Goal: Task Accomplishment & Management: Manage account settings

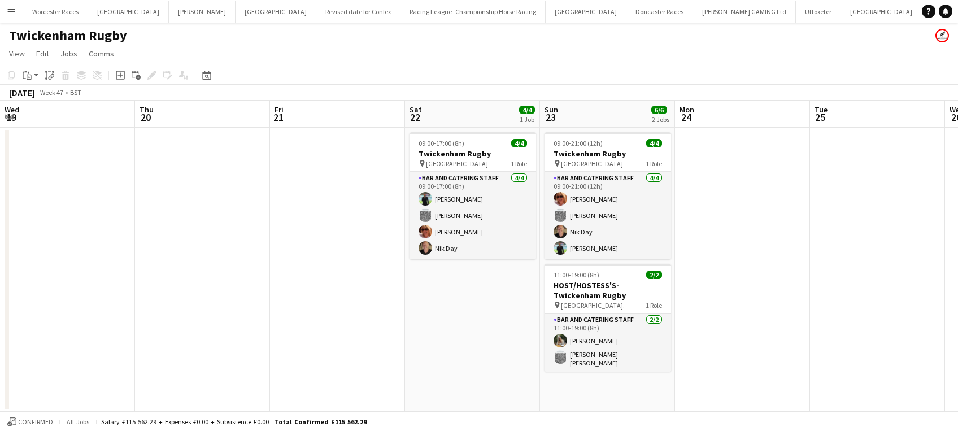
click at [8, 14] on app-icon "Menu" at bounding box center [11, 11] width 9 height 9
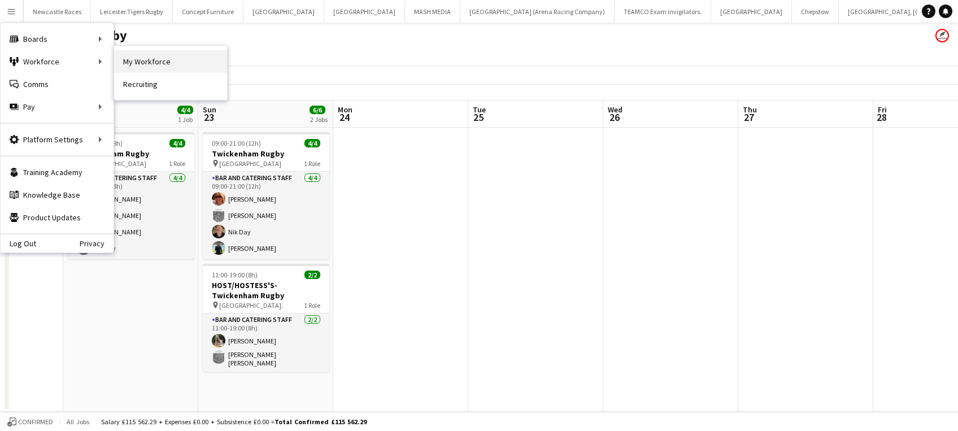
click at [145, 63] on link "My Workforce" at bounding box center [170, 61] width 113 height 23
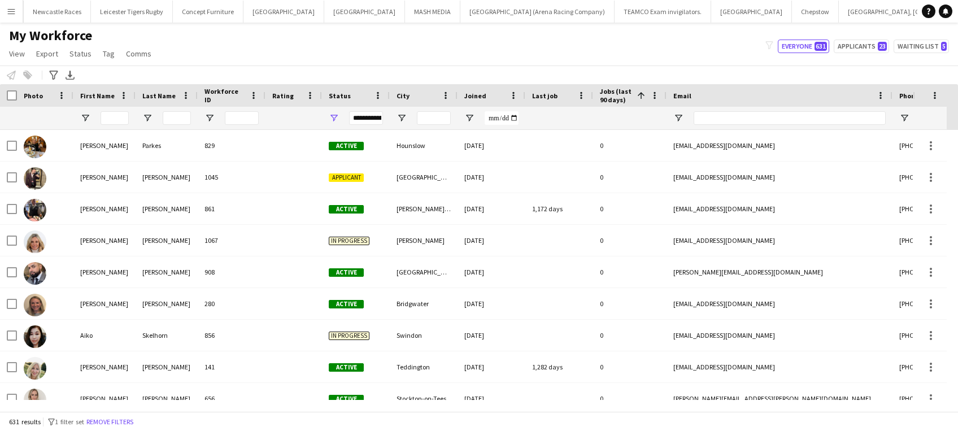
click at [438, 118] on input "City Filter Input" at bounding box center [434, 118] width 34 height 14
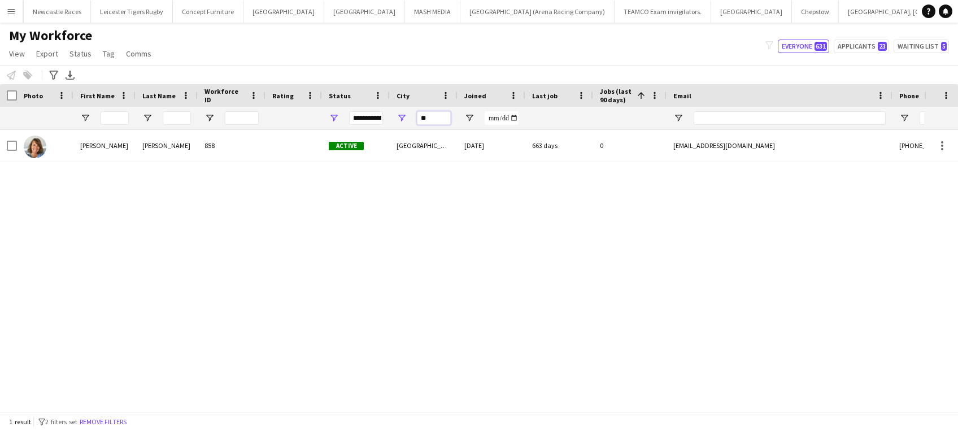
type input "*"
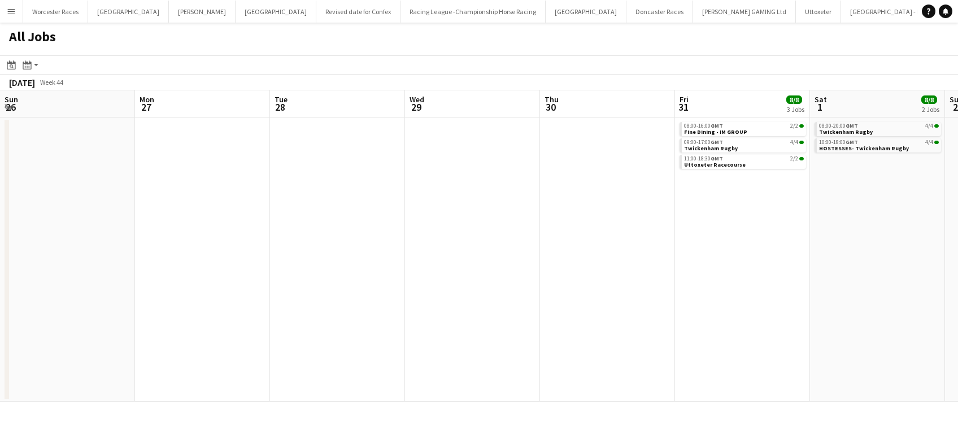
scroll to position [0, 511]
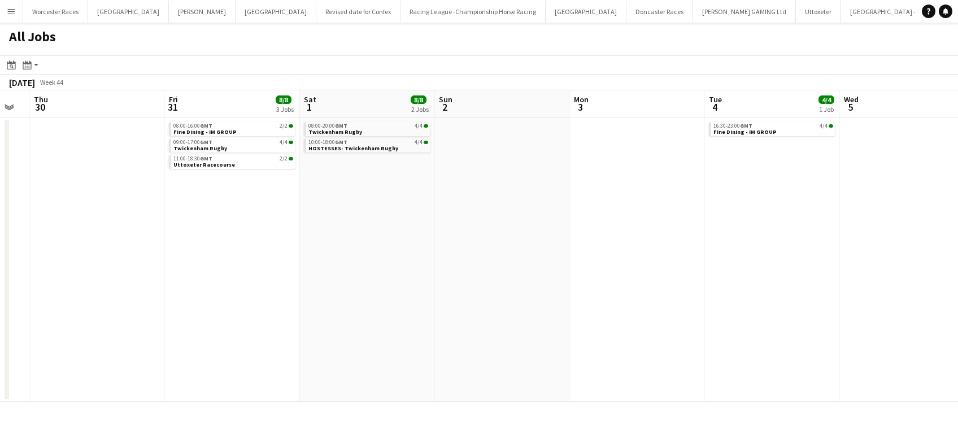
click at [9, 12] on app-icon "Menu" at bounding box center [11, 11] width 9 height 9
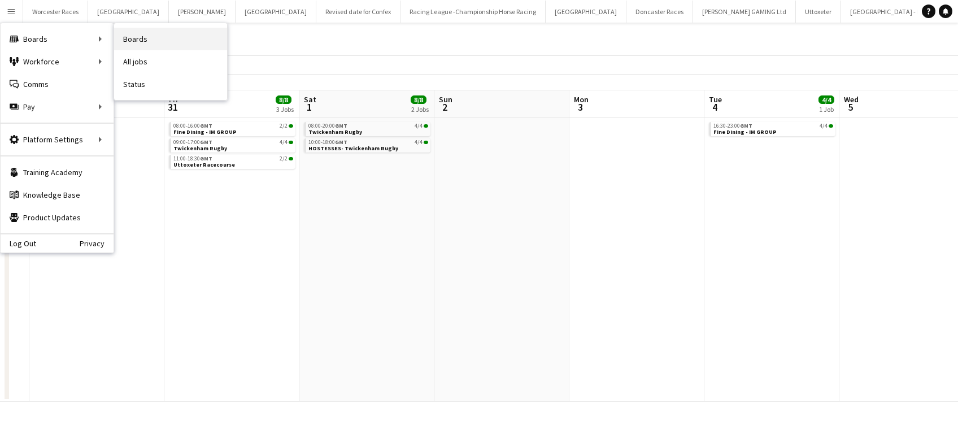
click at [132, 45] on link "Boards" at bounding box center [170, 39] width 113 height 23
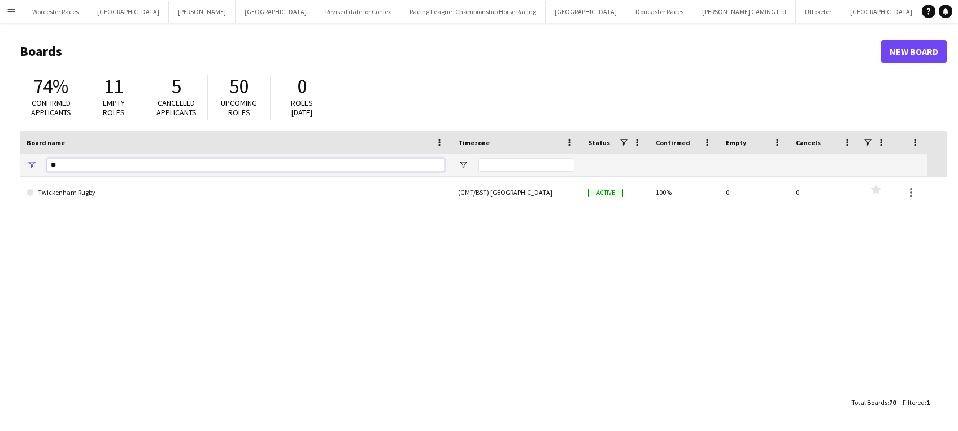
click at [115, 163] on input "**" at bounding box center [246, 165] width 398 height 14
type input "*"
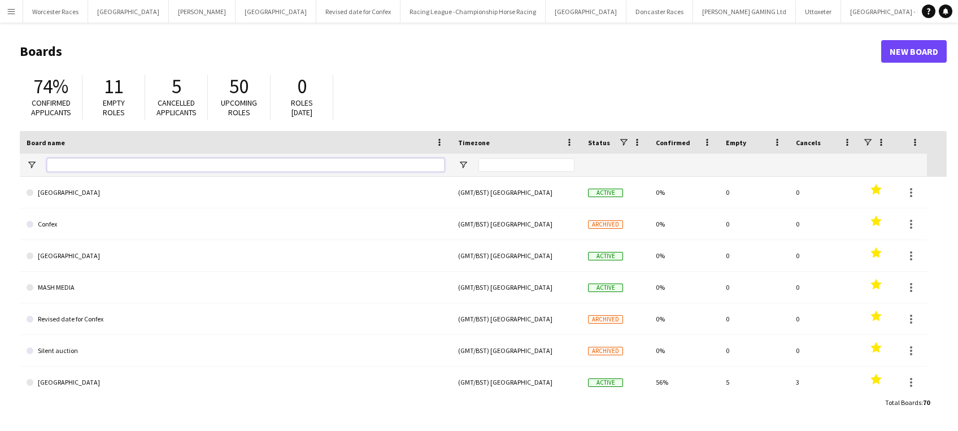
type input "*"
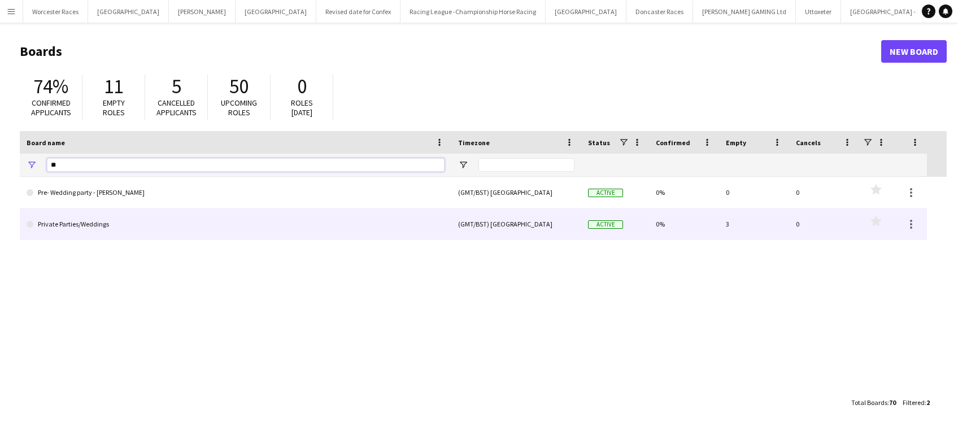
type input "**"
click at [136, 229] on link "Private Parties/Weddings" at bounding box center [236, 225] width 418 height 32
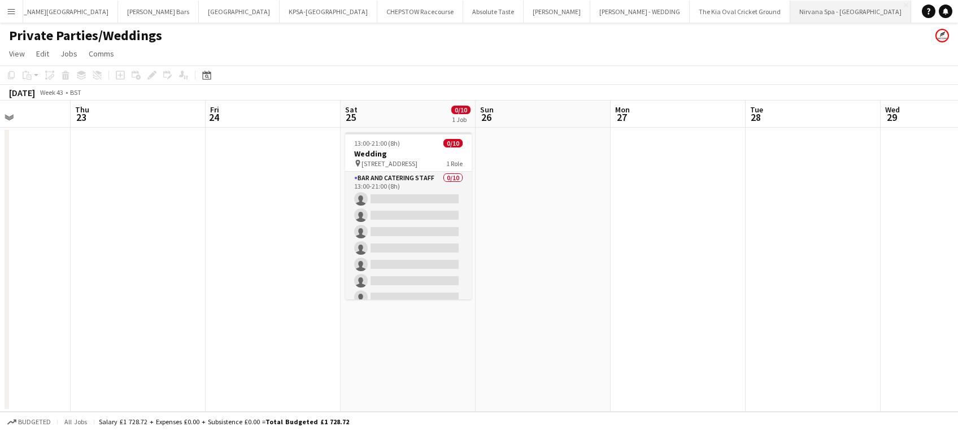
scroll to position [0, 470]
click at [380, 154] on h3 "Wedding" at bounding box center [408, 154] width 127 height 10
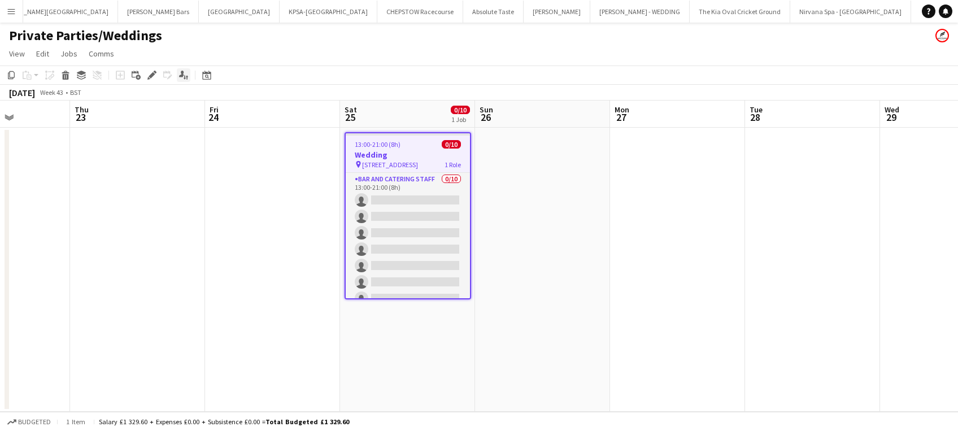
click at [186, 75] on icon "Applicants" at bounding box center [183, 75] width 9 height 9
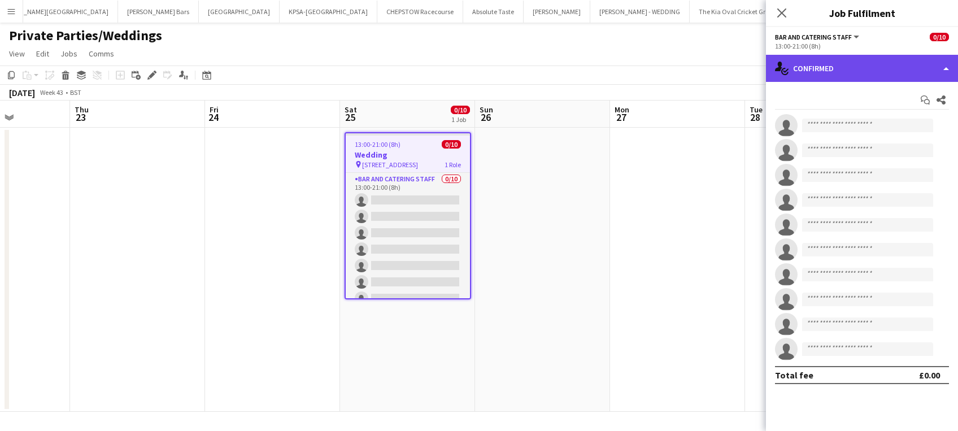
click at [900, 78] on div "single-neutral-actions-check-2 Confirmed" at bounding box center [862, 68] width 192 height 27
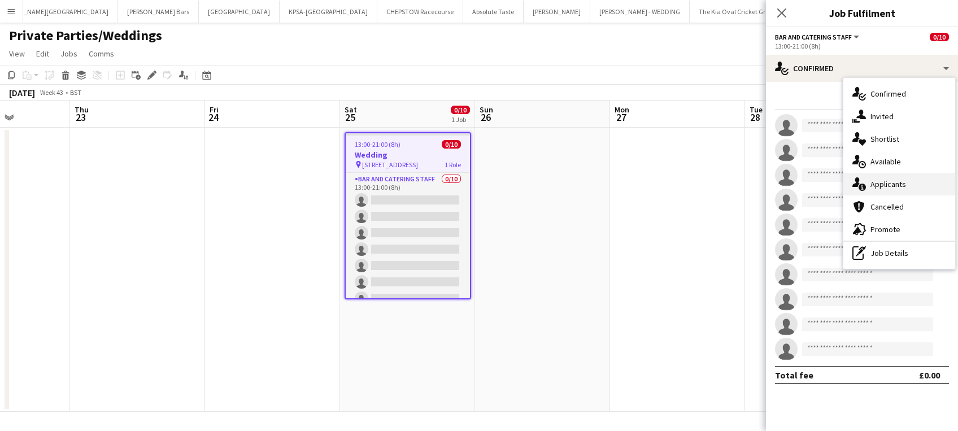
click at [904, 185] on span "Applicants" at bounding box center [889, 184] width 36 height 10
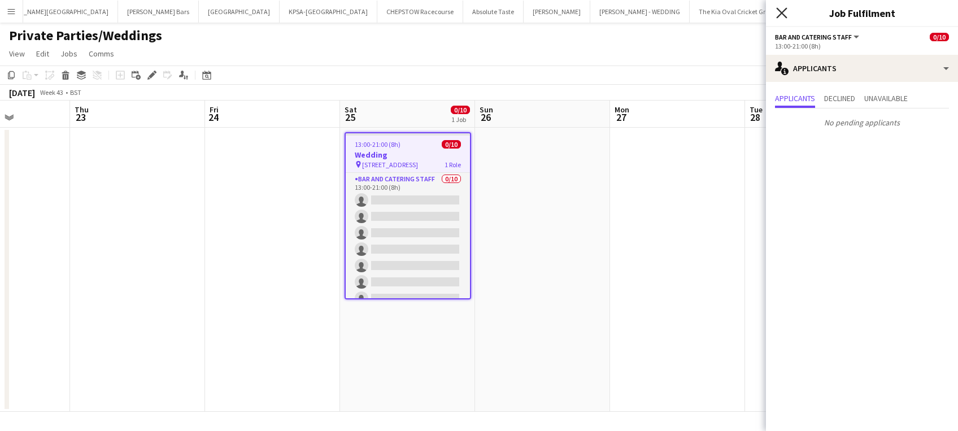
click at [783, 16] on icon "Close pop-in" at bounding box center [781, 12] width 11 height 11
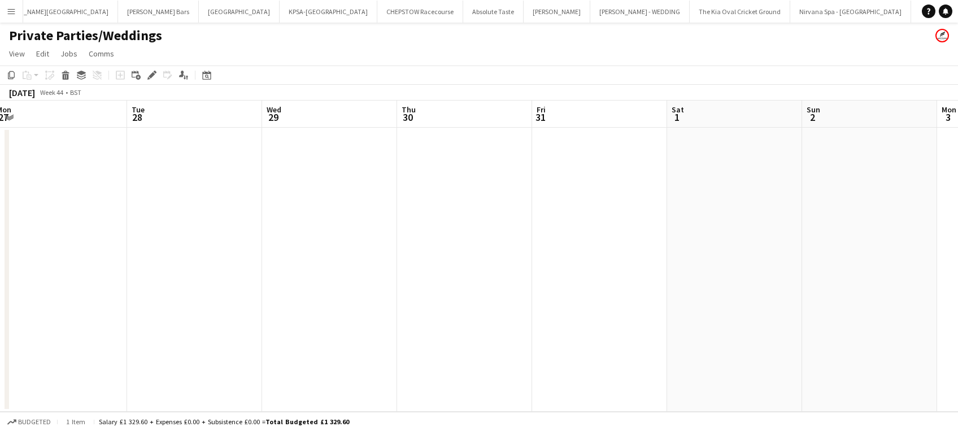
scroll to position [0, 550]
click at [696, 197] on app-date-cell at bounding box center [732, 270] width 135 height 284
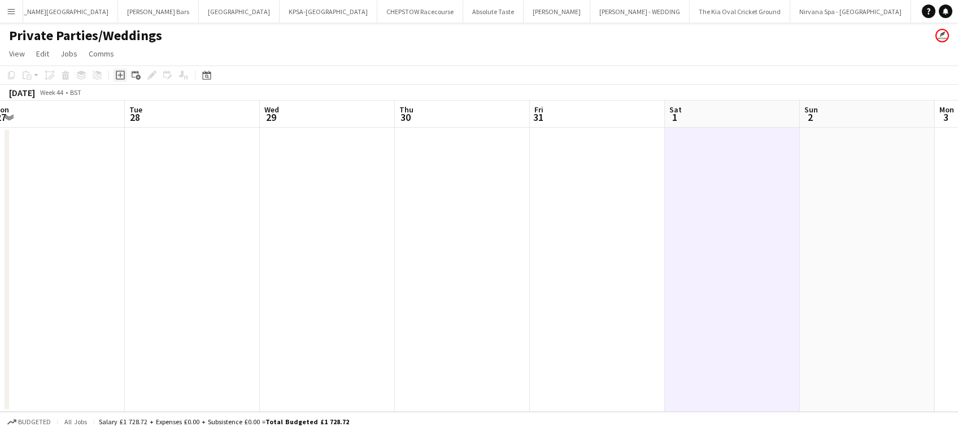
click at [122, 75] on icon at bounding box center [120, 75] width 5 height 5
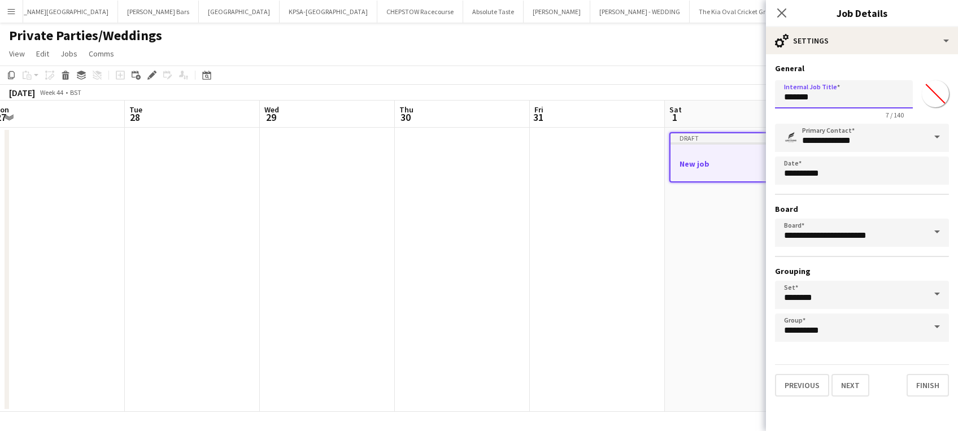
click at [825, 96] on input "*******" at bounding box center [844, 94] width 138 height 28
type input "*"
type input "**********"
click at [931, 385] on button "Finish" at bounding box center [928, 385] width 42 height 23
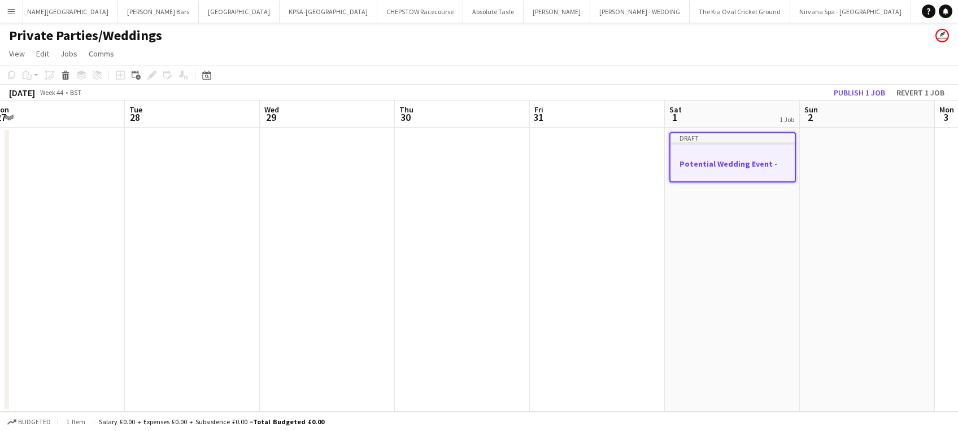
click at [717, 150] on div at bounding box center [733, 153] width 124 height 8
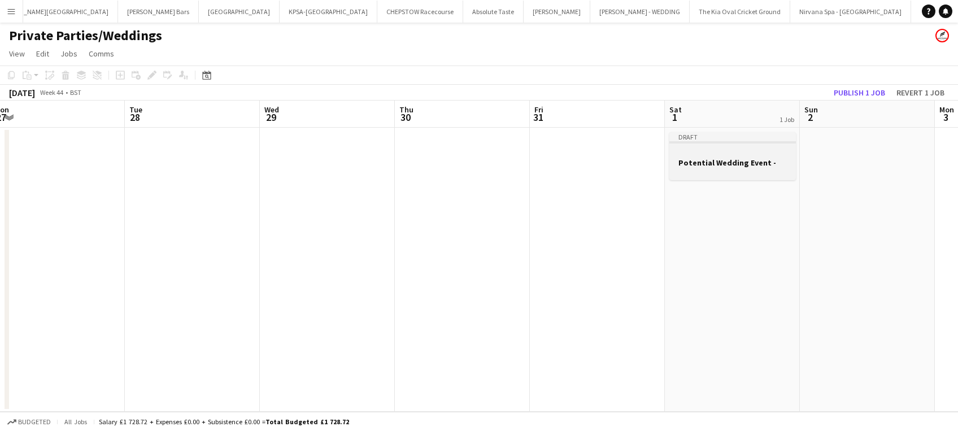
click at [717, 150] on div at bounding box center [733, 152] width 127 height 8
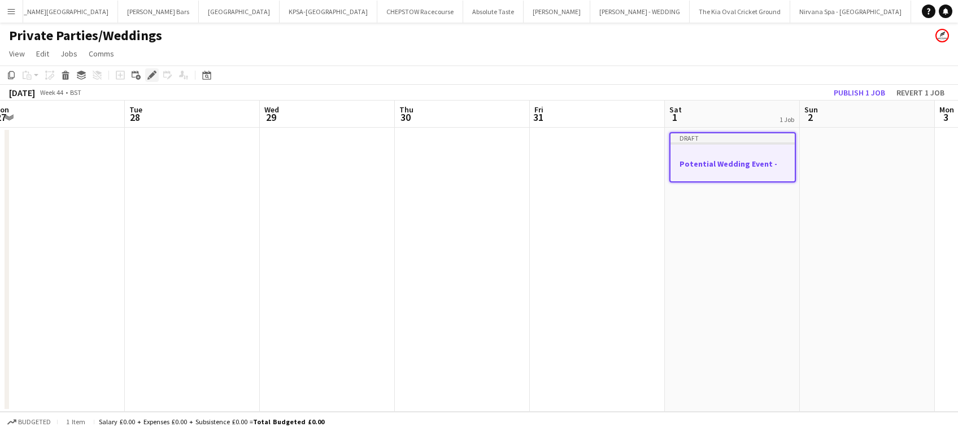
click at [148, 78] on icon at bounding box center [148, 78] width 3 height 3
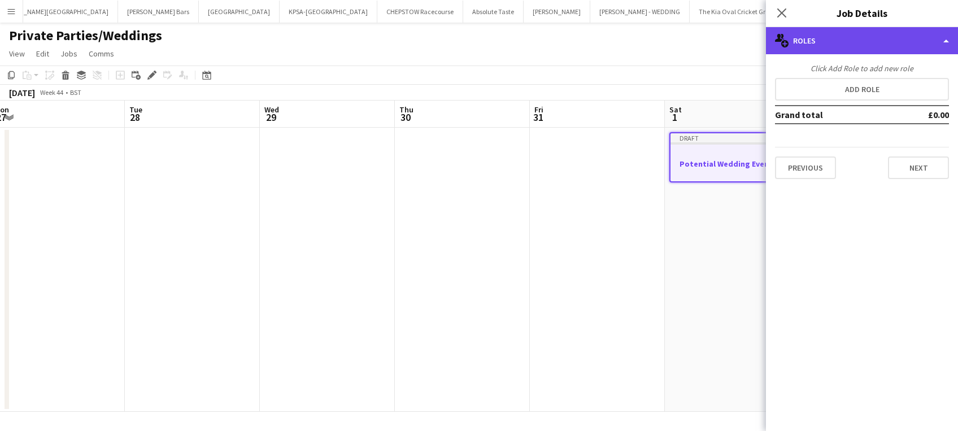
click at [907, 41] on div "multiple-users-add Roles" at bounding box center [862, 40] width 192 height 27
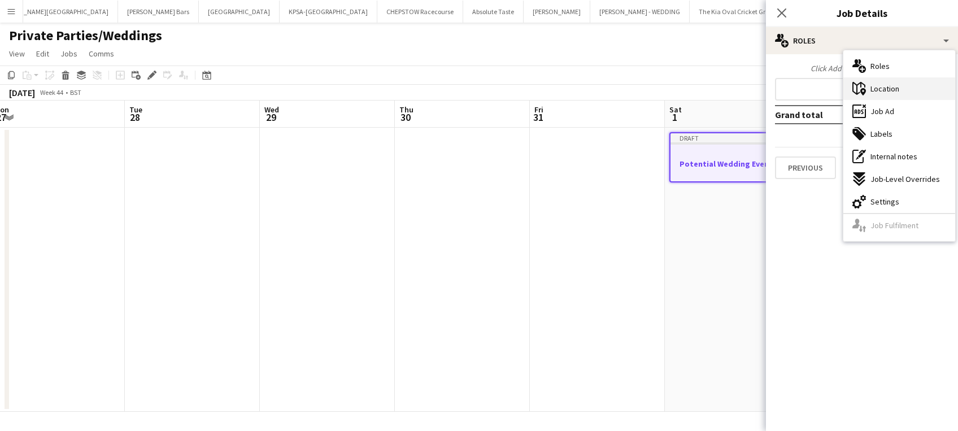
click at [901, 91] on div "maps-pin-1 Location" at bounding box center [900, 88] width 112 height 23
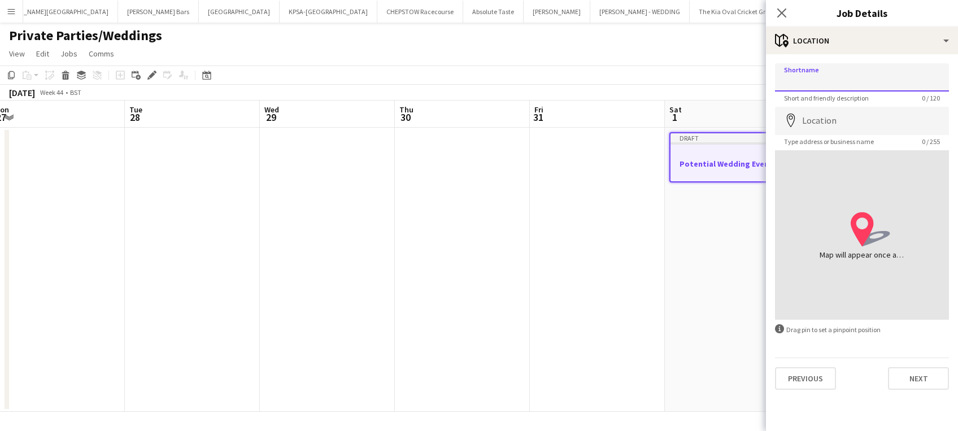
click at [815, 77] on input "Shortname" at bounding box center [862, 77] width 174 height 28
paste input "**********"
type input "**********"
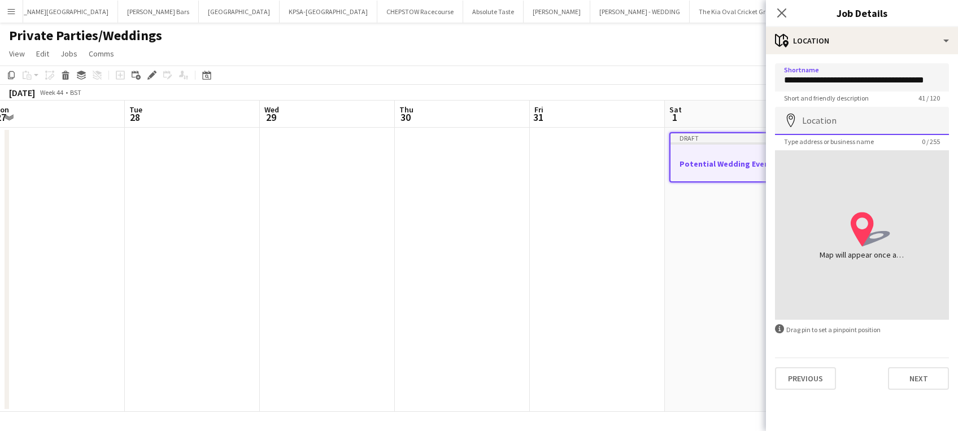
scroll to position [0, 0]
click at [854, 118] on input "Location" at bounding box center [862, 121] width 174 height 28
type input "*"
paste input "**********"
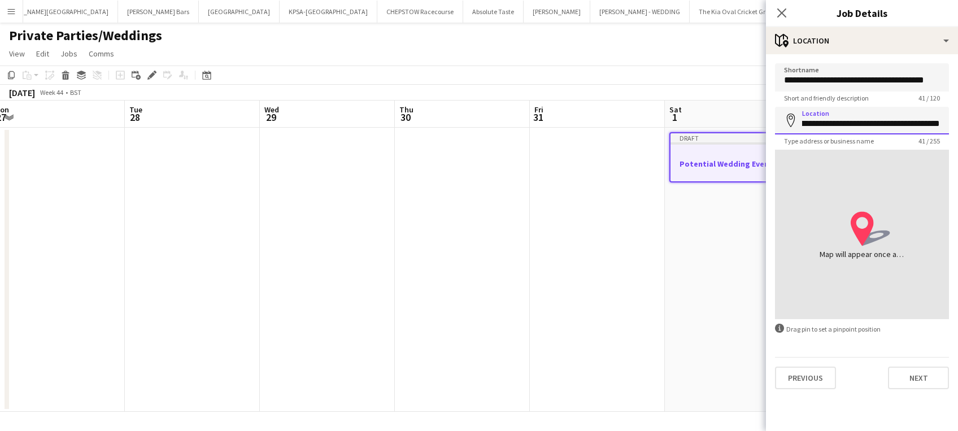
click button "Next" at bounding box center [918, 378] width 61 height 23
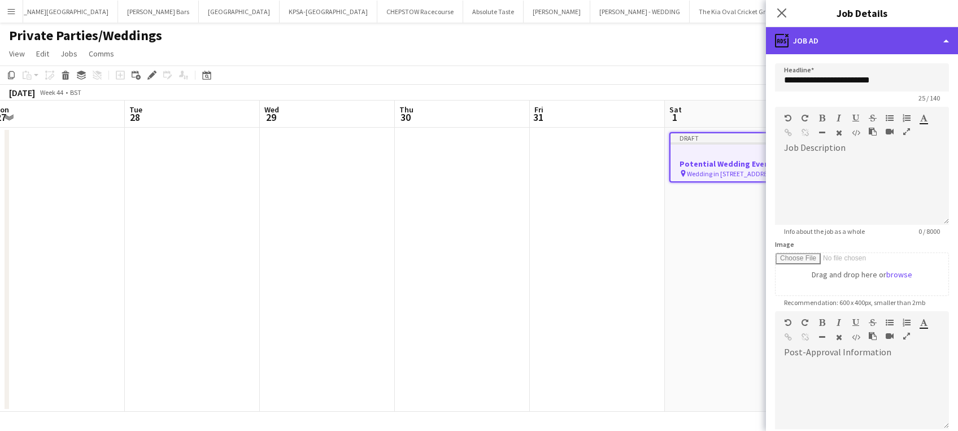
click at [929, 38] on div "ads-window Job Ad" at bounding box center [862, 40] width 192 height 27
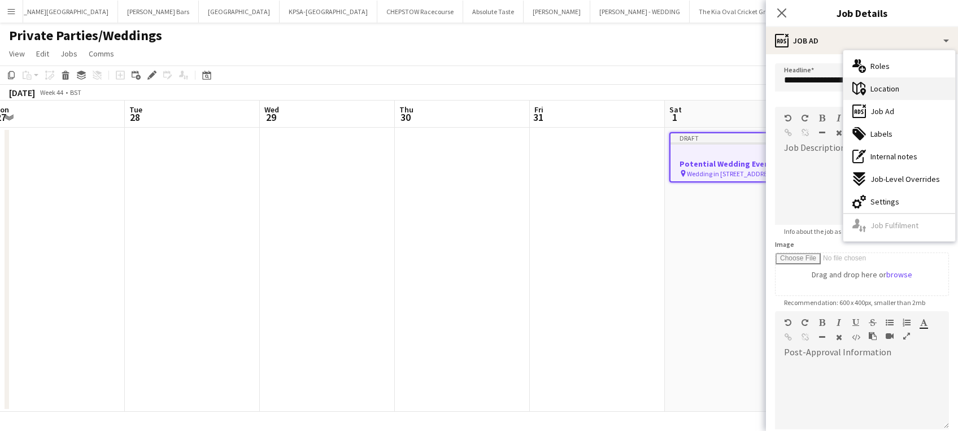
click at [905, 88] on div "maps-pin-1 Location" at bounding box center [900, 88] width 112 height 23
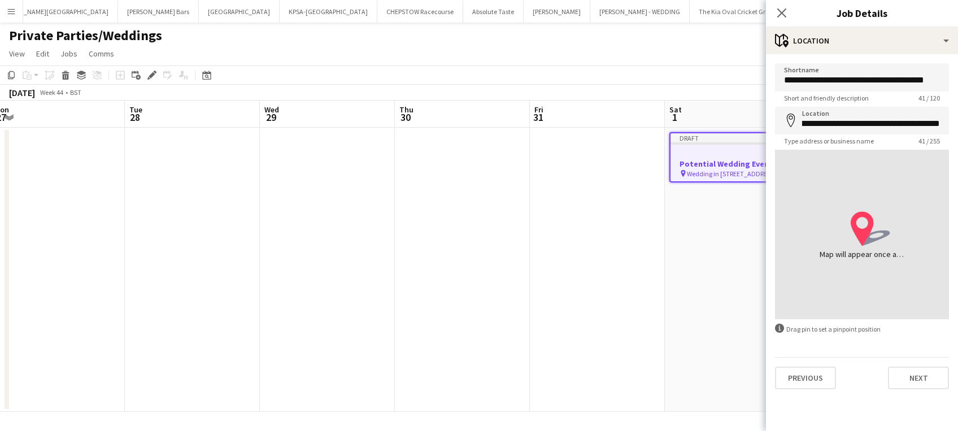
click at [901, 243] on div "location-icon Created with Sketch. Map will appear once address has been added" at bounding box center [862, 234] width 85 height 51
click at [890, 270] on div "location-icon Created with Sketch. Map will appear once address has been added" at bounding box center [862, 235] width 174 height 170
click at [874, 124] on input "**********" at bounding box center [862, 121] width 174 height 28
click button "Next" at bounding box center [918, 378] width 61 height 23
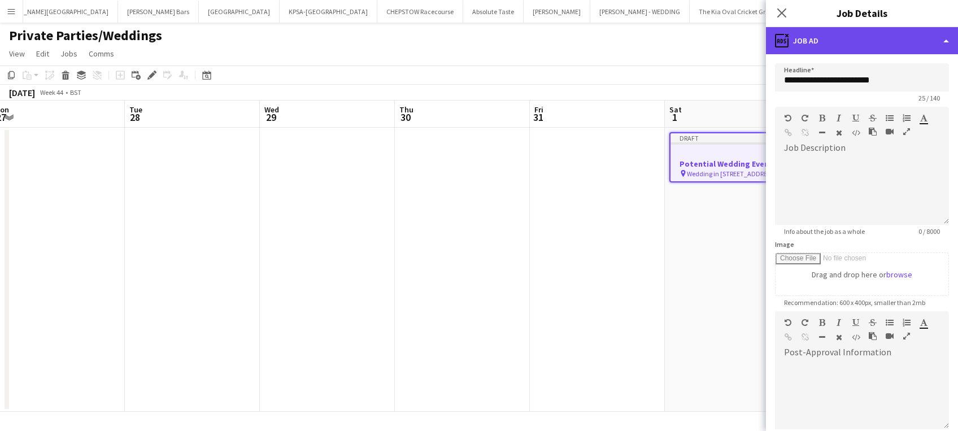
click at [946, 49] on div "ads-window Job Ad" at bounding box center [862, 40] width 192 height 27
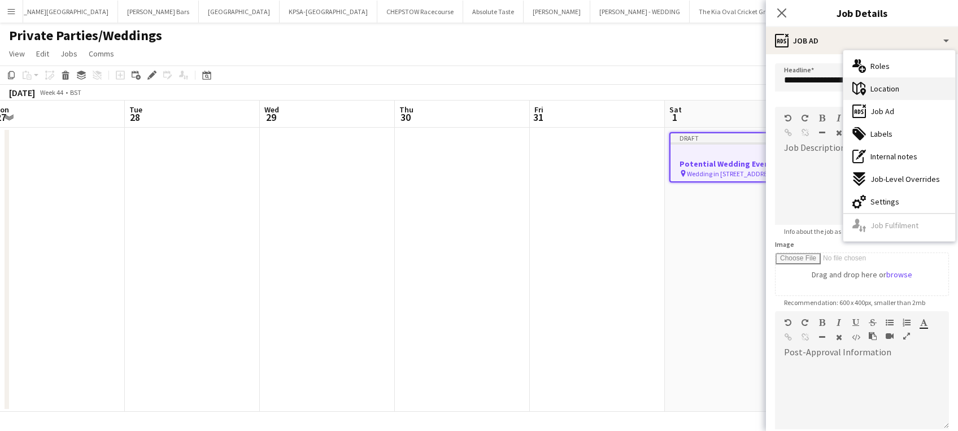
click at [930, 84] on div "maps-pin-1 Location" at bounding box center [900, 88] width 112 height 23
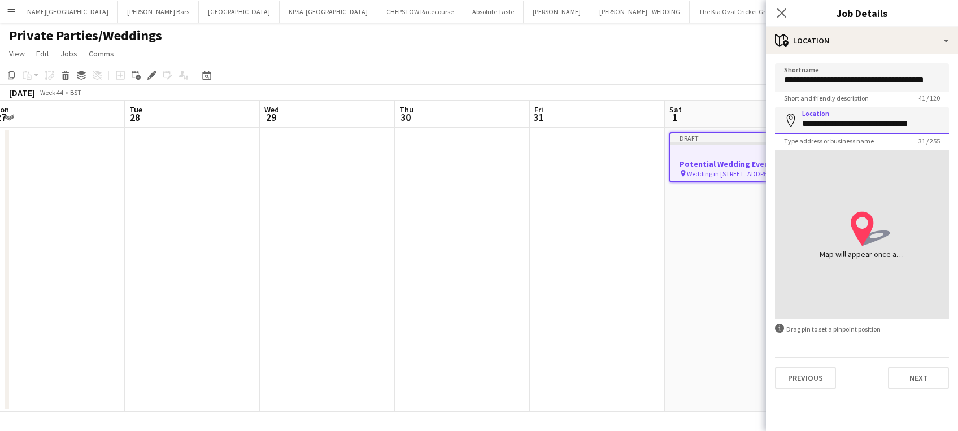
click at [898, 123] on input "**********" at bounding box center [862, 121] width 174 height 28
type input "*******"
click at [898, 123] on input "*******" at bounding box center [862, 121] width 174 height 28
click button "Next" at bounding box center [918, 378] width 61 height 23
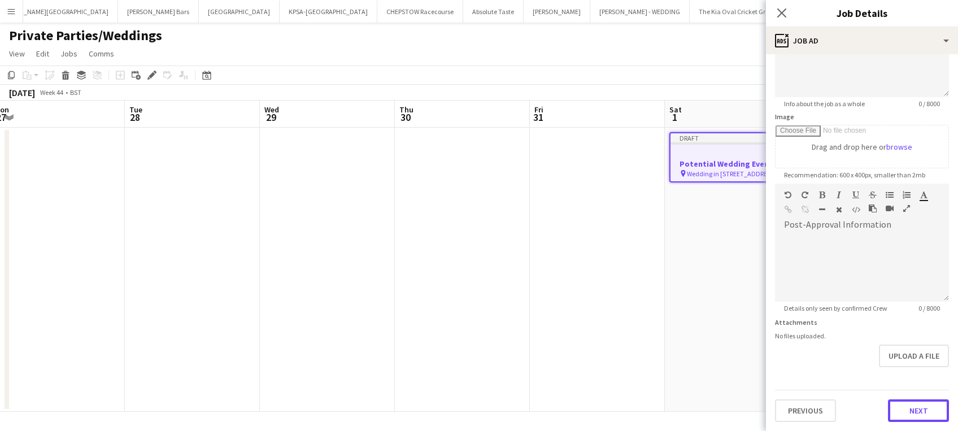
scroll to position [127, 0]
click at [917, 371] on form "**********" at bounding box center [862, 179] width 192 height 487
click at [908, 407] on button "Next" at bounding box center [918, 411] width 61 height 23
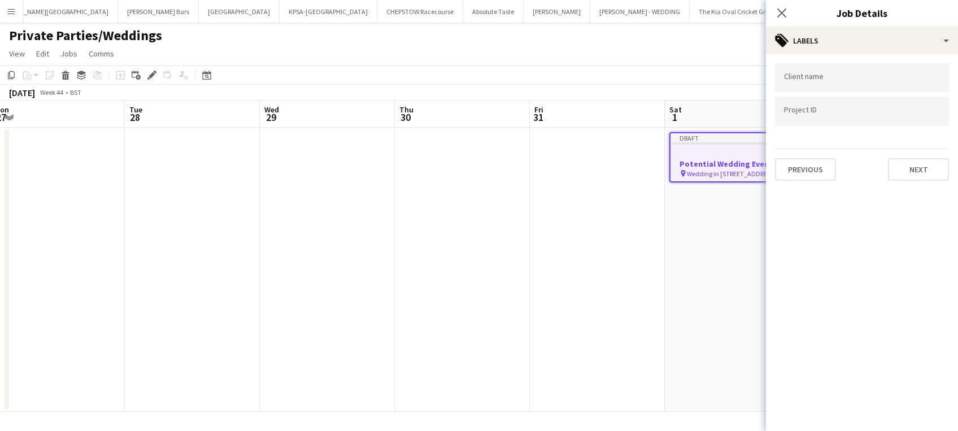
scroll to position [0, 0]
click at [913, 171] on button "Next" at bounding box center [918, 169] width 61 height 23
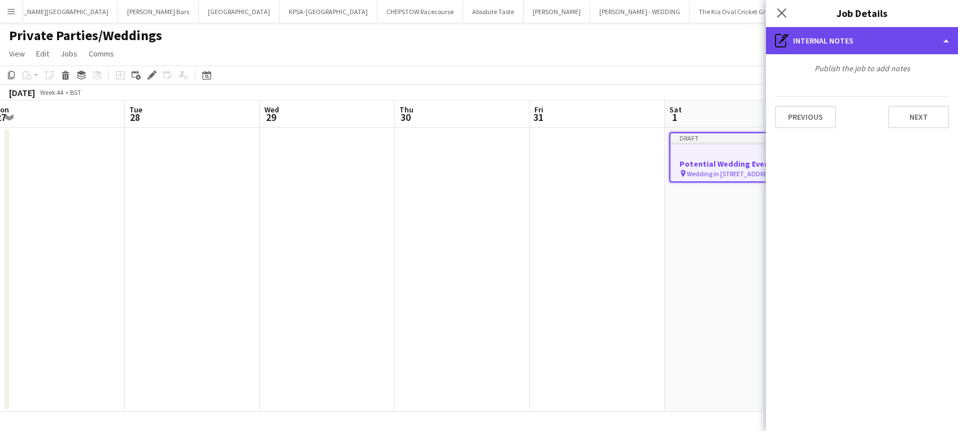
click at [910, 48] on div "pen-write Internal notes" at bounding box center [862, 40] width 192 height 27
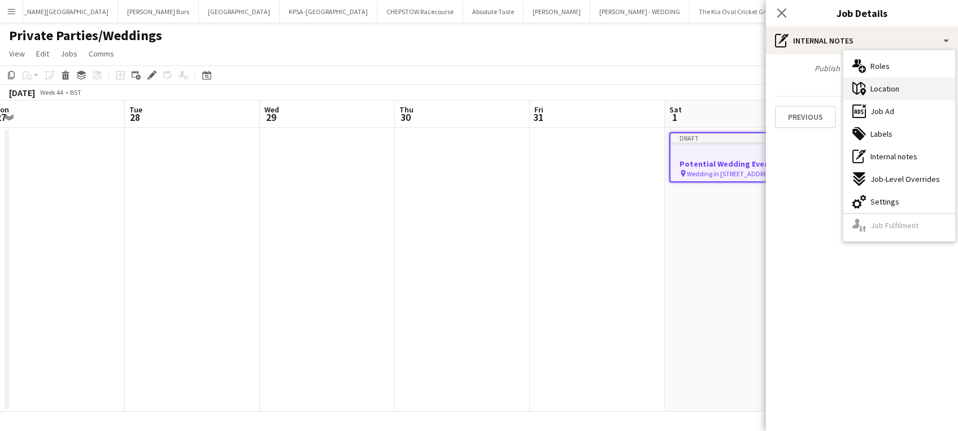
click at [904, 89] on div "maps-pin-1 Location" at bounding box center [900, 88] width 112 height 23
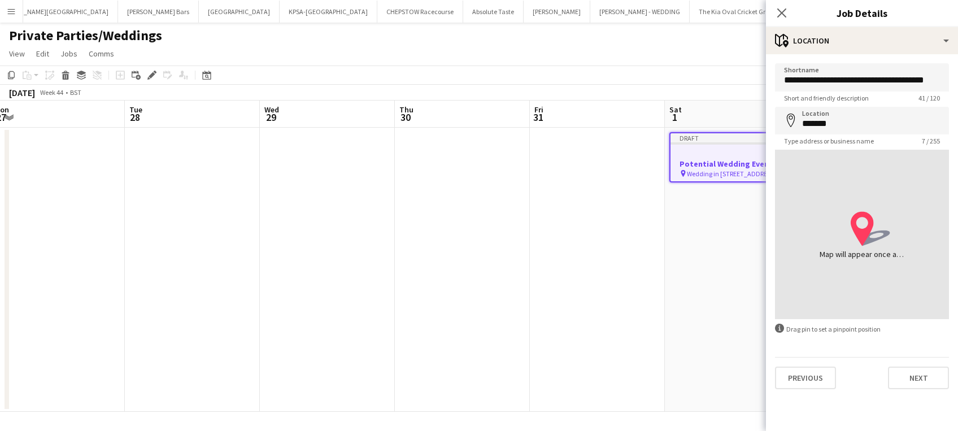
click at [877, 262] on div "location-icon Created with Sketch. Map will appear once address has been added" at bounding box center [862, 235] width 174 height 170
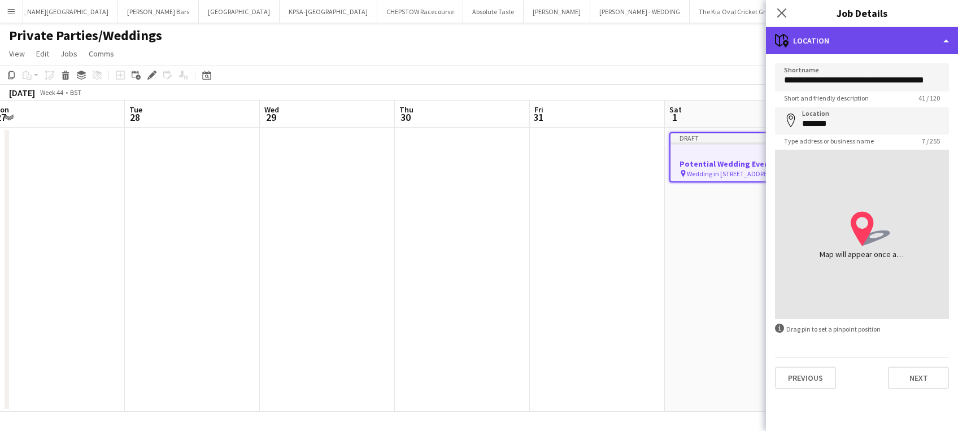
click at [922, 42] on div "maps-pin-1 Location" at bounding box center [862, 40] width 192 height 27
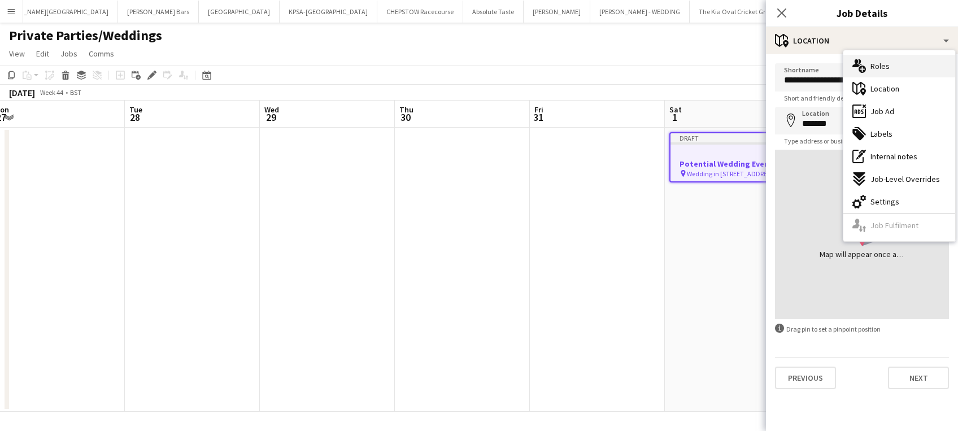
click at [910, 73] on div "multiple-users-add Roles" at bounding box center [900, 66] width 112 height 23
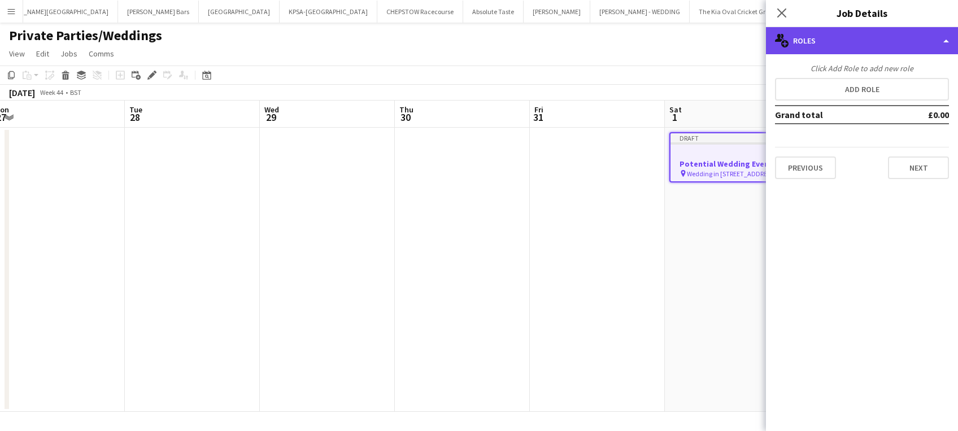
click at [922, 46] on div "multiple-users-add Roles" at bounding box center [862, 40] width 192 height 27
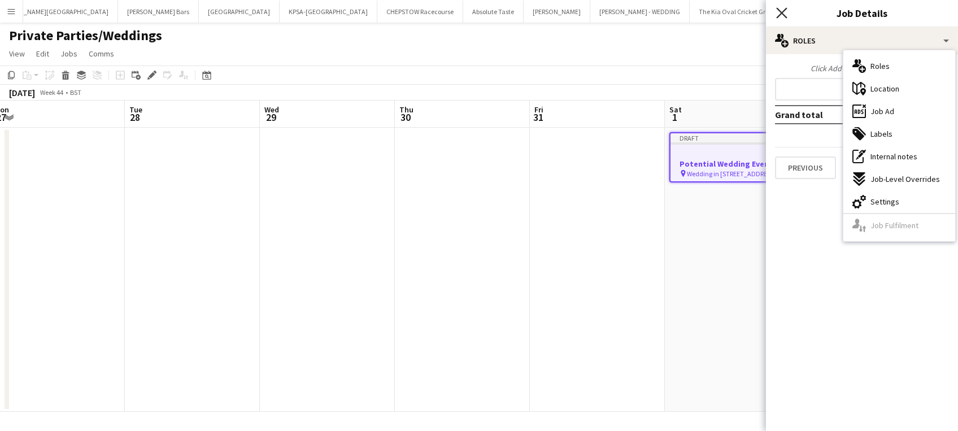
click at [779, 12] on icon "Close pop-in" at bounding box center [781, 12] width 11 height 11
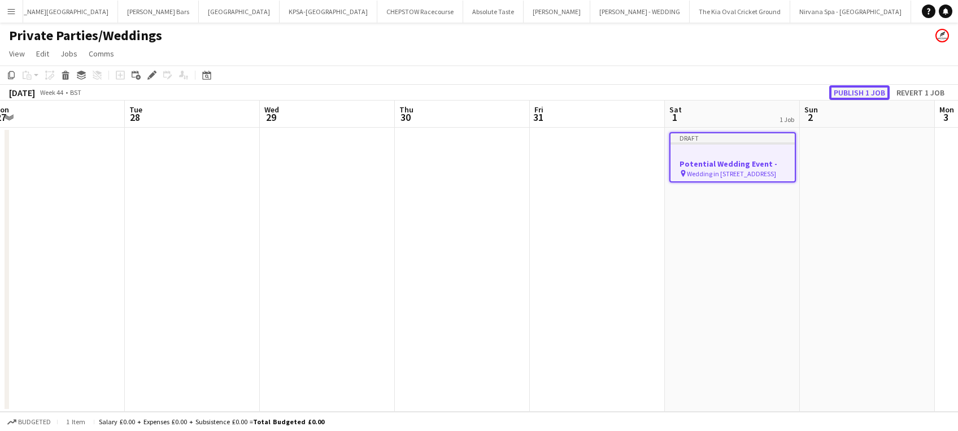
click at [850, 93] on button "Publish 1 job" at bounding box center [860, 92] width 60 height 15
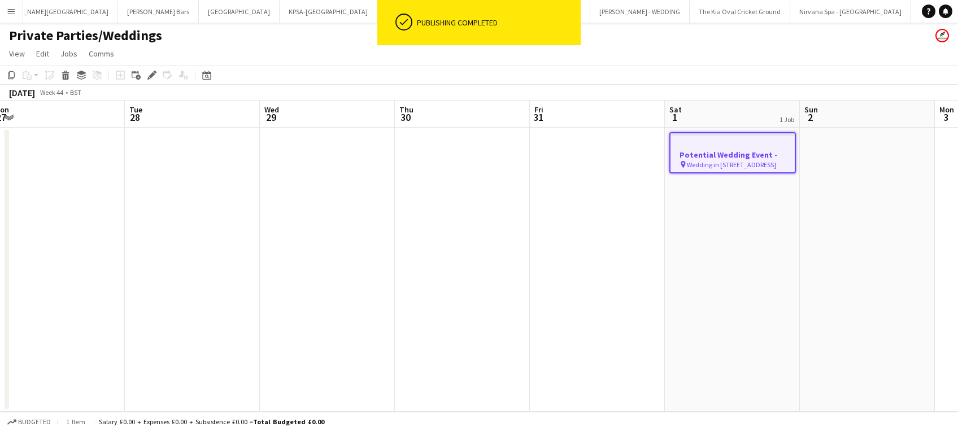
click at [734, 137] on app-job-card "Potential Wedding Event - pin [STREET_ADDRESS]" at bounding box center [733, 152] width 127 height 41
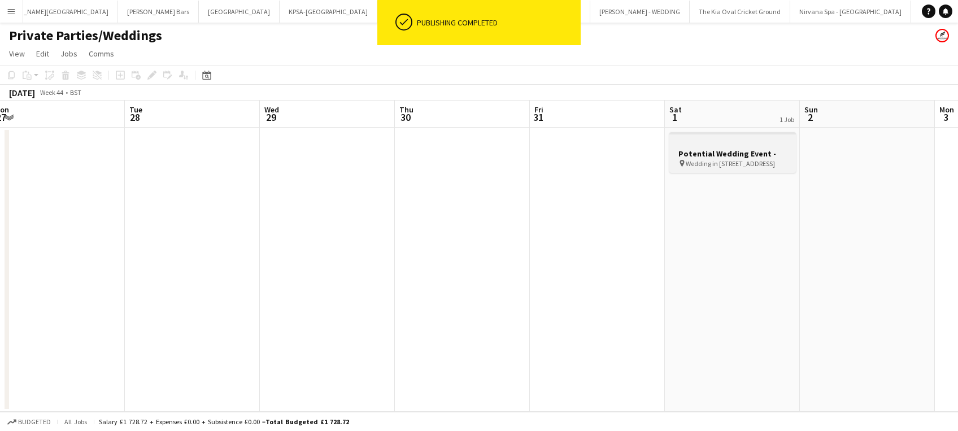
click at [734, 137] on app-job-card "Potential Wedding Event - pin [STREET_ADDRESS]" at bounding box center [733, 152] width 127 height 41
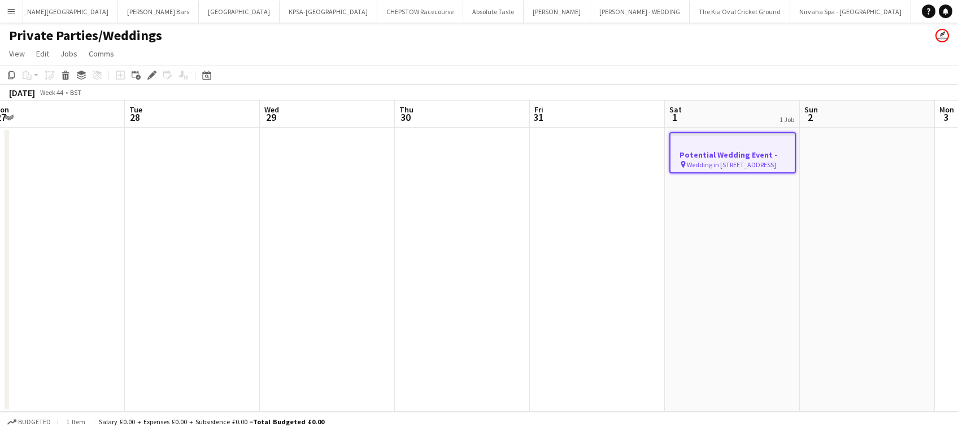
click at [716, 157] on h3 "Potential Wedding Event -" at bounding box center [733, 155] width 124 height 10
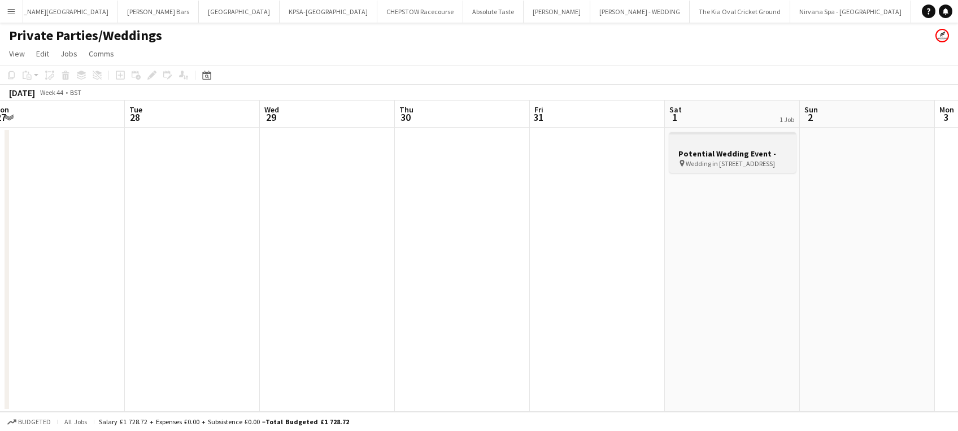
click at [716, 157] on h3 "Potential Wedding Event -" at bounding box center [733, 154] width 127 height 10
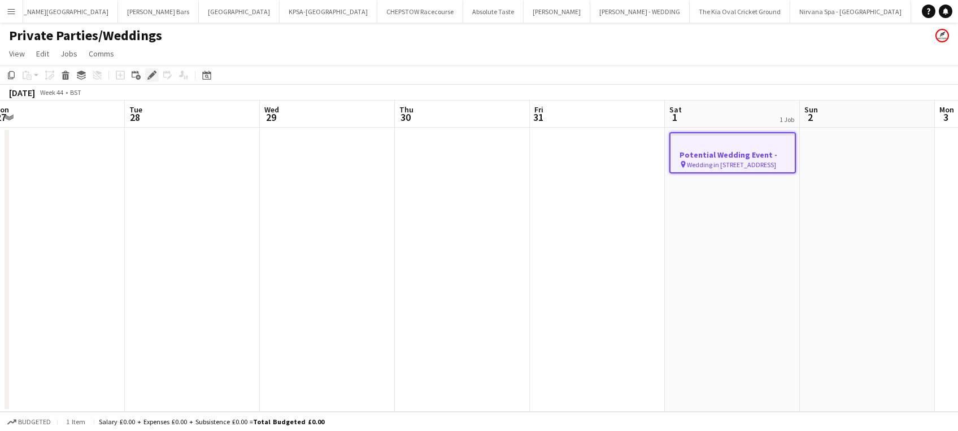
click at [154, 74] on icon at bounding box center [152, 75] width 6 height 6
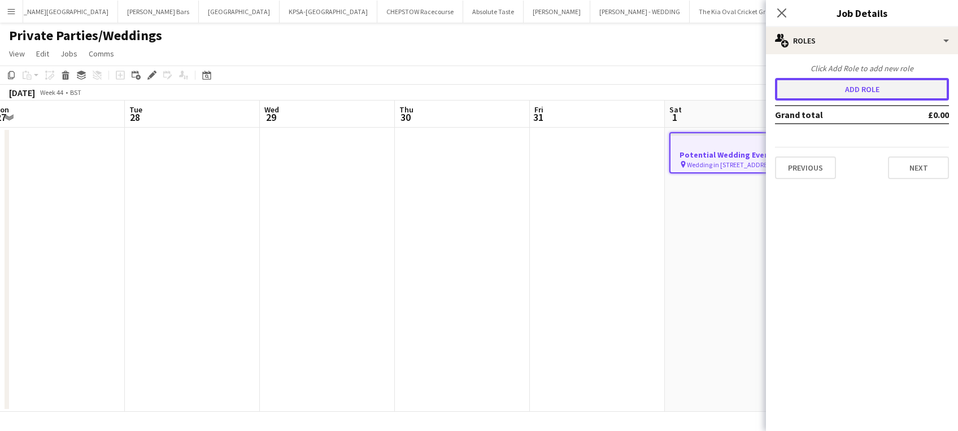
click at [896, 94] on button "Add role" at bounding box center [862, 89] width 174 height 23
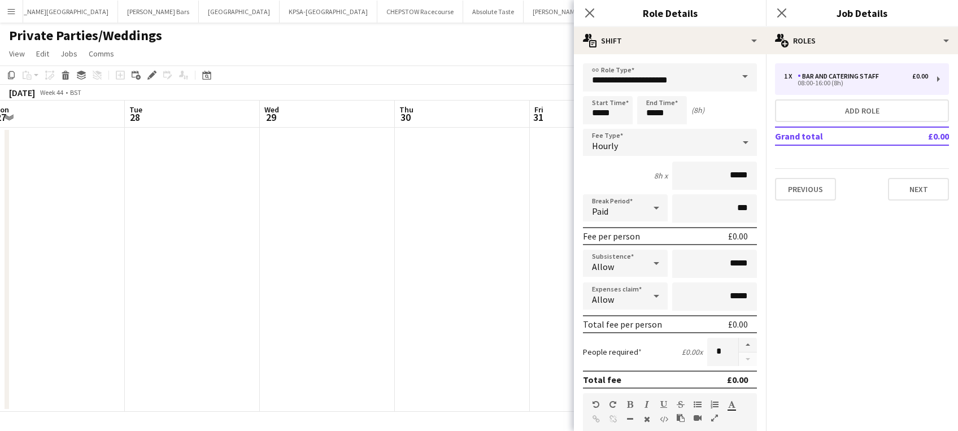
click at [738, 81] on span at bounding box center [746, 76] width 24 height 27
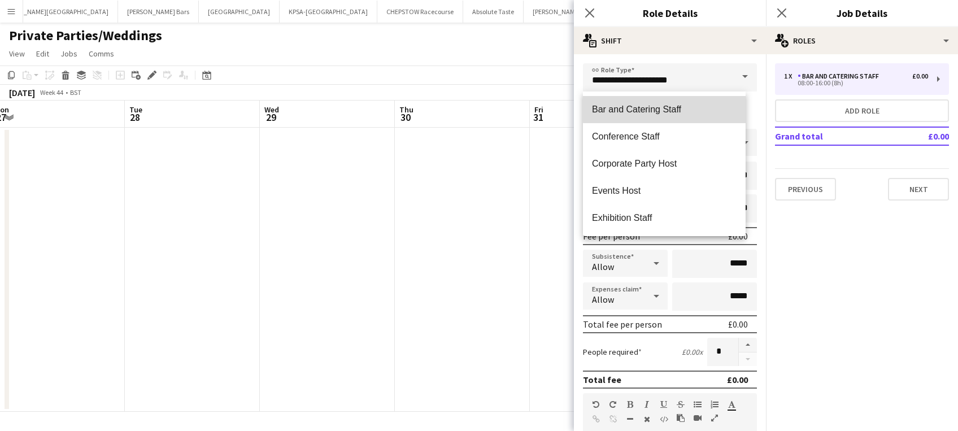
click at [717, 101] on mat-option "Bar and Catering Staff" at bounding box center [664, 109] width 163 height 27
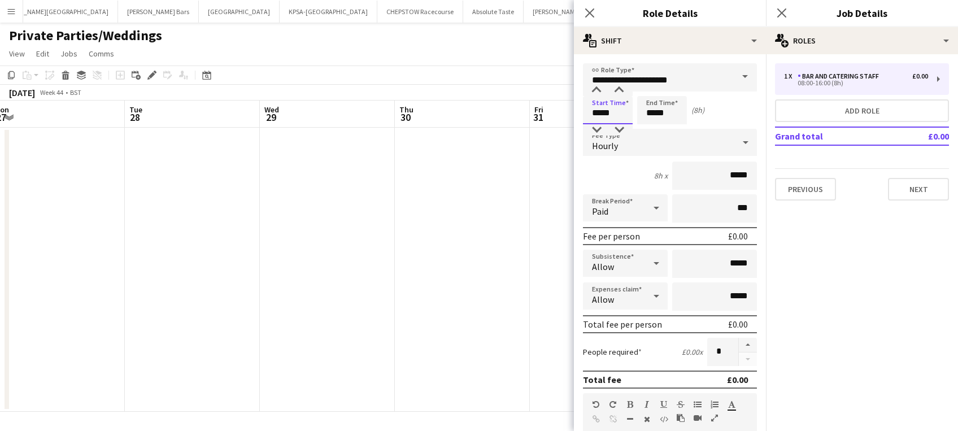
click at [624, 114] on input "*****" at bounding box center [608, 110] width 50 height 28
type input "*****"
click at [674, 113] on input "*****" at bounding box center [662, 110] width 50 height 28
type input "*****"
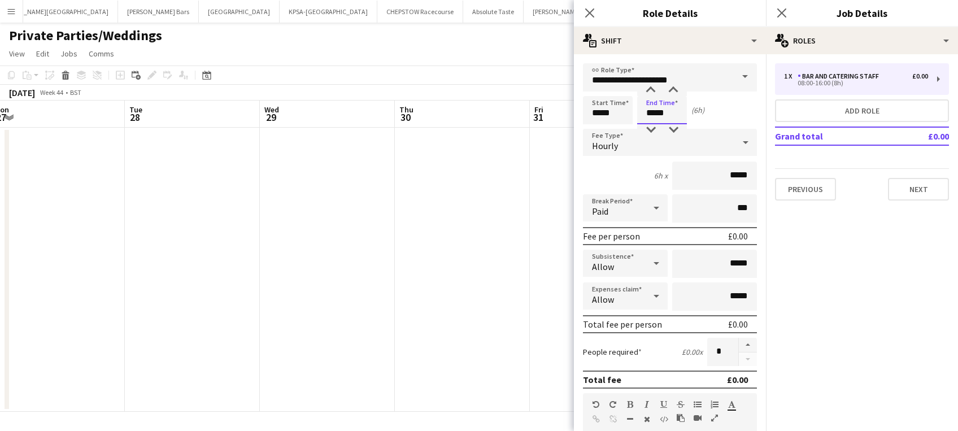
type input "*****"
click at [741, 174] on input "*****" at bounding box center [714, 176] width 85 height 28
type input "**"
type input "******"
click at [730, 207] on input "***" at bounding box center [714, 208] width 85 height 28
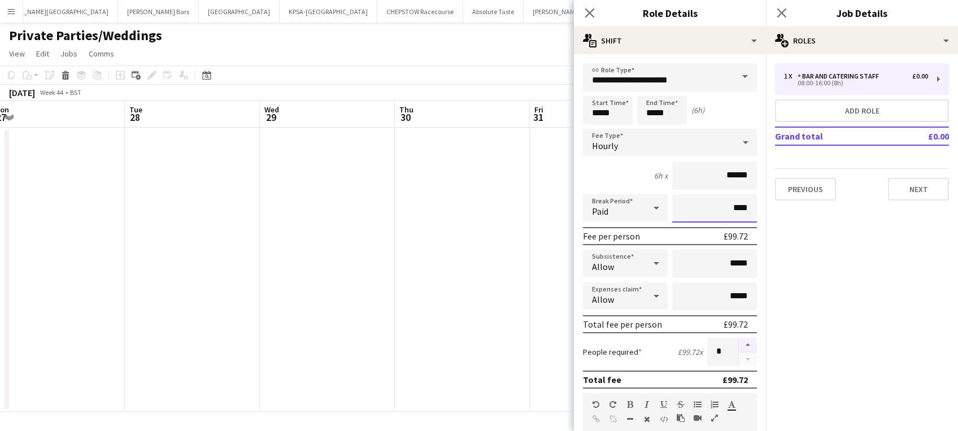
type input "****"
click at [740, 345] on button "button" at bounding box center [748, 345] width 18 height 15
click at [740, 355] on button "button" at bounding box center [748, 360] width 18 height 14
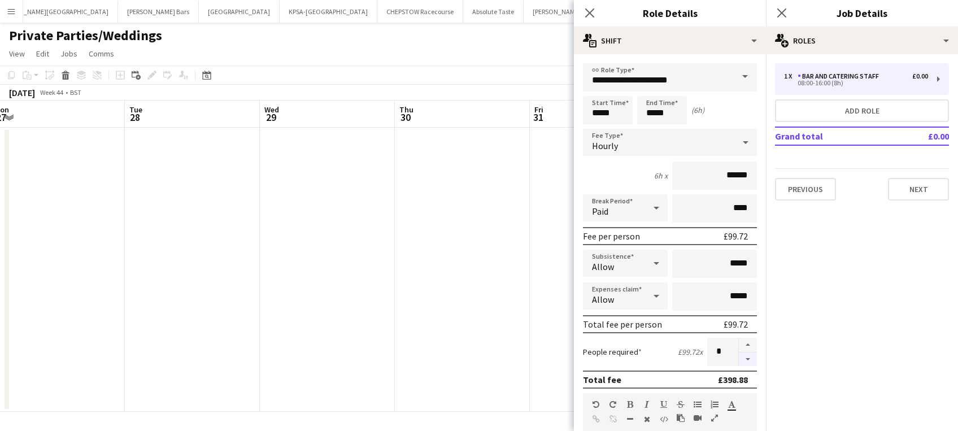
type input "*"
click at [588, 14] on icon "Close pop-in" at bounding box center [589, 12] width 11 height 11
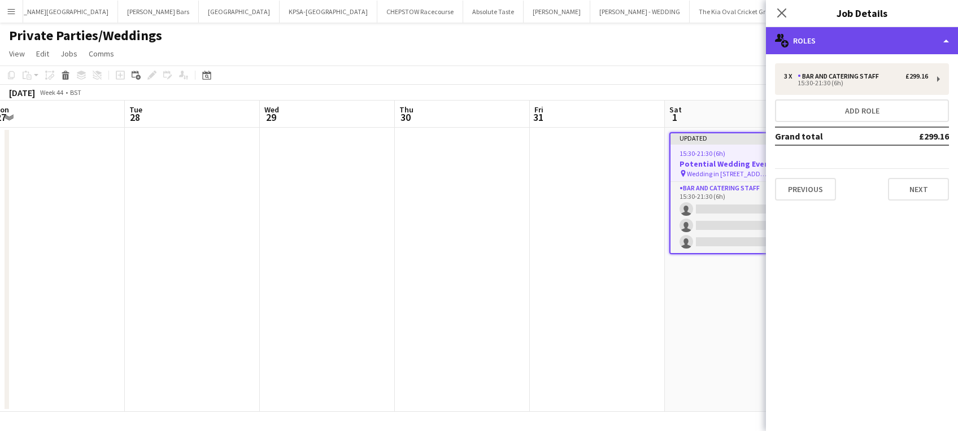
click at [831, 41] on div "multiple-users-add Roles" at bounding box center [862, 40] width 192 height 27
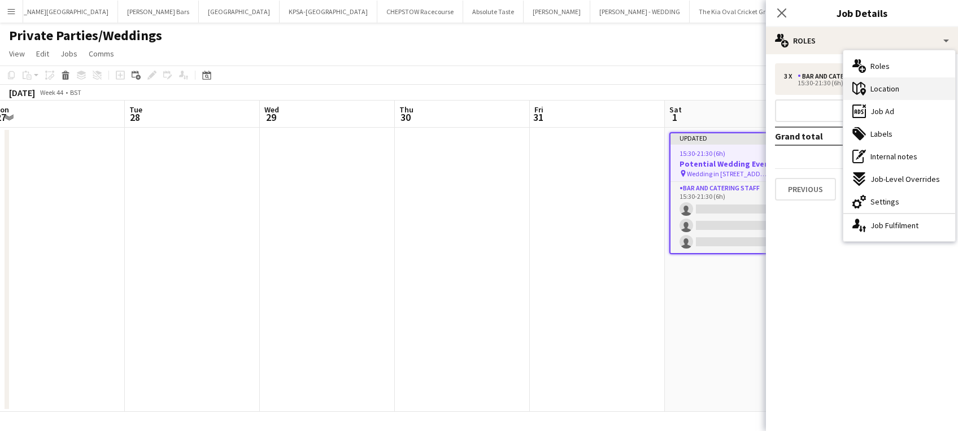
click at [878, 93] on span "Location" at bounding box center [885, 89] width 29 height 10
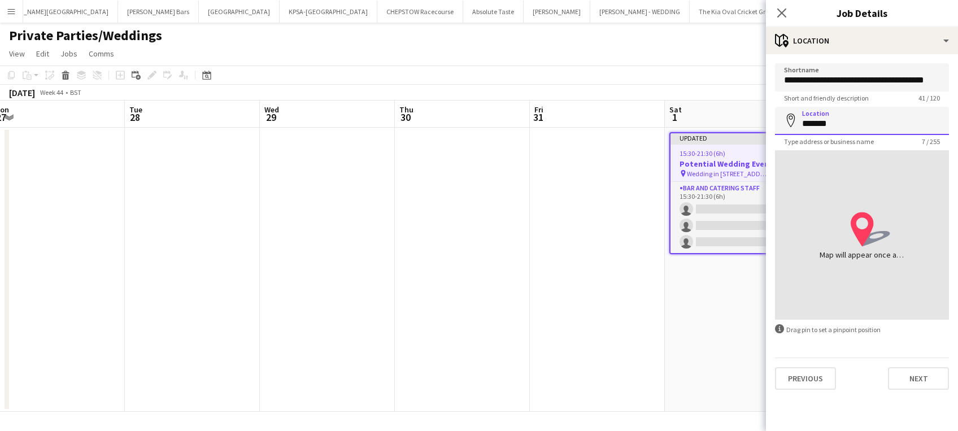
click at [875, 122] on input "*******" at bounding box center [862, 121] width 174 height 28
click at [805, 119] on input "*******" at bounding box center [862, 121] width 174 height 28
type input "*******"
click button "Next" at bounding box center [918, 378] width 61 height 23
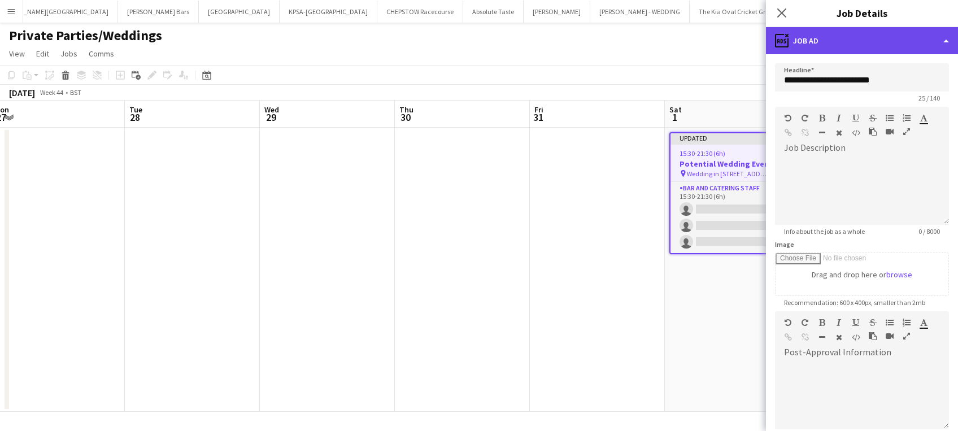
drag, startPoint x: 940, startPoint y: 45, endPoint x: 932, endPoint y: 40, distance: 9.9
click at [932, 40] on div "ads-window Job Ad" at bounding box center [862, 40] width 192 height 27
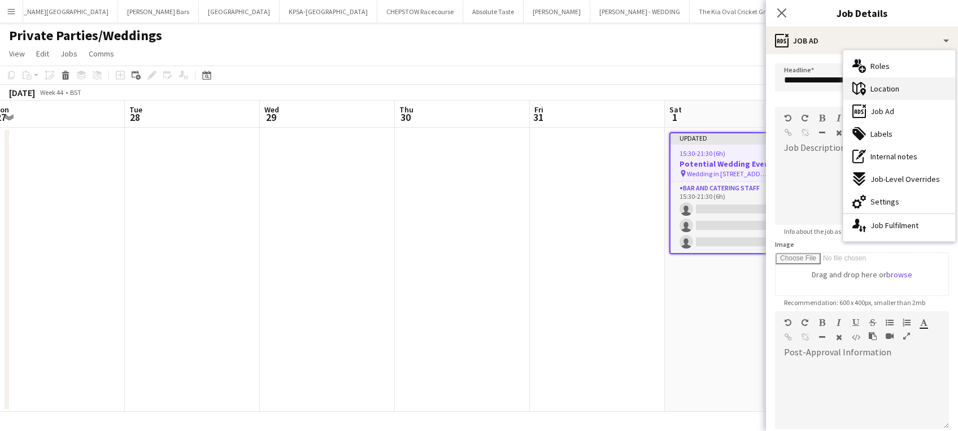
click at [918, 89] on div "maps-pin-1 Location" at bounding box center [900, 88] width 112 height 23
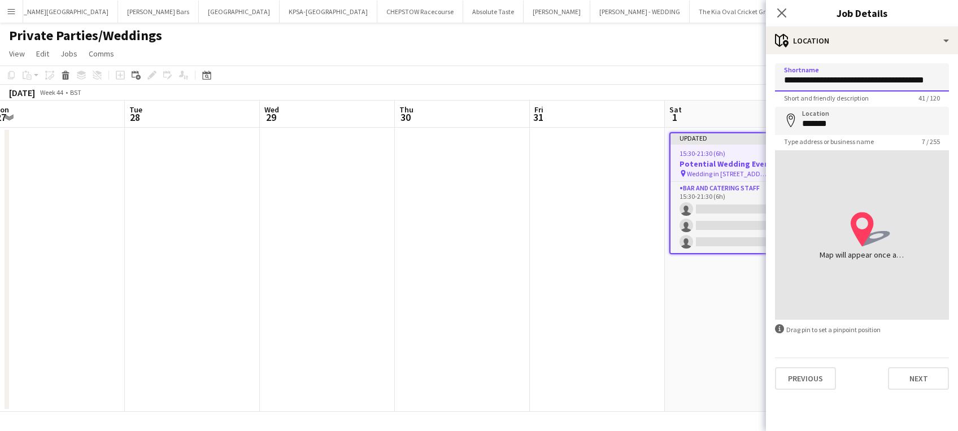
click at [828, 76] on input "**********" at bounding box center [862, 77] width 174 height 28
type input "**********"
click at [929, 72] on input "**********" at bounding box center [862, 77] width 174 height 28
click button "Next" at bounding box center [918, 378] width 61 height 23
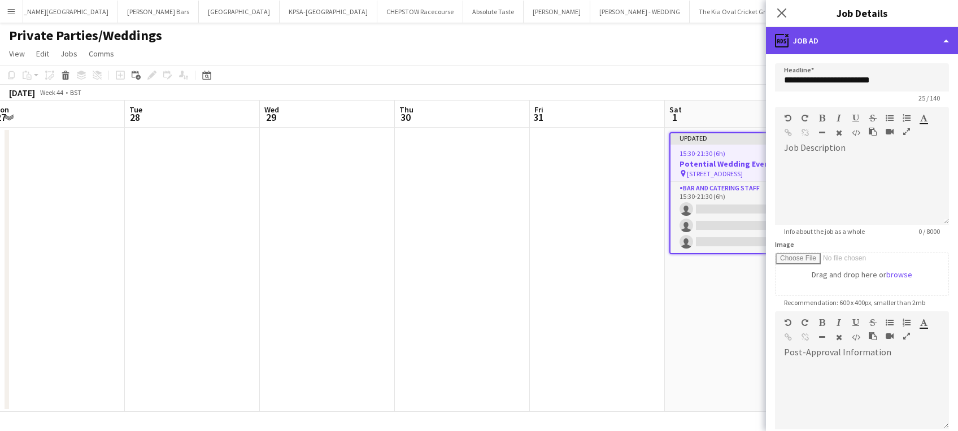
click at [940, 50] on div "ads-window Job Ad" at bounding box center [862, 40] width 192 height 27
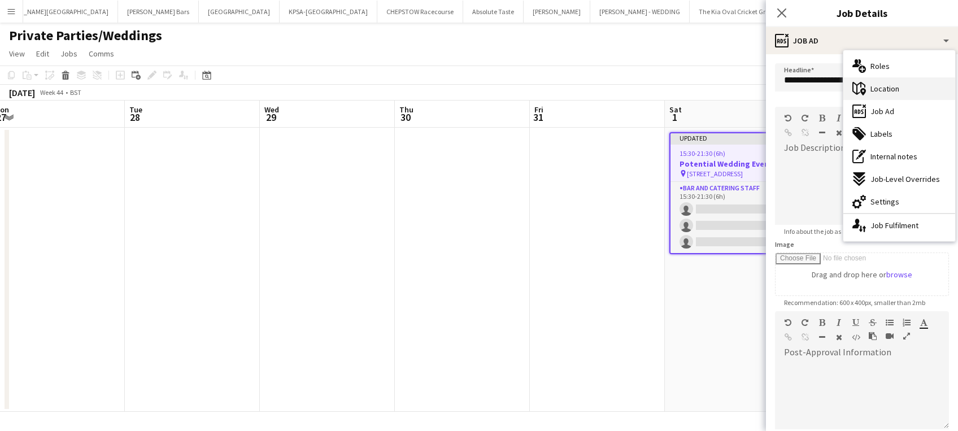
click at [905, 89] on div "maps-pin-1 Location" at bounding box center [900, 88] width 112 height 23
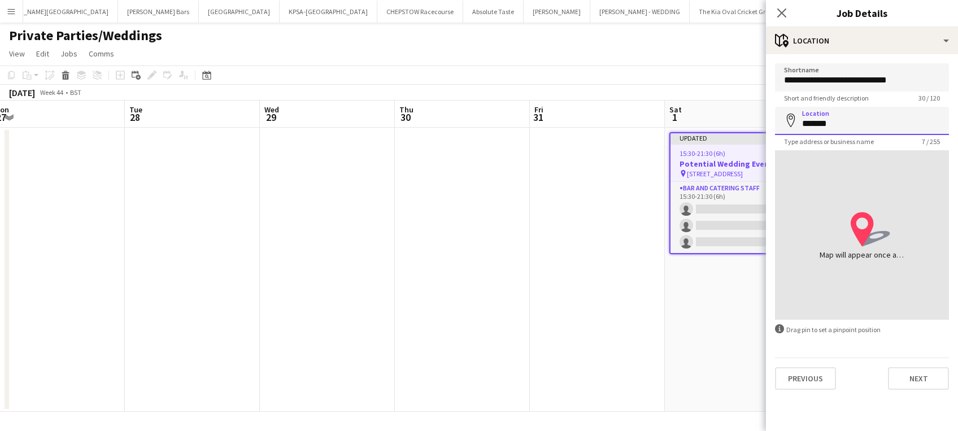
click at [841, 118] on input "*******" at bounding box center [862, 121] width 174 height 28
type input "******"
click button "Next" at bounding box center [918, 378] width 61 height 23
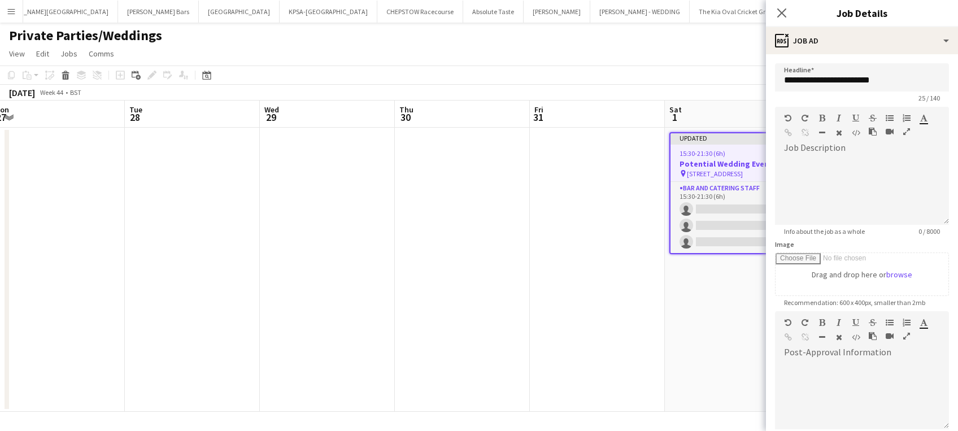
scroll to position [0, 550]
drag, startPoint x: 934, startPoint y: 42, endPoint x: 596, endPoint y: 240, distance: 391.8
click at [596, 240] on app-date-cell at bounding box center [598, 270] width 135 height 284
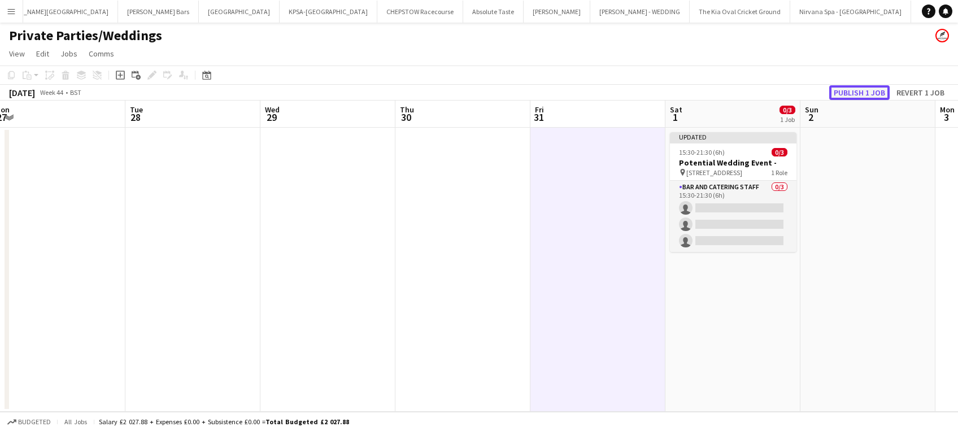
click at [859, 92] on button "Publish 1 job" at bounding box center [860, 92] width 60 height 15
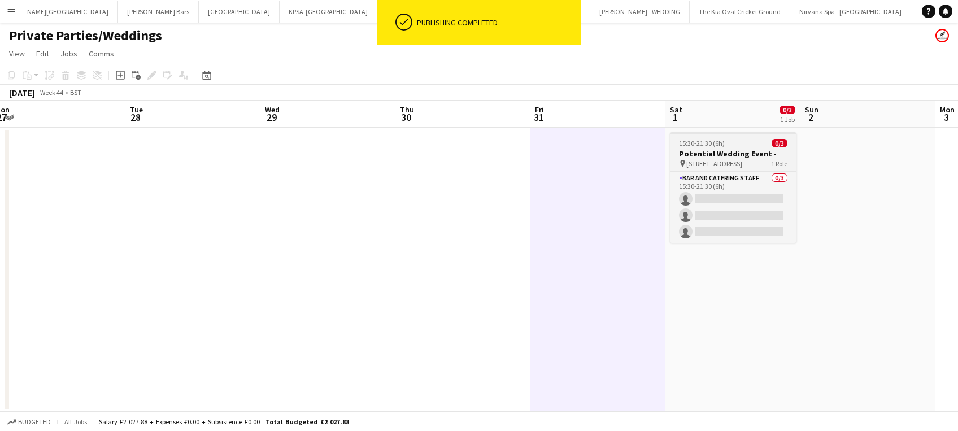
click at [728, 152] on h3 "Potential Wedding Event -" at bounding box center [733, 154] width 127 height 10
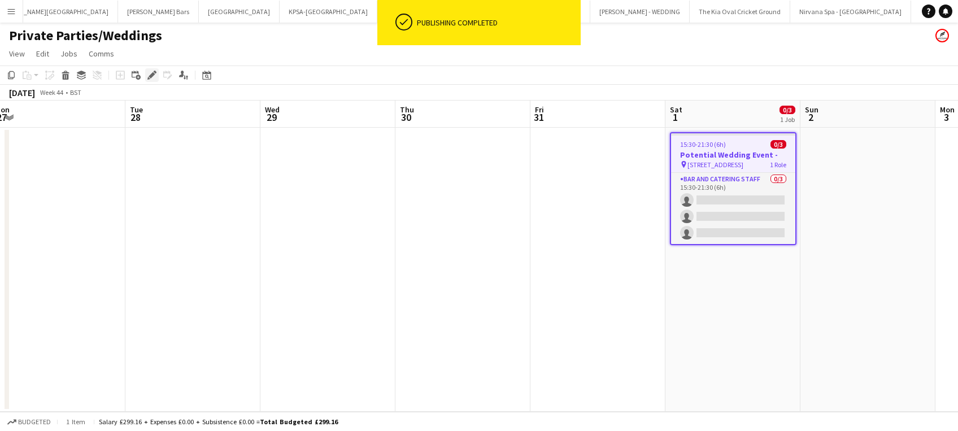
click at [155, 75] on icon "Edit" at bounding box center [151, 75] width 9 height 9
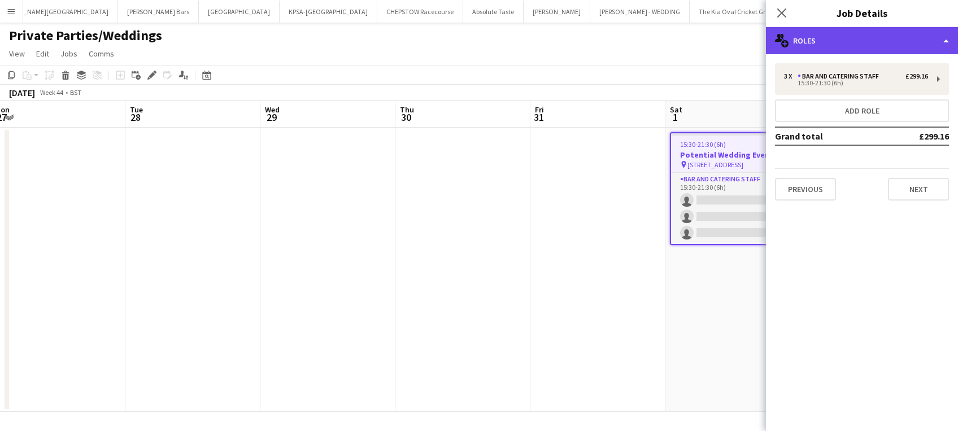
click at [900, 46] on div "multiple-users-add Roles" at bounding box center [862, 40] width 192 height 27
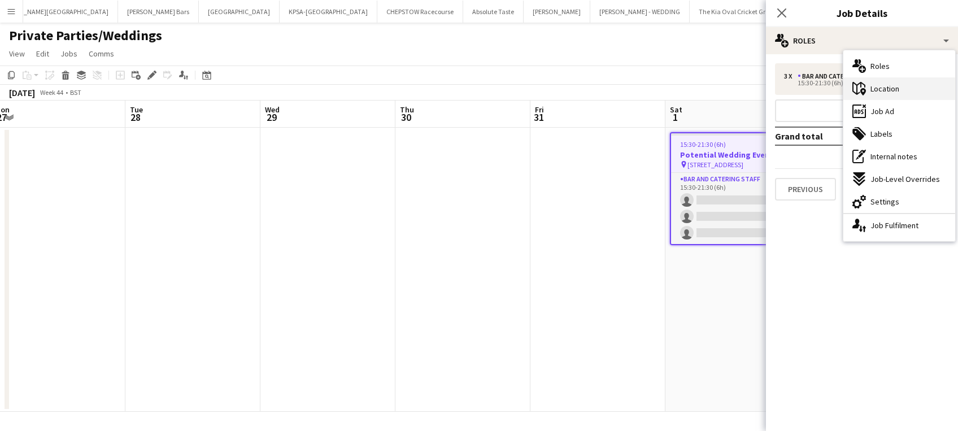
click at [899, 86] on span "Location" at bounding box center [885, 89] width 29 height 10
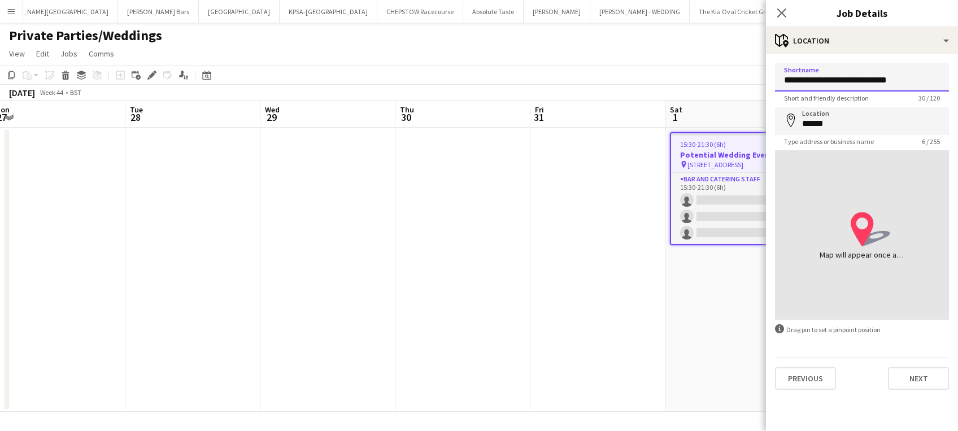
drag, startPoint x: 877, startPoint y: 81, endPoint x: 779, endPoint y: 81, distance: 98.3
click at [779, 81] on input "**********" at bounding box center [862, 77] width 174 height 28
click button "Next" at bounding box center [918, 378] width 61 height 23
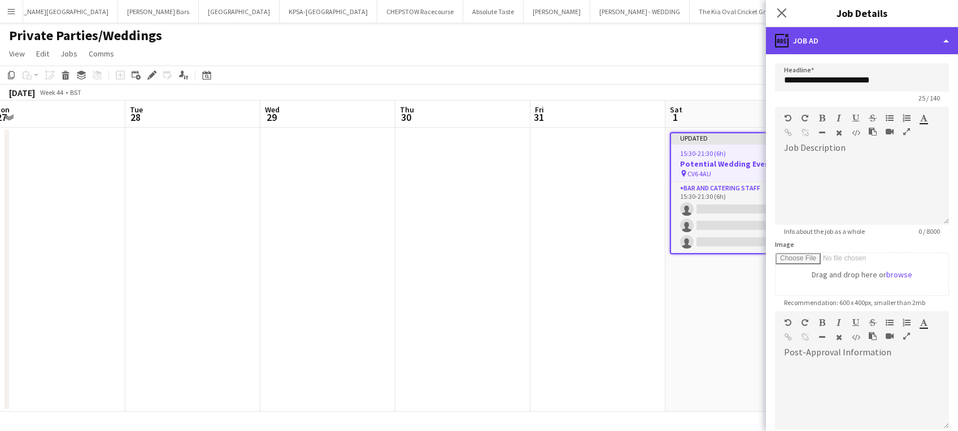
click at [929, 41] on div "ads-window Job Ad" at bounding box center [862, 40] width 192 height 27
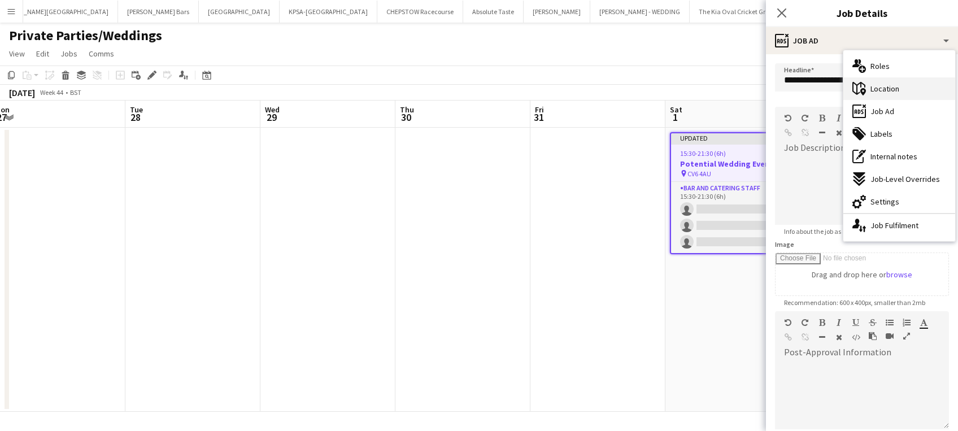
click at [918, 95] on div "maps-pin-1 Location" at bounding box center [900, 88] width 112 height 23
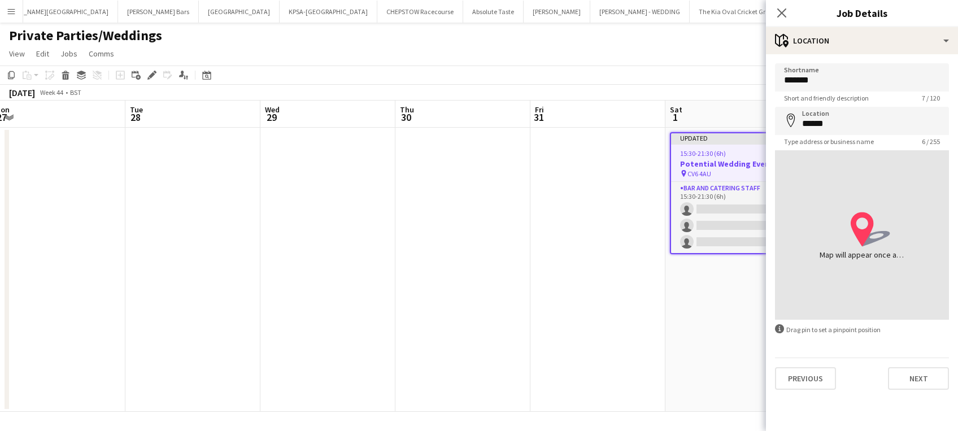
click at [862, 233] on icon at bounding box center [862, 229] width 23 height 34
click at [804, 79] on input "*******" at bounding box center [862, 77] width 174 height 28
drag, startPoint x: 841, startPoint y: 75, endPoint x: 778, endPoint y: 77, distance: 63.4
click at [778, 77] on input "*******" at bounding box center [862, 77] width 174 height 28
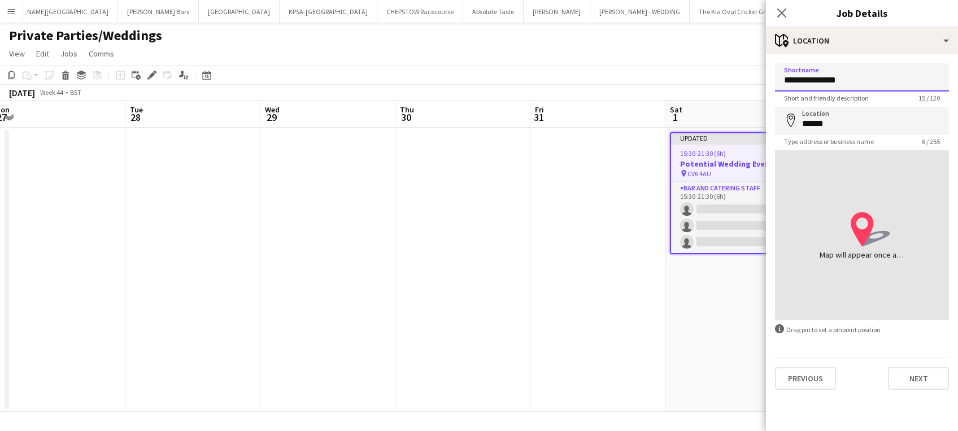
type input "**********"
click button "Next" at bounding box center [918, 378] width 61 height 23
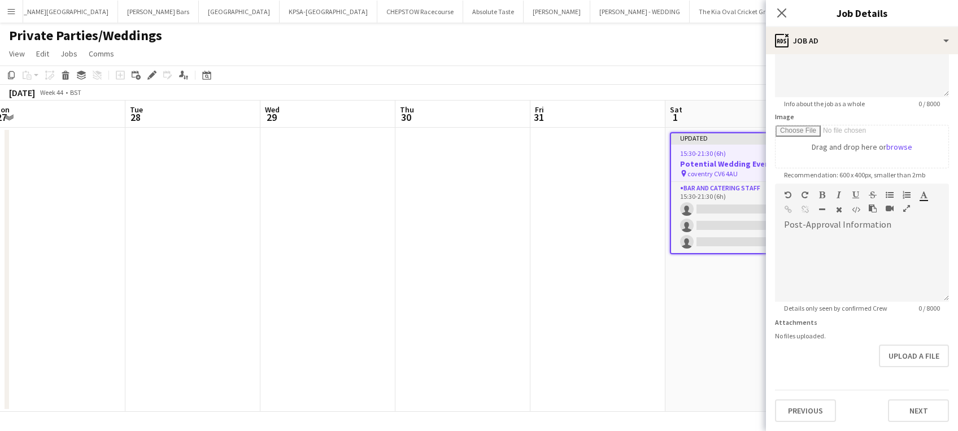
scroll to position [164, 0]
click at [897, 390] on div "Previous Next" at bounding box center [862, 406] width 174 height 32
click at [901, 371] on form "**********" at bounding box center [862, 179] width 192 height 487
click at [911, 408] on button "Next" at bounding box center [918, 411] width 61 height 23
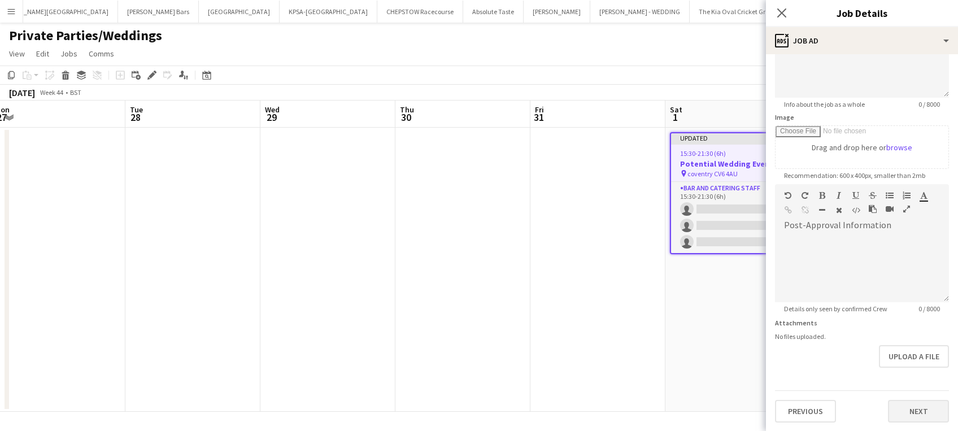
scroll to position [0, 0]
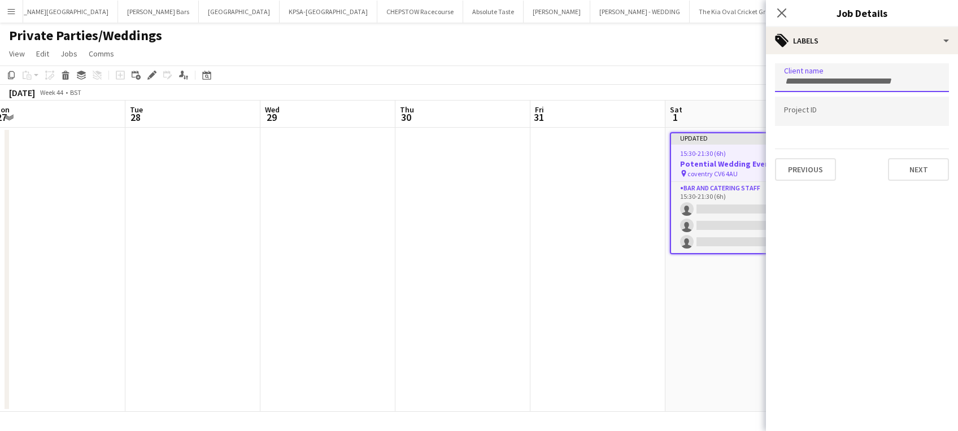
click at [828, 76] on input "Type to search client labels..." at bounding box center [862, 81] width 156 height 10
type input "**********"
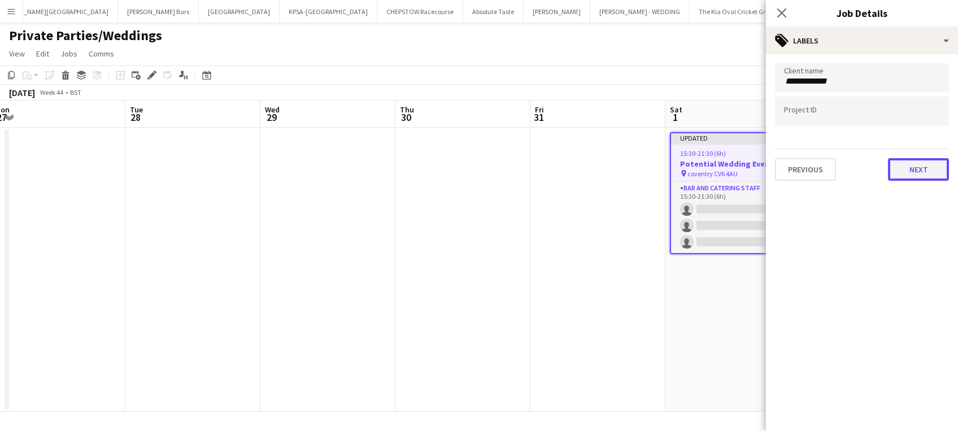
click at [912, 169] on button "Next" at bounding box center [918, 169] width 61 height 23
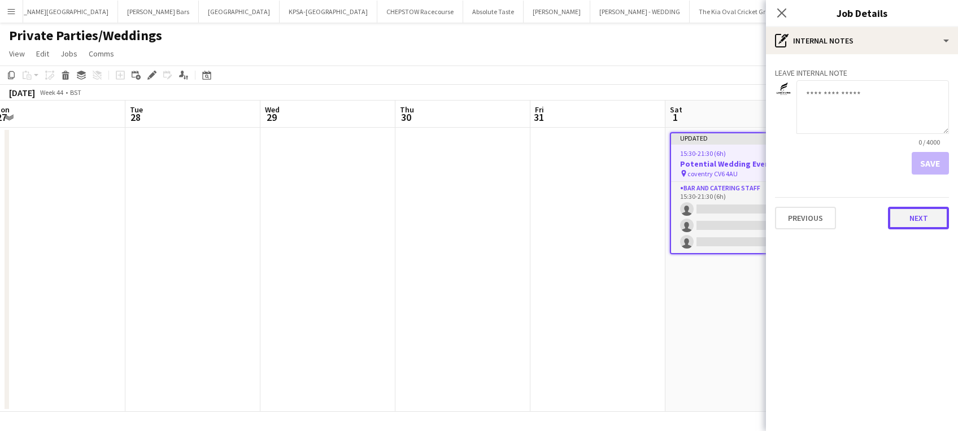
click at [927, 219] on button "Next" at bounding box center [918, 218] width 61 height 23
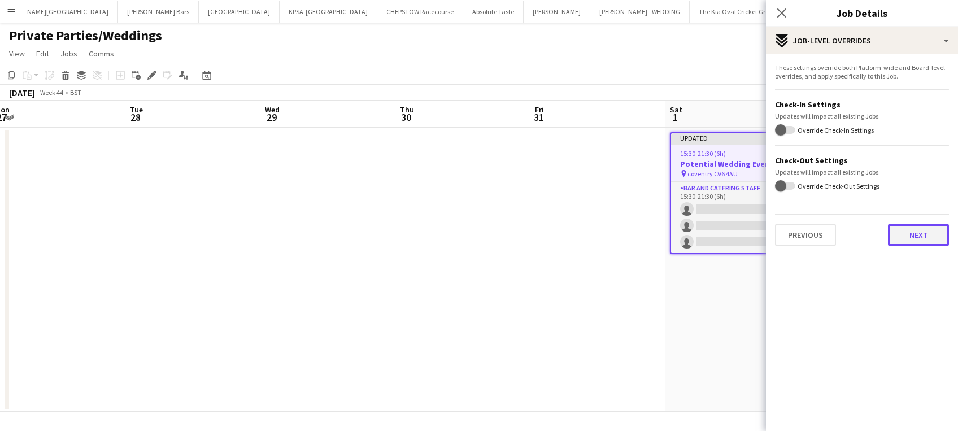
click at [922, 232] on button "Next" at bounding box center [918, 235] width 61 height 23
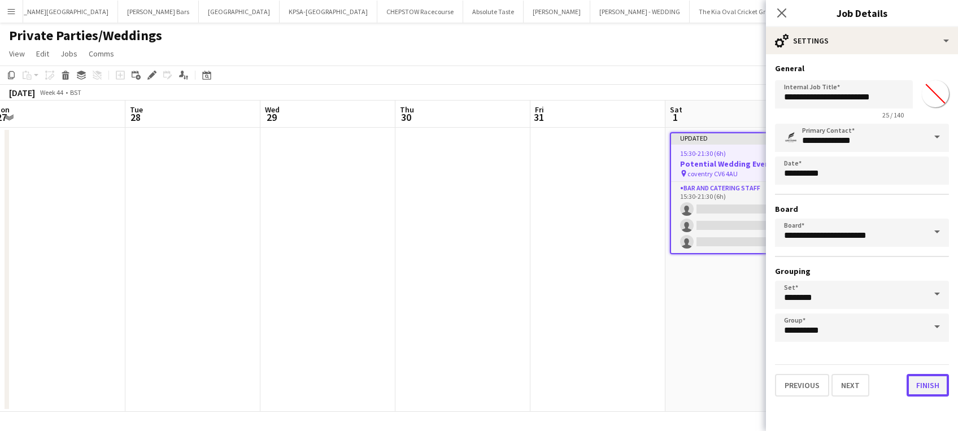
click at [932, 389] on button "Finish" at bounding box center [928, 385] width 42 height 23
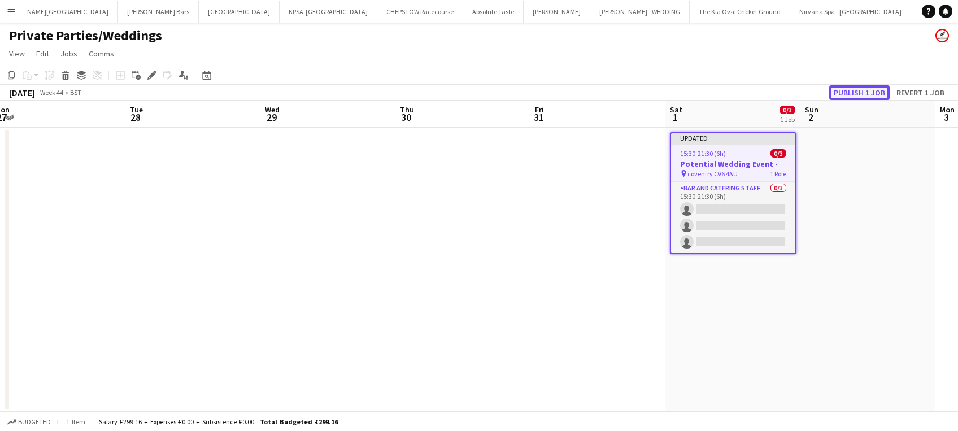
click at [857, 86] on button "Publish 1 job" at bounding box center [860, 92] width 60 height 15
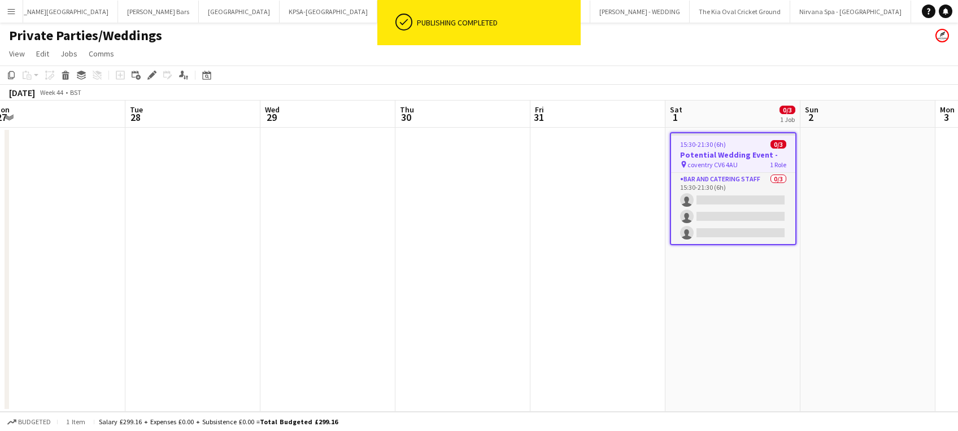
click at [608, 165] on app-date-cell at bounding box center [598, 270] width 135 height 284
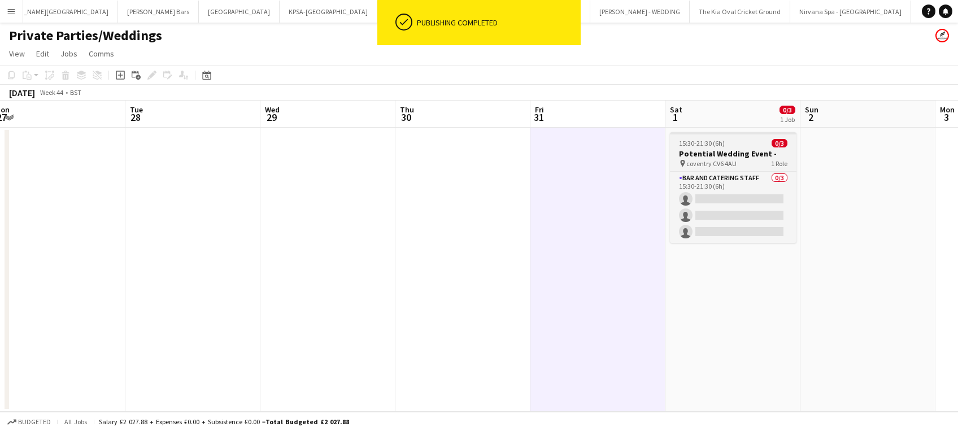
click at [719, 139] on span "15:30-21:30 (6h)" at bounding box center [702, 143] width 46 height 8
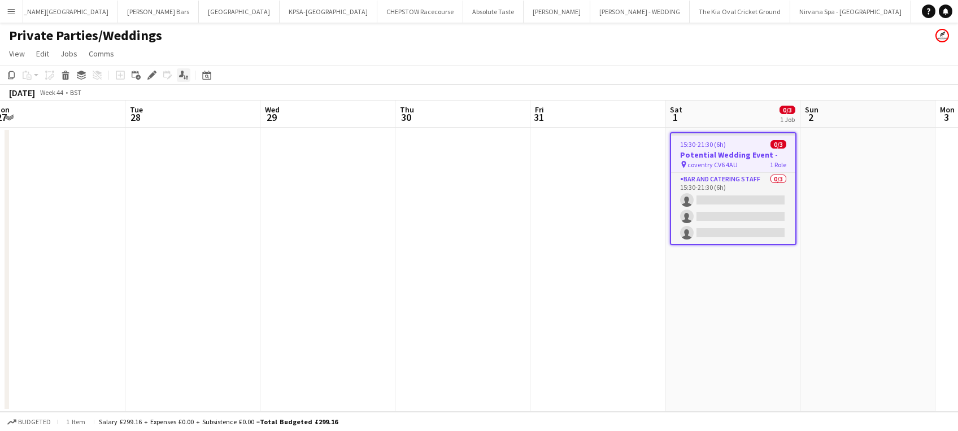
click at [180, 71] on icon "Applicants" at bounding box center [183, 75] width 9 height 9
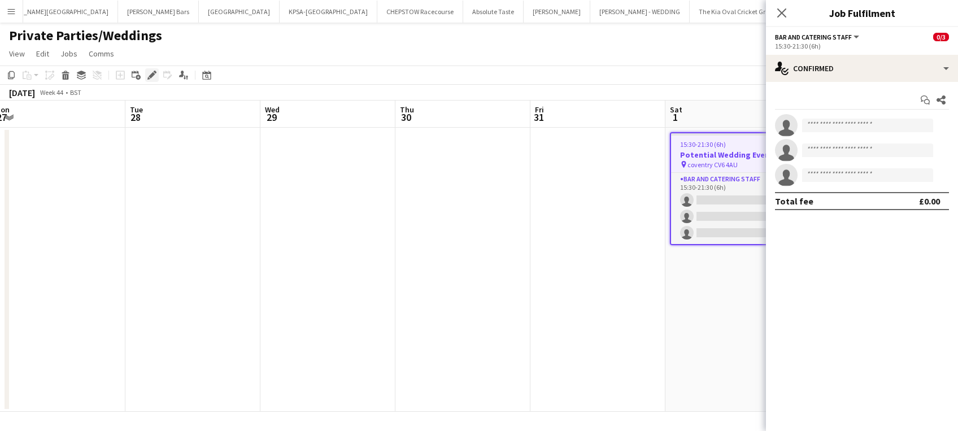
click at [153, 73] on icon at bounding box center [152, 75] width 6 height 6
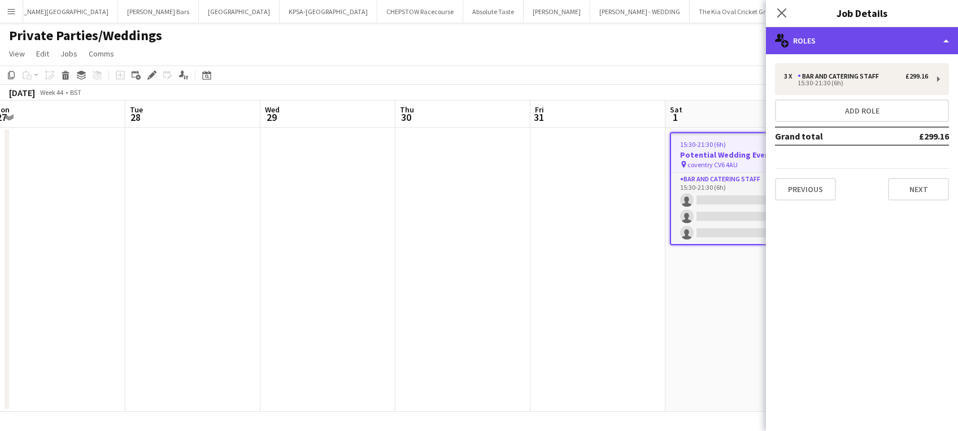
click at [916, 36] on div "multiple-users-add Roles" at bounding box center [862, 40] width 192 height 27
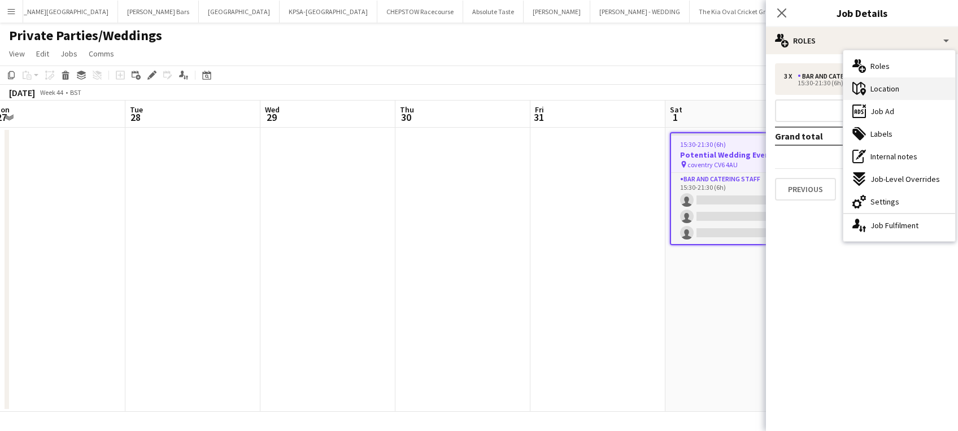
click at [914, 93] on div "maps-pin-1 Location" at bounding box center [900, 88] width 112 height 23
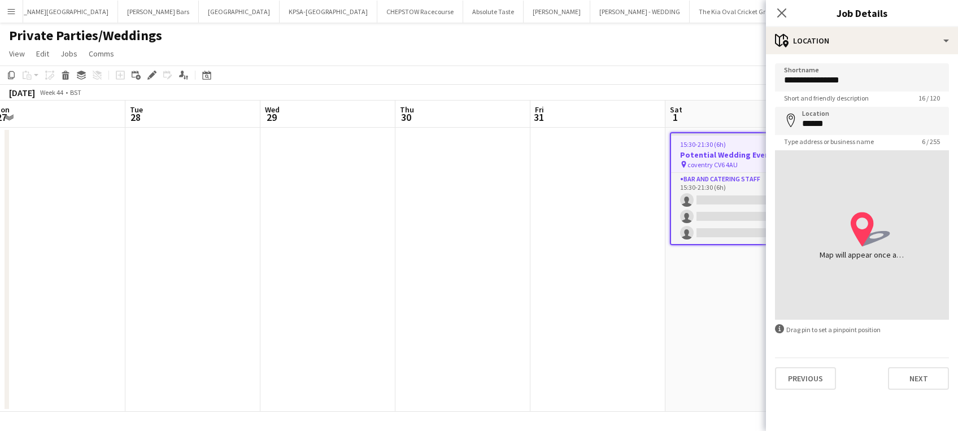
click at [858, 223] on icon "location-icon Created with Sketch." at bounding box center [871, 230] width 40 height 40
click at [782, 80] on input "**********" at bounding box center [862, 77] width 174 height 28
type input "**********"
click button "Next" at bounding box center [918, 378] width 61 height 23
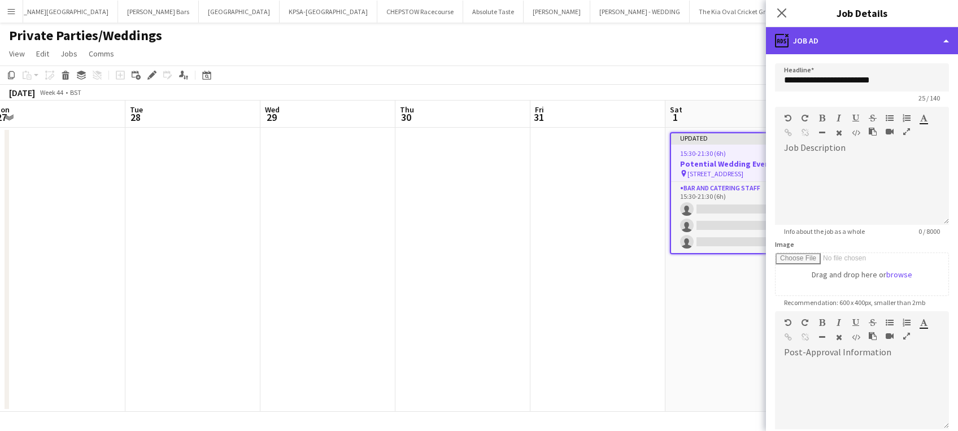
click at [917, 42] on div "ads-window Job Ad" at bounding box center [862, 40] width 192 height 27
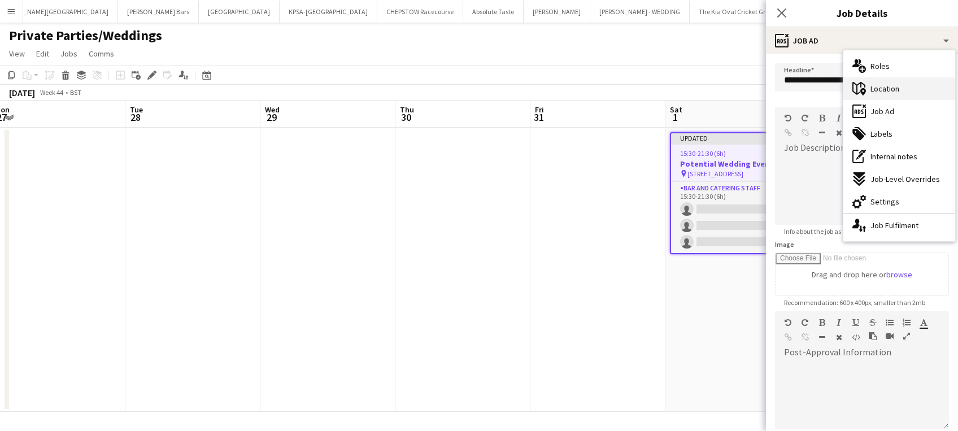
click at [900, 94] on div "maps-pin-1 Location" at bounding box center [900, 88] width 112 height 23
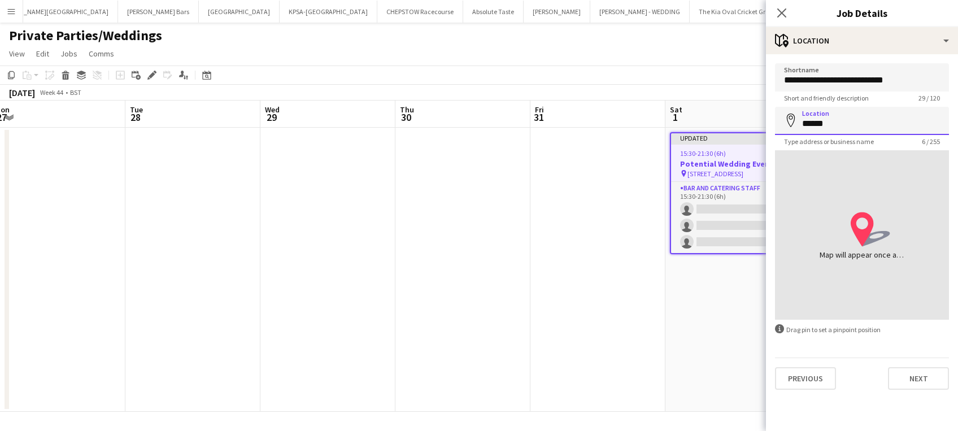
click at [815, 122] on input "******" at bounding box center [862, 121] width 174 height 28
click at [815, 122] on input "*******" at bounding box center [862, 121] width 174 height 28
type input "*******"
click at [875, 254] on div "Map will appear once address has been added" at bounding box center [862, 254] width 85 height 11
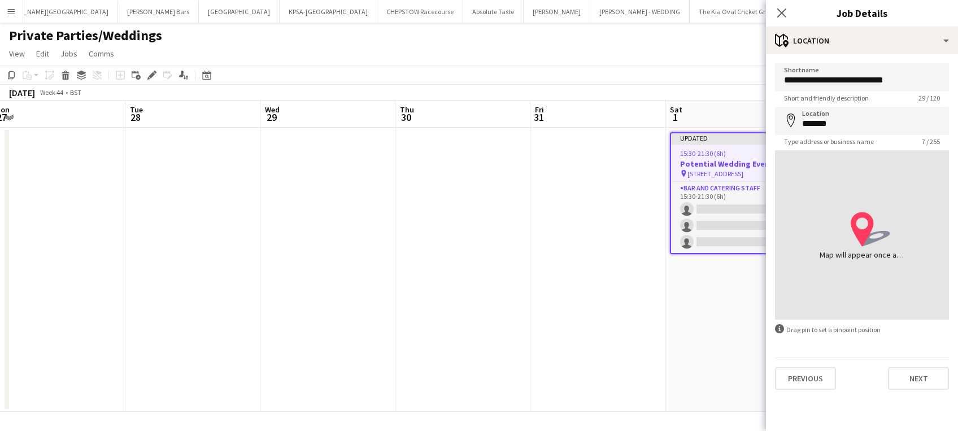
click at [919, 260] on div "location-icon Created with Sketch. Map will appear once address has been added" at bounding box center [862, 235] width 174 height 170
click at [818, 76] on input "**********" at bounding box center [862, 77] width 174 height 28
type input "**********"
click at [839, 115] on input "*******" at bounding box center [862, 121] width 174 height 28
type input "*"
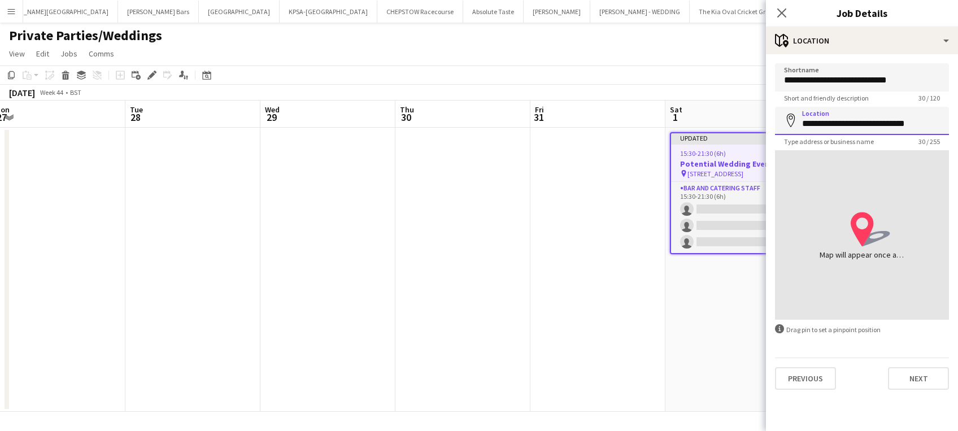
type input "**********"
click button "Next" at bounding box center [918, 378] width 61 height 23
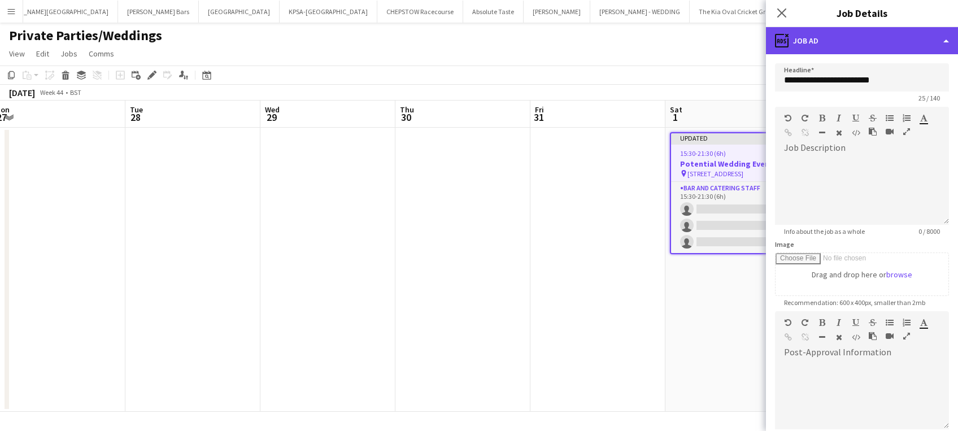
click at [919, 46] on div "ads-window Job Ad" at bounding box center [862, 40] width 192 height 27
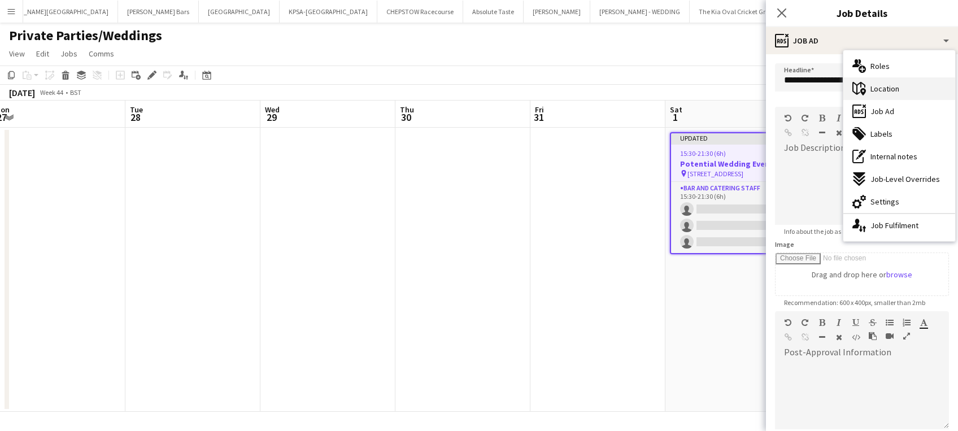
click at [917, 85] on div "maps-pin-1 Location" at bounding box center [900, 88] width 112 height 23
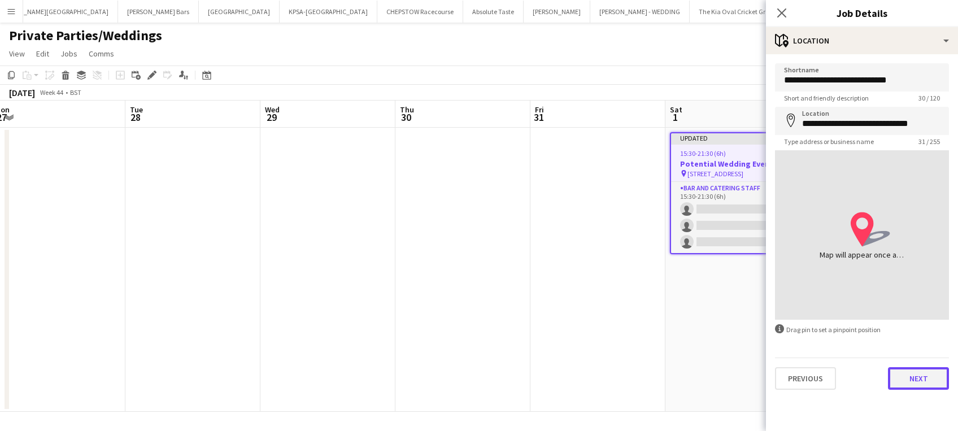
click at [924, 375] on button "Next" at bounding box center [918, 378] width 61 height 23
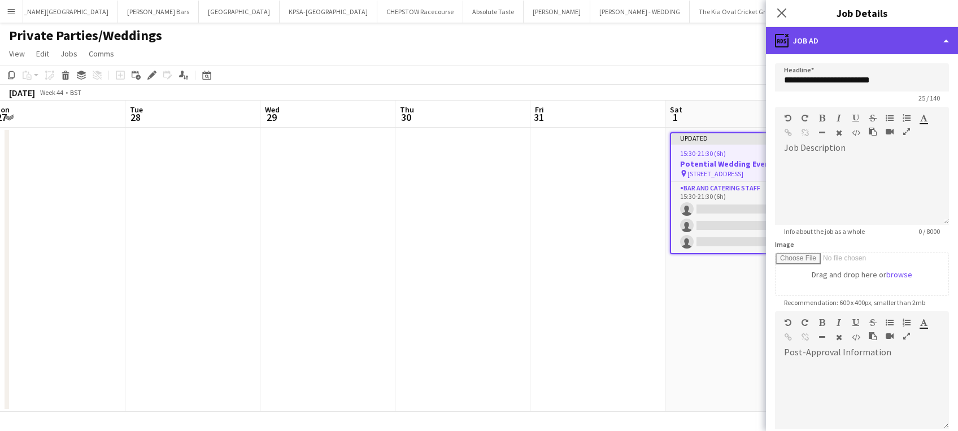
click at [913, 41] on div "ads-window Job Ad" at bounding box center [862, 40] width 192 height 27
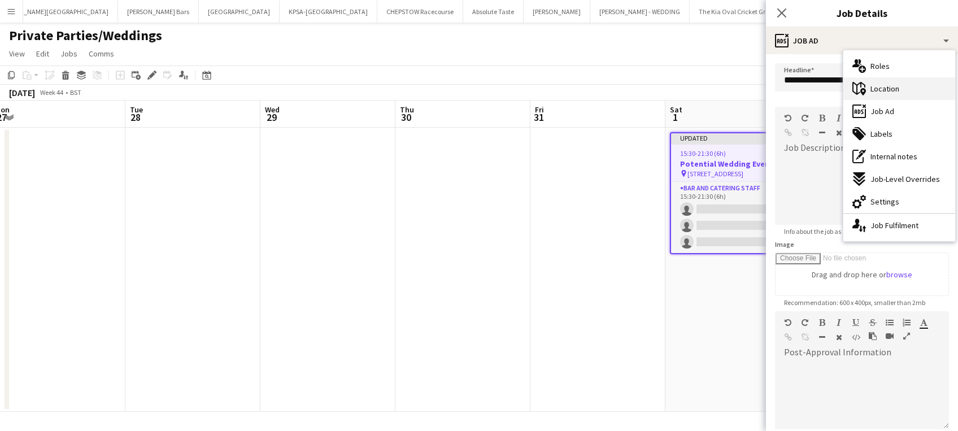
click at [905, 97] on div "maps-pin-1 Location" at bounding box center [900, 88] width 112 height 23
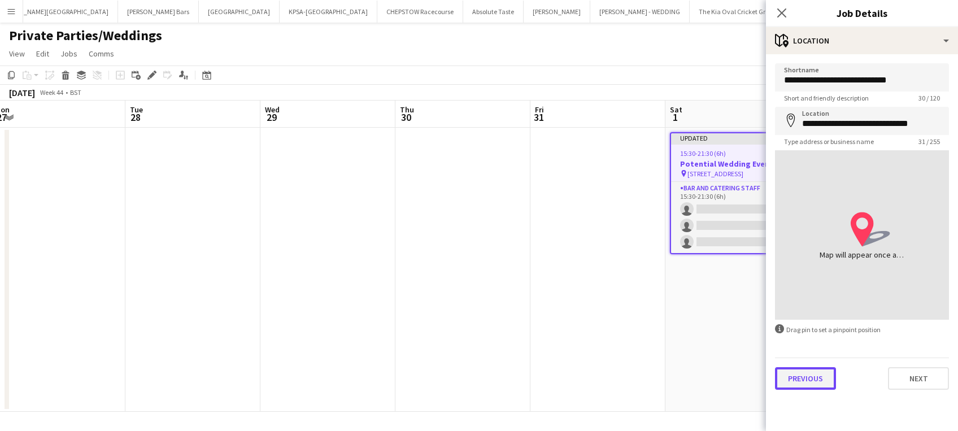
click at [813, 378] on button "Previous" at bounding box center [805, 378] width 61 height 23
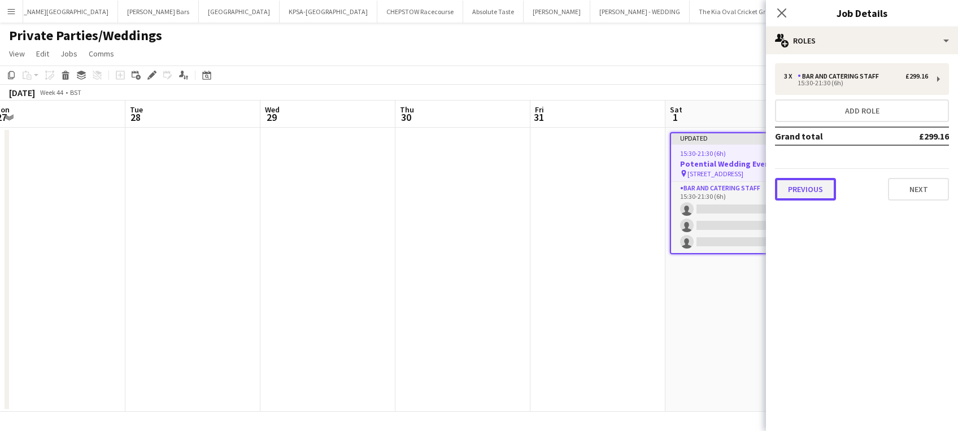
click at [809, 192] on button "Previous" at bounding box center [805, 189] width 61 height 23
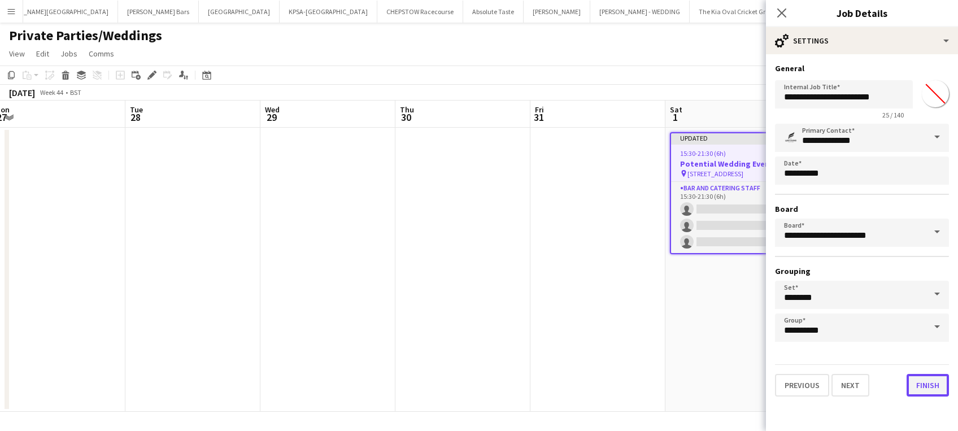
click at [927, 382] on button "Finish" at bounding box center [928, 385] width 42 height 23
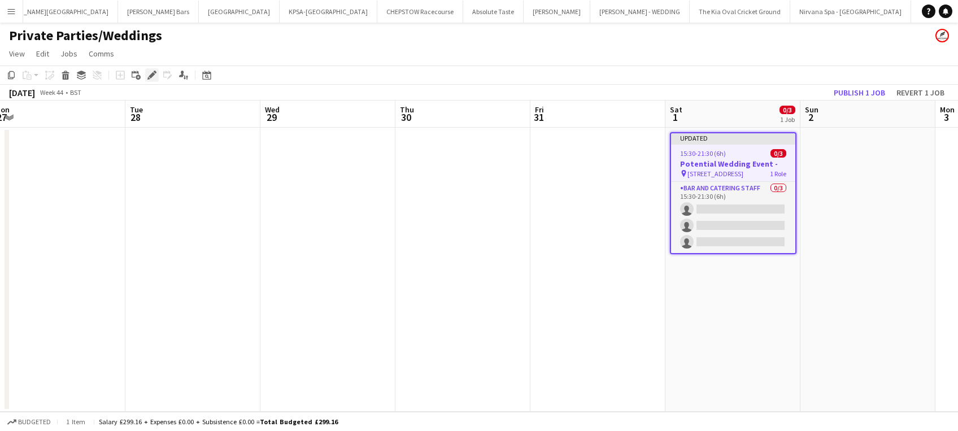
click at [155, 75] on icon "Edit" at bounding box center [151, 75] width 9 height 9
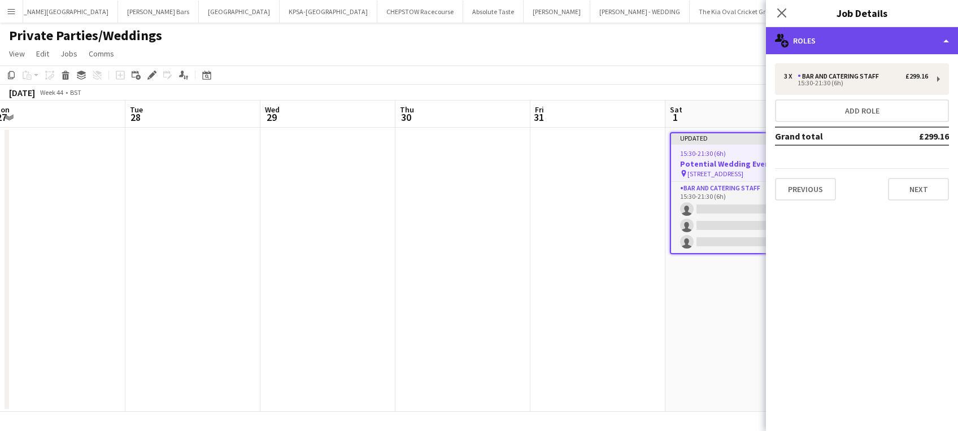
click at [934, 40] on div "multiple-users-add Roles" at bounding box center [862, 40] width 192 height 27
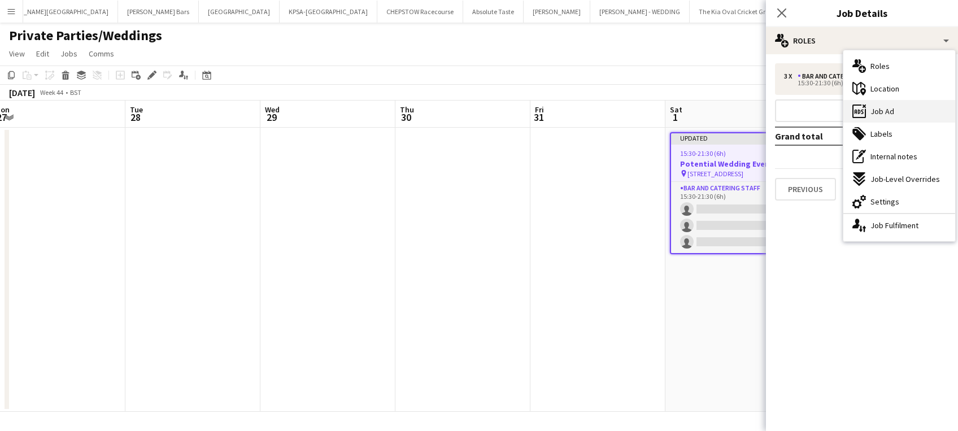
click at [927, 110] on div "ads-window Job Ad" at bounding box center [900, 111] width 112 height 23
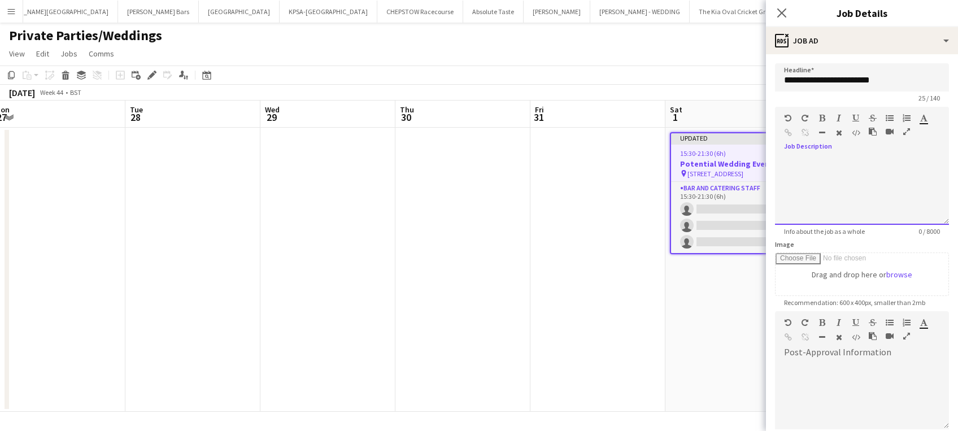
click at [809, 162] on div at bounding box center [862, 191] width 174 height 68
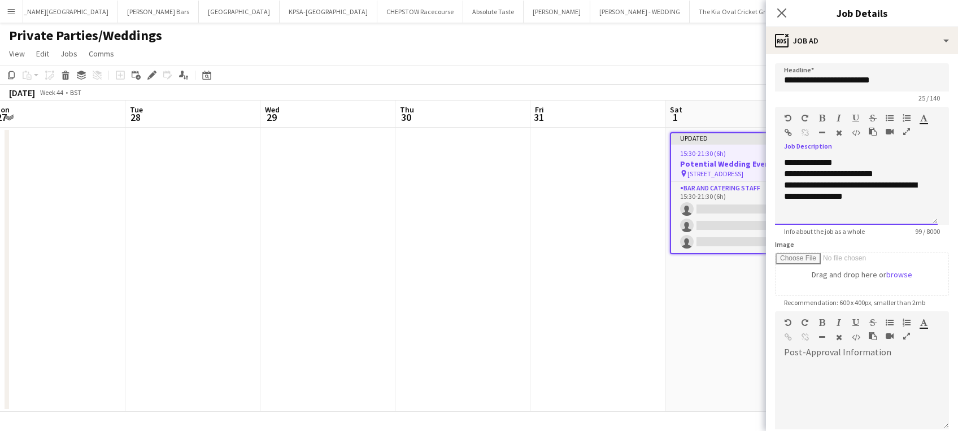
drag, startPoint x: 863, startPoint y: 197, endPoint x: 786, endPoint y: 162, distance: 85.0
click at [786, 162] on div "**********" at bounding box center [856, 191] width 163 height 68
copy div "**********"
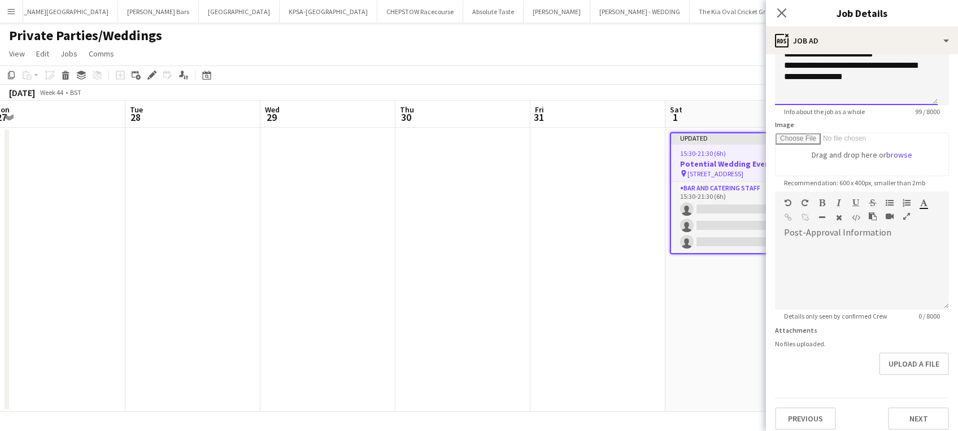
scroll to position [127, 0]
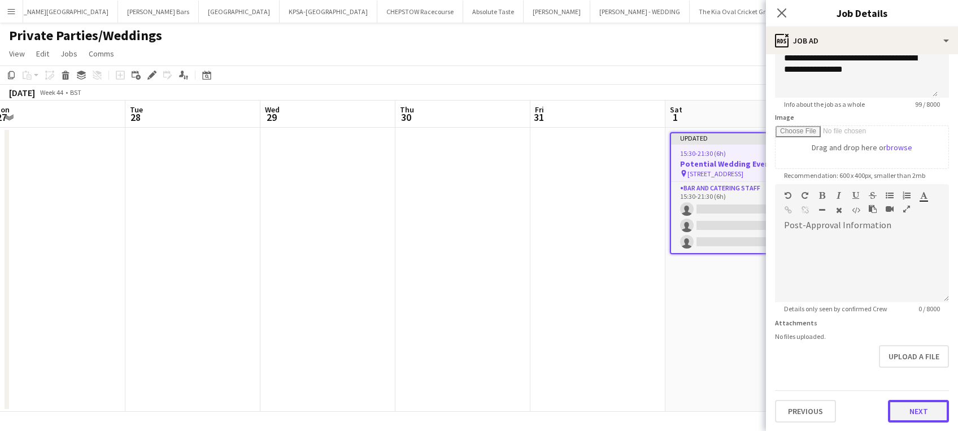
click at [915, 409] on button "Next" at bounding box center [918, 411] width 61 height 23
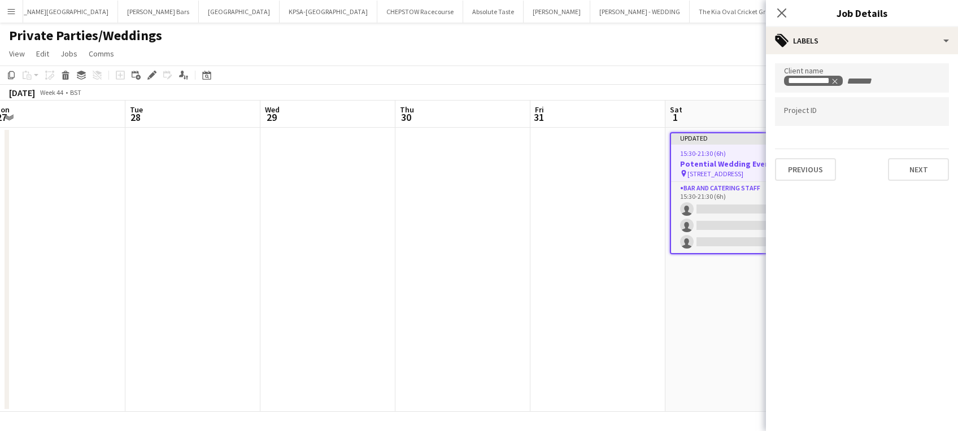
scroll to position [0, 0]
click at [930, 167] on button "Next" at bounding box center [918, 169] width 61 height 23
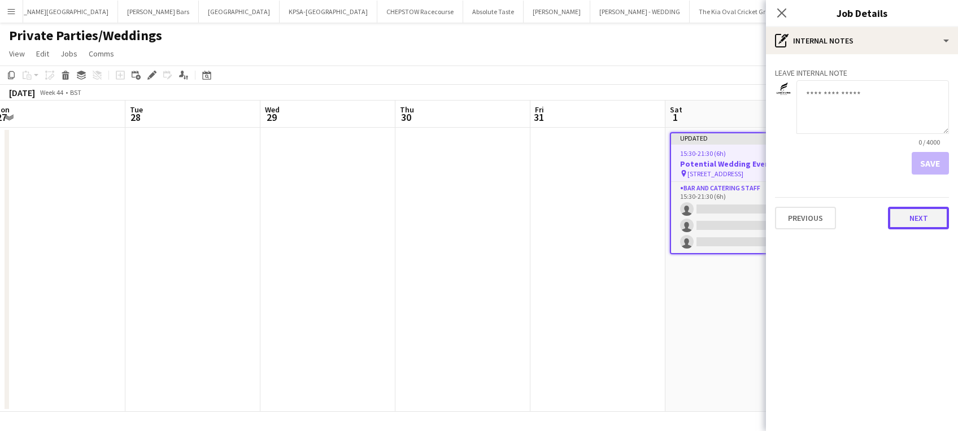
click at [928, 222] on button "Next" at bounding box center [918, 218] width 61 height 23
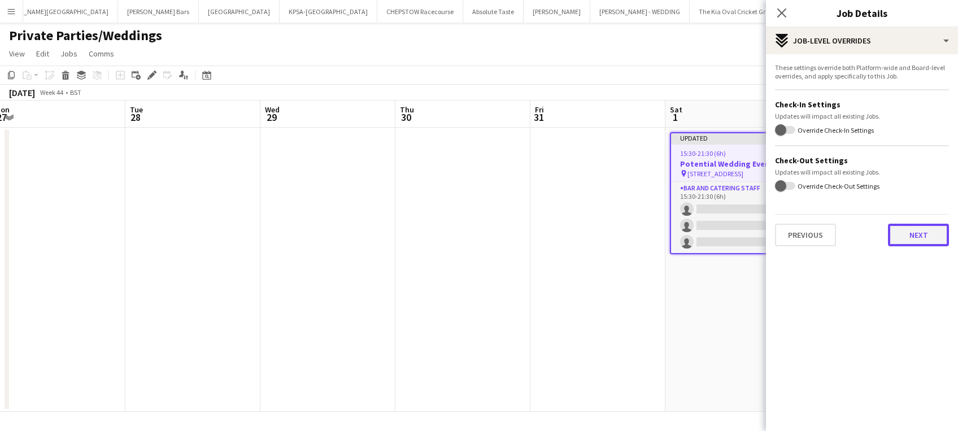
click at [928, 234] on button "Next" at bounding box center [918, 235] width 61 height 23
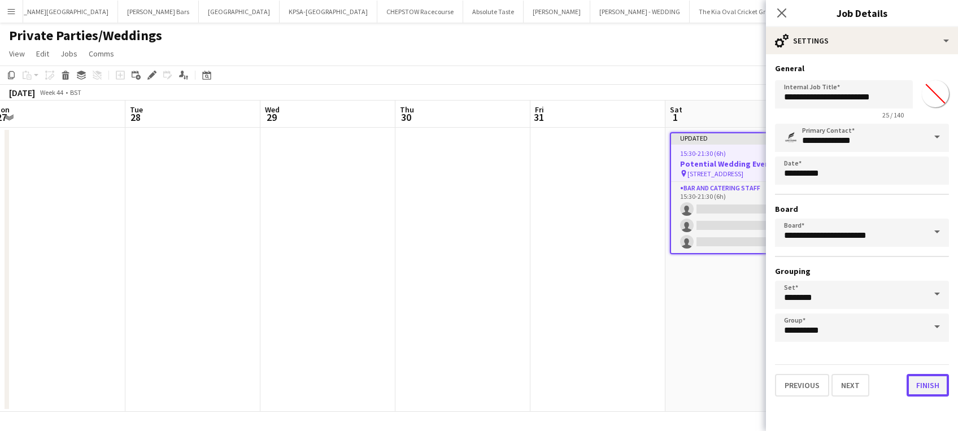
click at [933, 379] on button "Finish" at bounding box center [928, 385] width 42 height 23
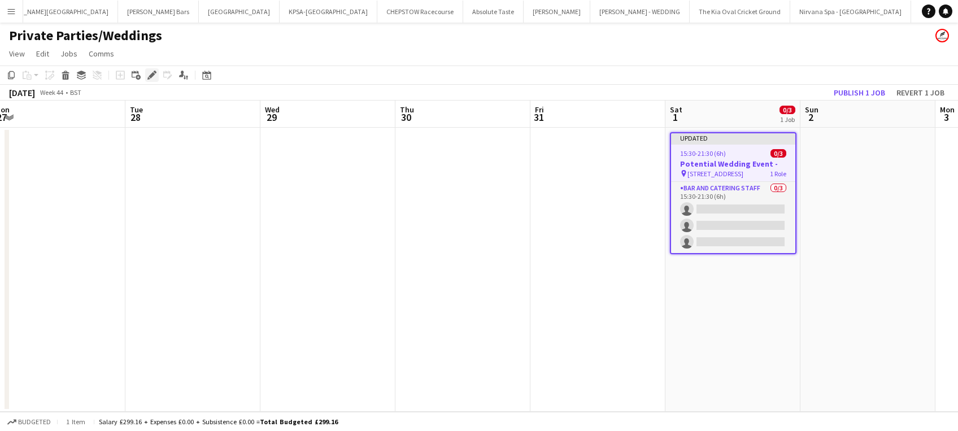
click at [150, 73] on icon "Edit" at bounding box center [151, 75] width 9 height 9
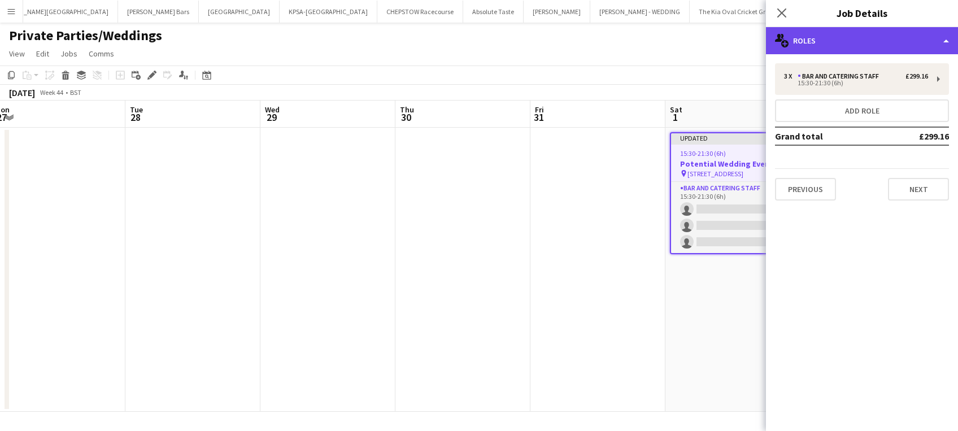
click at [911, 32] on div "multiple-users-add Roles" at bounding box center [862, 40] width 192 height 27
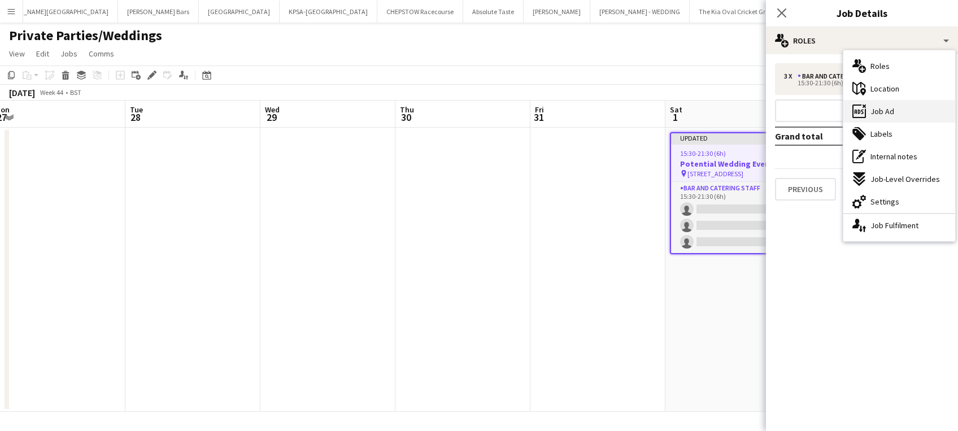
click at [897, 109] on div "ads-window Job Ad" at bounding box center [900, 111] width 112 height 23
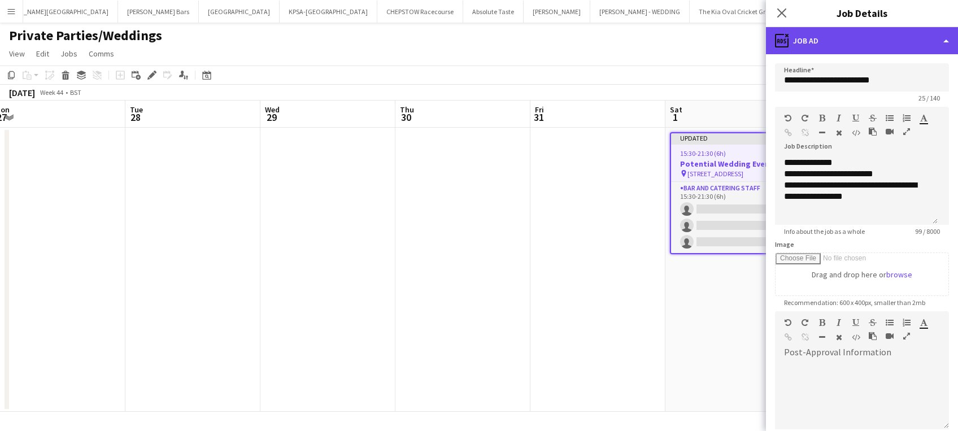
click at [921, 46] on div "ads-window Job Ad" at bounding box center [862, 40] width 192 height 27
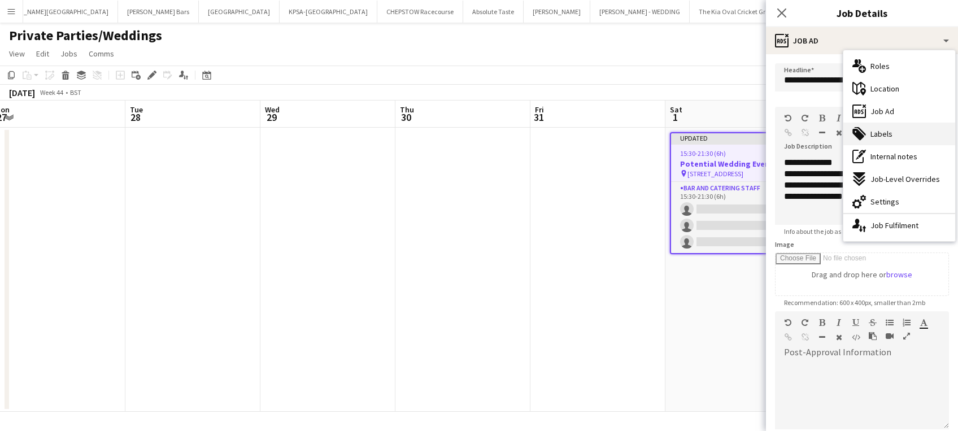
click at [899, 131] on div "tags-double Labels" at bounding box center [900, 134] width 112 height 23
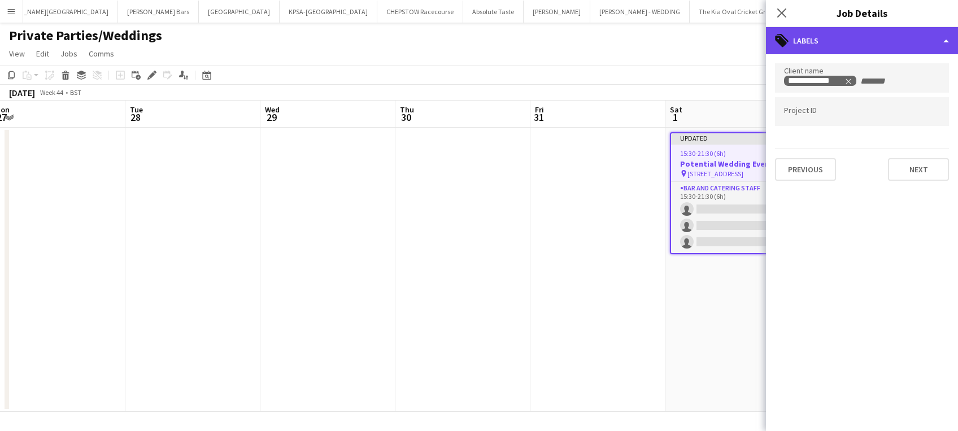
click at [921, 43] on div "tags-double Labels" at bounding box center [862, 40] width 192 height 27
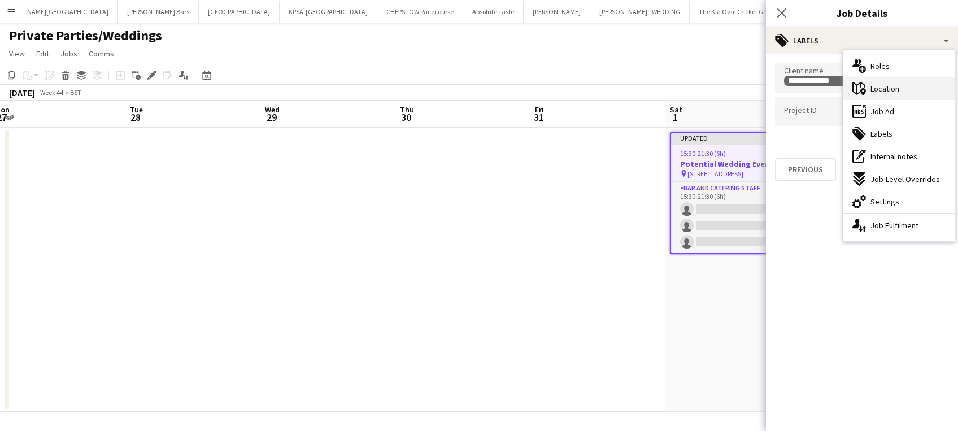
click at [910, 90] on div "maps-pin-1 Location" at bounding box center [900, 88] width 112 height 23
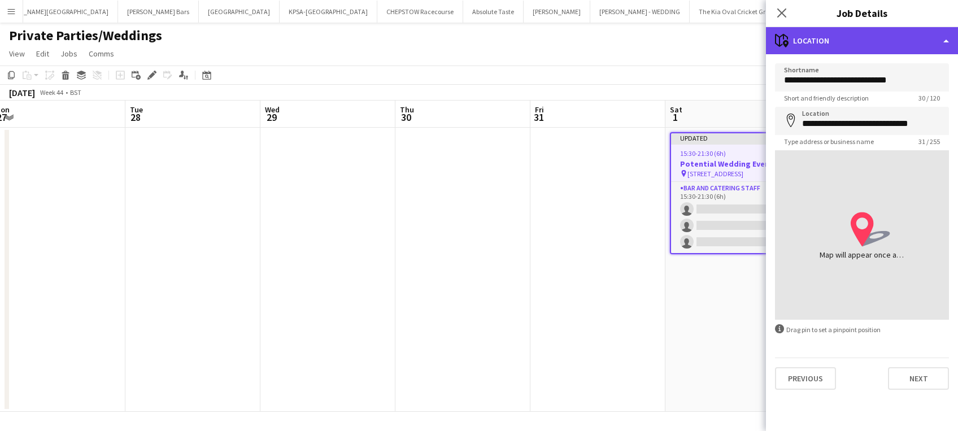
click at [918, 43] on div "maps-pin-1 Location" at bounding box center [862, 40] width 192 height 27
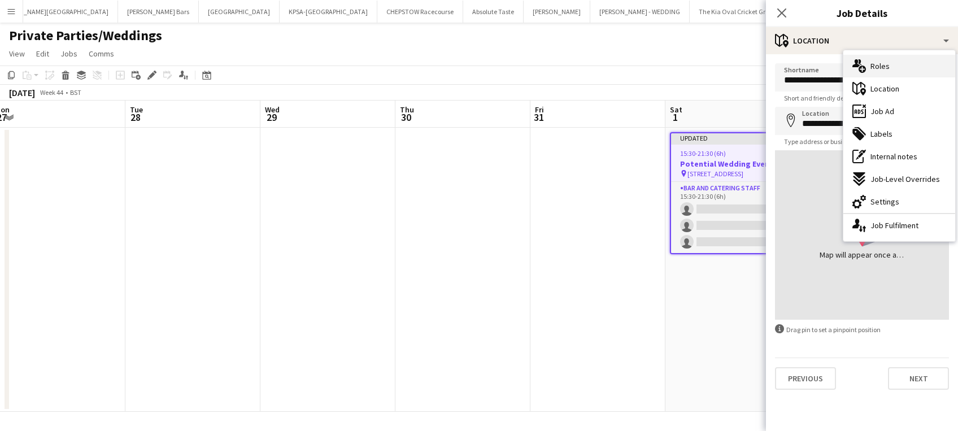
click at [900, 64] on div "multiple-users-add Roles" at bounding box center [900, 66] width 112 height 23
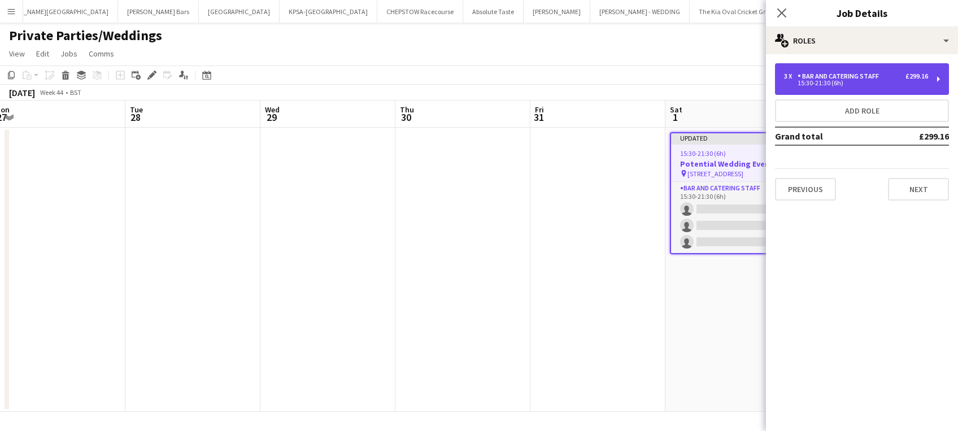
click at [900, 73] on div "3 x Bar and Catering Staff £299.16" at bounding box center [856, 76] width 144 height 8
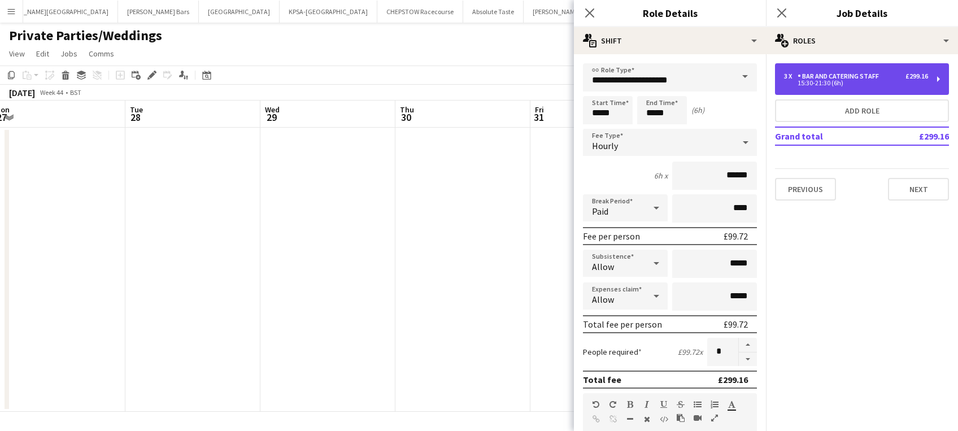
click at [900, 73] on div "3 x Bar and Catering Staff £299.16" at bounding box center [856, 76] width 144 height 8
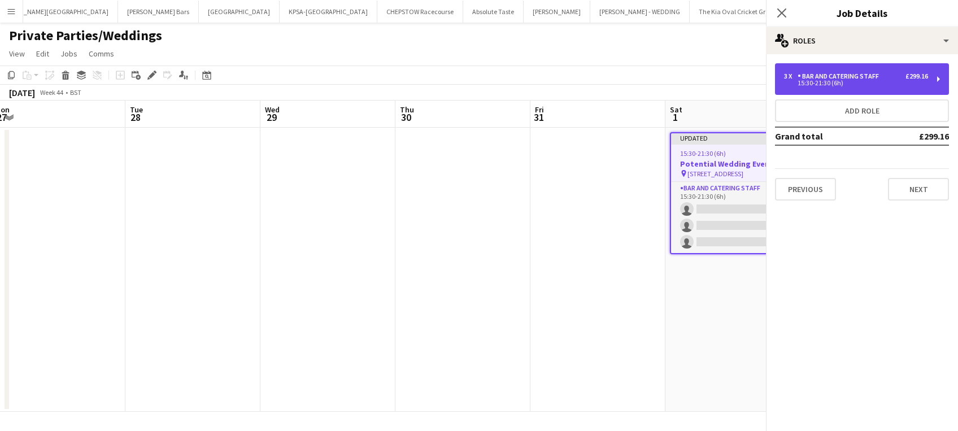
click at [900, 73] on div "3 x Bar and Catering Staff £299.16" at bounding box center [856, 76] width 144 height 8
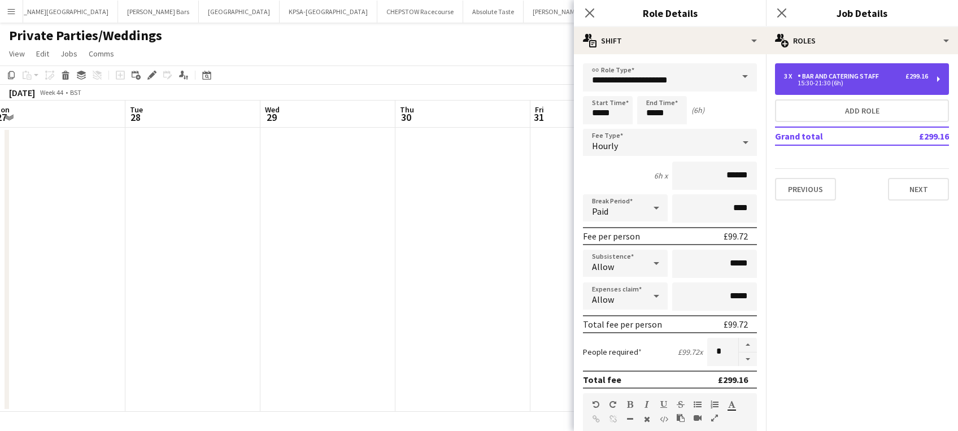
click at [900, 73] on div "3 x Bar and Catering Staff £299.16" at bounding box center [856, 76] width 144 height 8
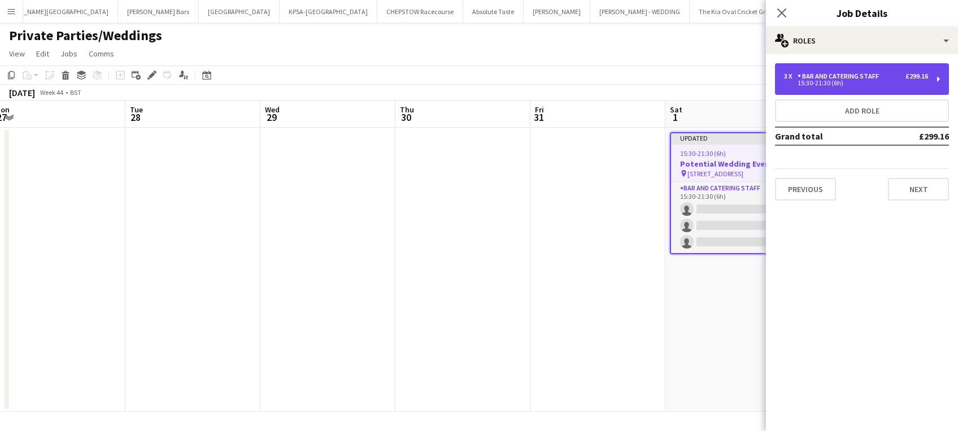
click at [900, 73] on div "3 x Bar and Catering Staff £299.16" at bounding box center [856, 76] width 144 height 8
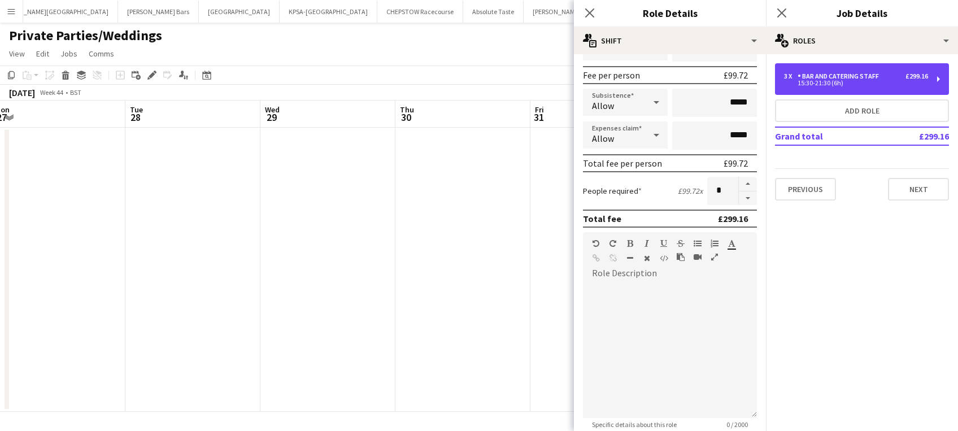
scroll to position [172, 0]
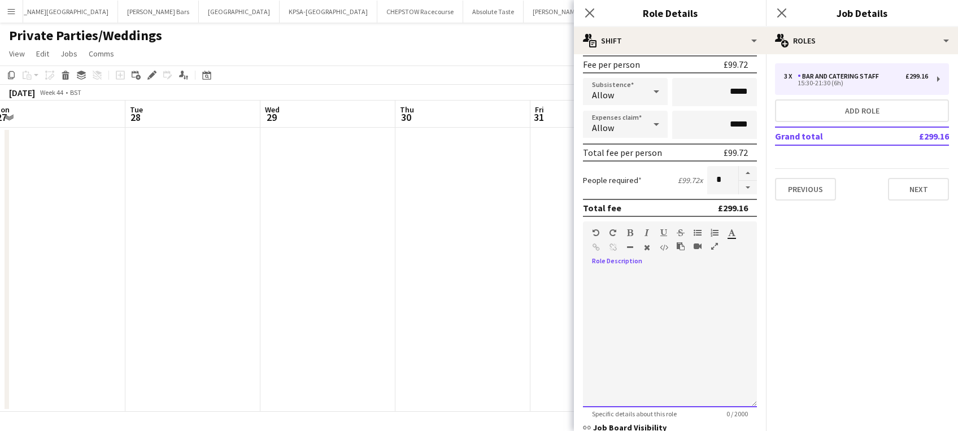
click at [647, 304] on div at bounding box center [670, 340] width 174 height 136
paste div
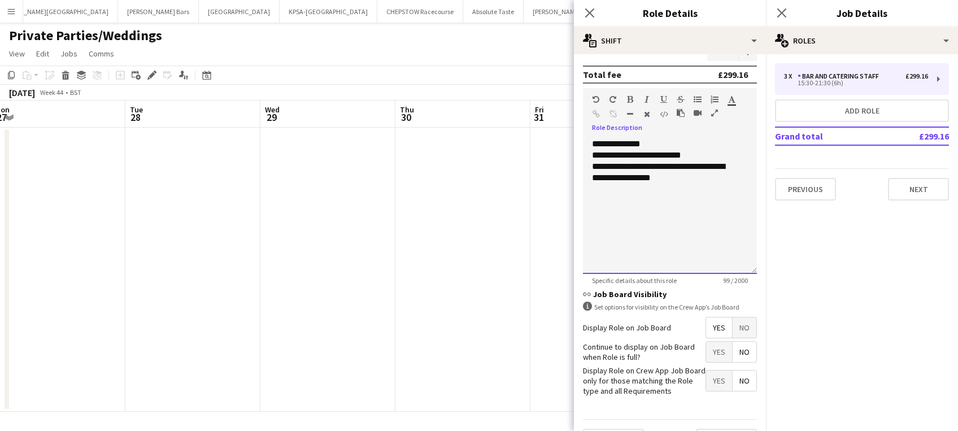
scroll to position [306, 0]
click at [706, 348] on span "Yes" at bounding box center [719, 351] width 26 height 20
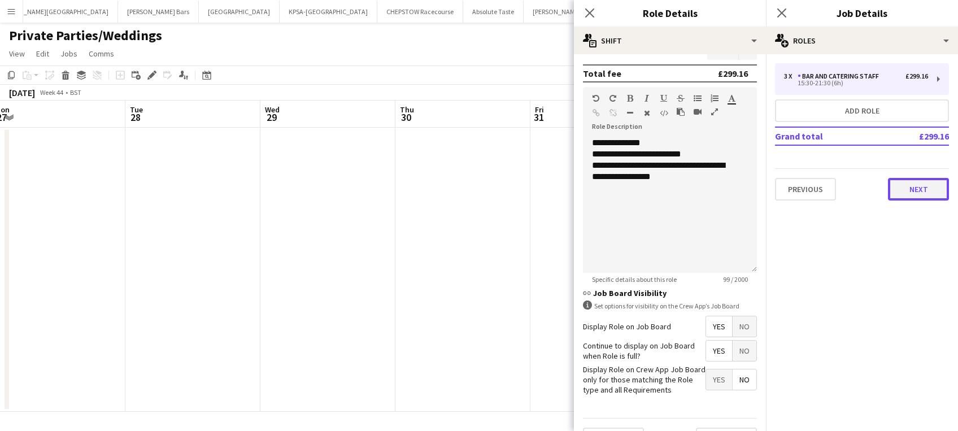
click at [918, 183] on button "Next" at bounding box center [918, 189] width 61 height 23
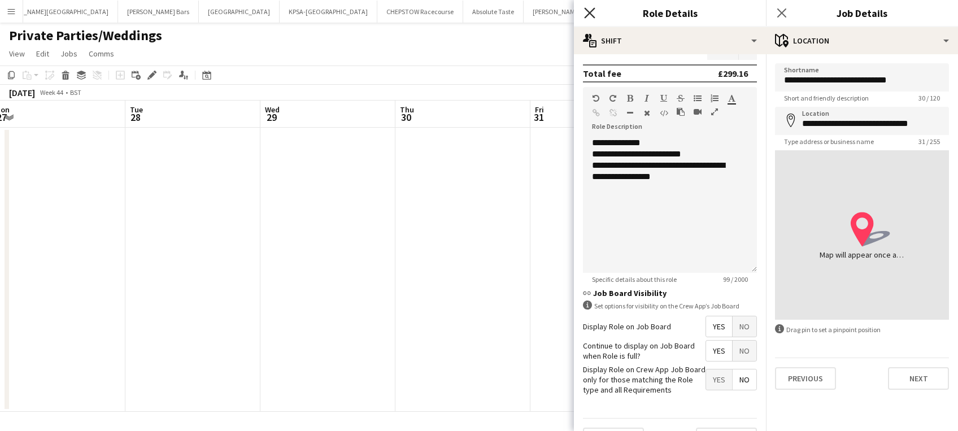
click at [590, 9] on icon "Close pop-in" at bounding box center [589, 12] width 11 height 11
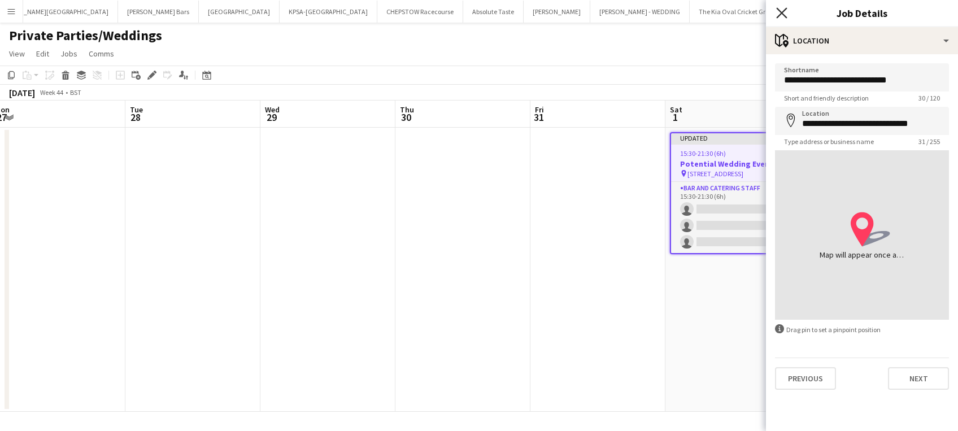
click at [782, 12] on icon at bounding box center [781, 12] width 11 height 11
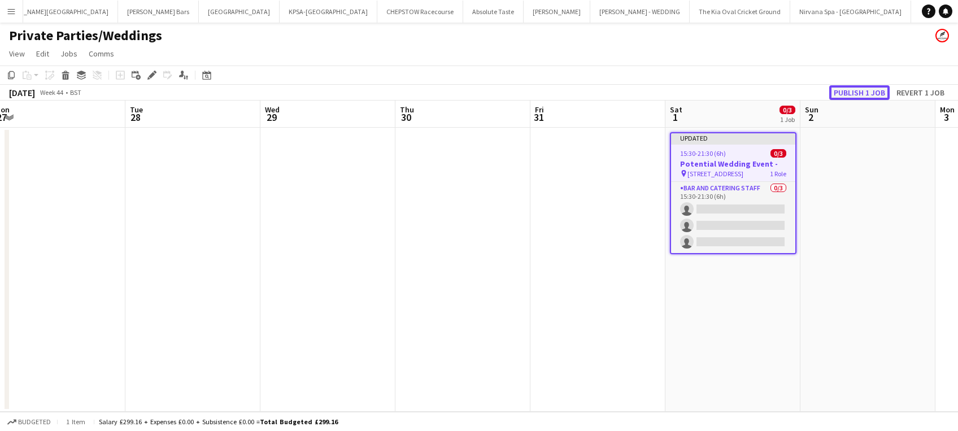
click at [852, 92] on button "Publish 1 job" at bounding box center [860, 92] width 60 height 15
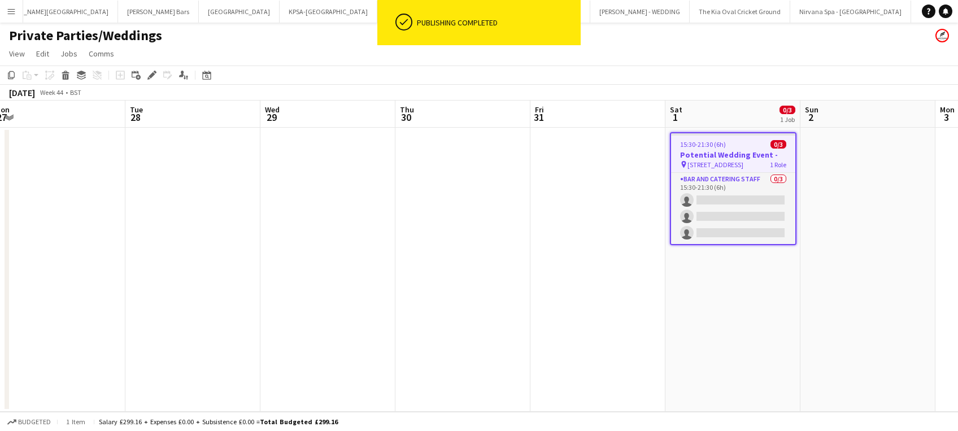
click at [501, 207] on app-date-cell at bounding box center [463, 270] width 135 height 284
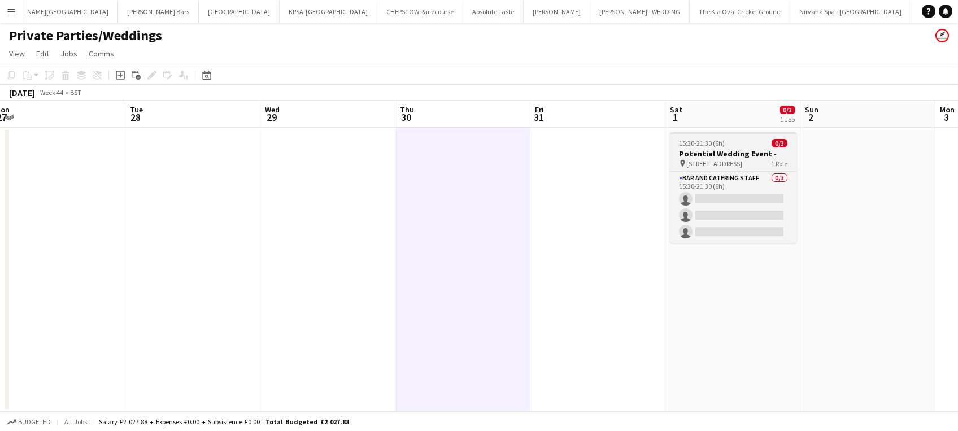
click at [727, 149] on h3 "Potential Wedding Event -" at bounding box center [733, 154] width 127 height 10
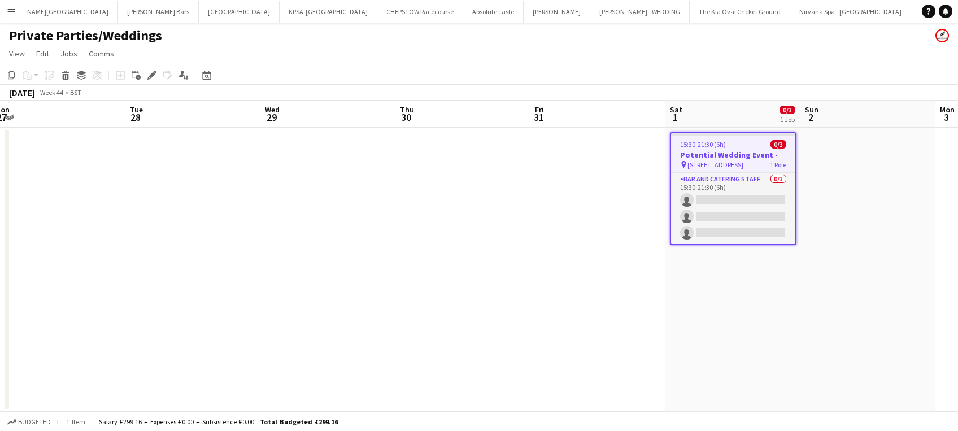
click at [727, 149] on app-job-card "15:30-21:30 (6h) 0/3 Potential Wedding Event - pin [STREET_ADDRESS] 1 Role Bar …" at bounding box center [733, 188] width 127 height 113
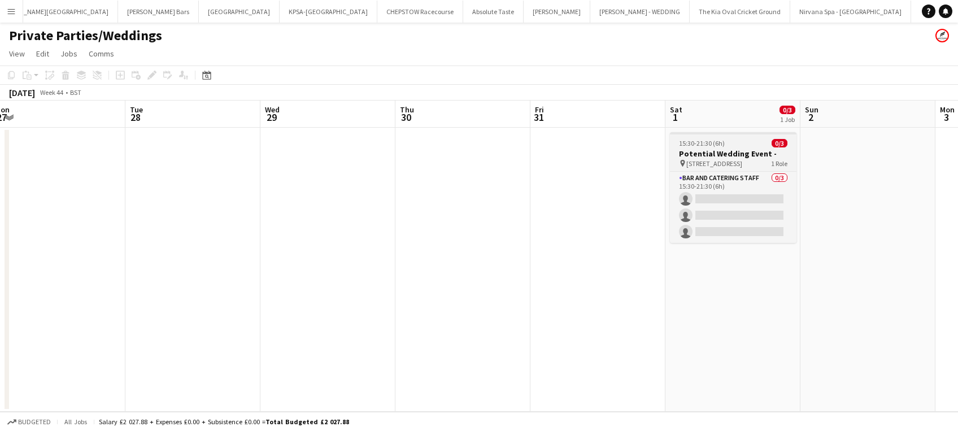
click at [705, 149] on h3 "Potential Wedding Event -" at bounding box center [733, 154] width 127 height 10
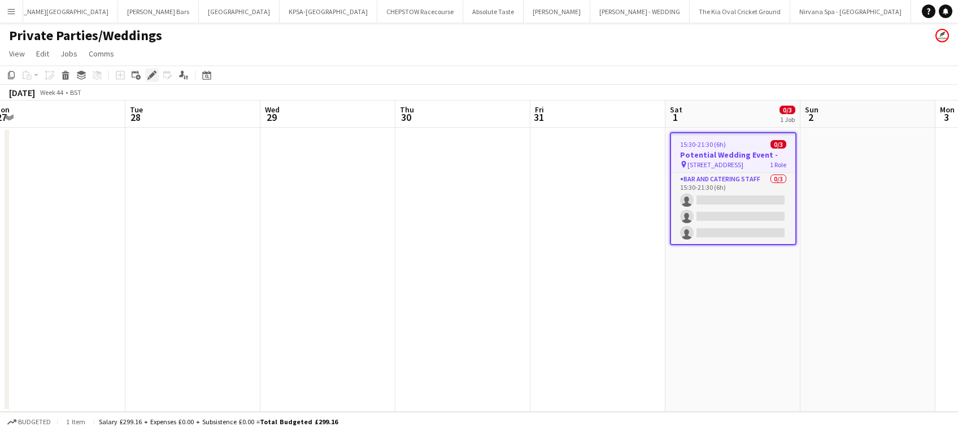
click at [150, 75] on icon at bounding box center [152, 75] width 6 height 6
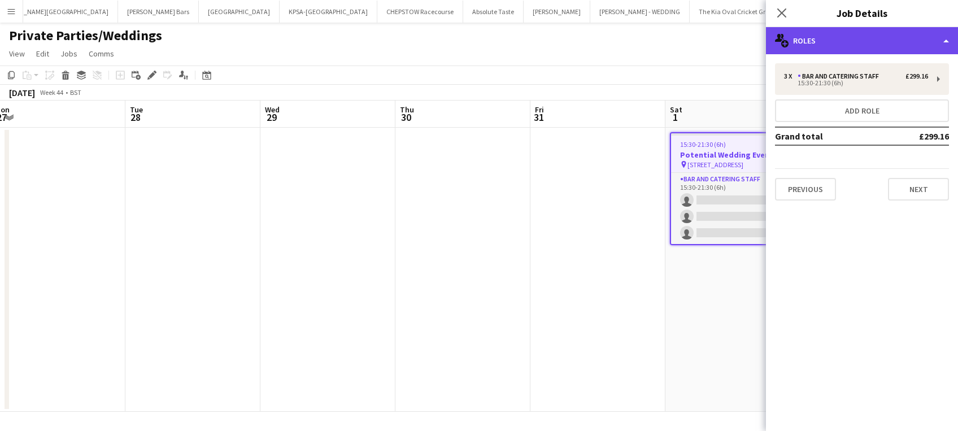
click at [917, 49] on div "multiple-users-add Roles" at bounding box center [862, 40] width 192 height 27
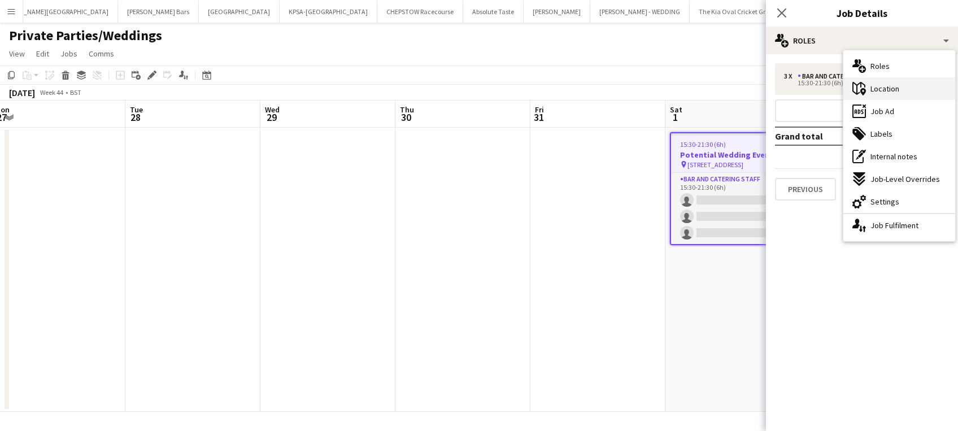
click at [904, 89] on div "maps-pin-1 Location" at bounding box center [900, 88] width 112 height 23
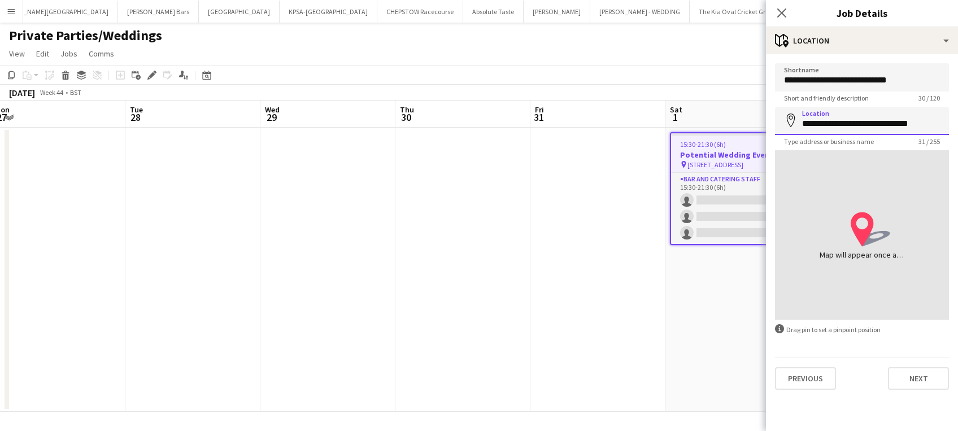
click at [934, 118] on input "**********" at bounding box center [862, 121] width 174 height 28
click button "Next" at bounding box center [918, 378] width 61 height 23
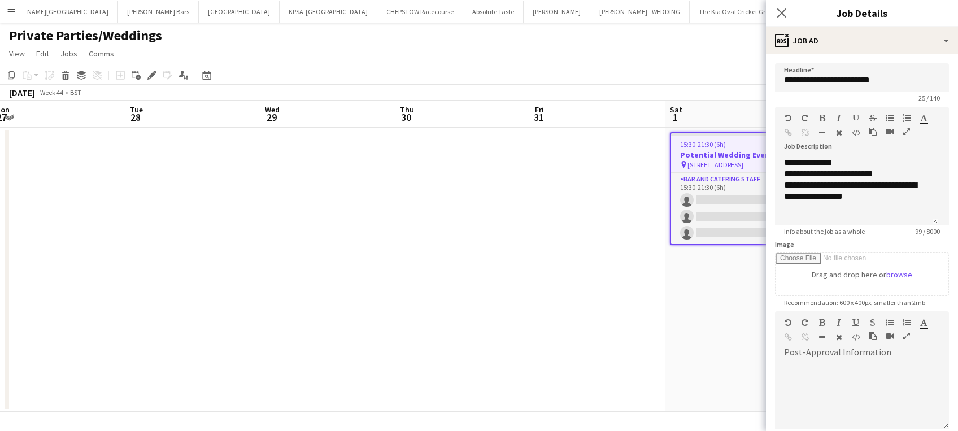
drag, startPoint x: 934, startPoint y: 42, endPoint x: 588, endPoint y: 192, distance: 377.6
click at [588, 192] on app-date-cell at bounding box center [598, 270] width 135 height 284
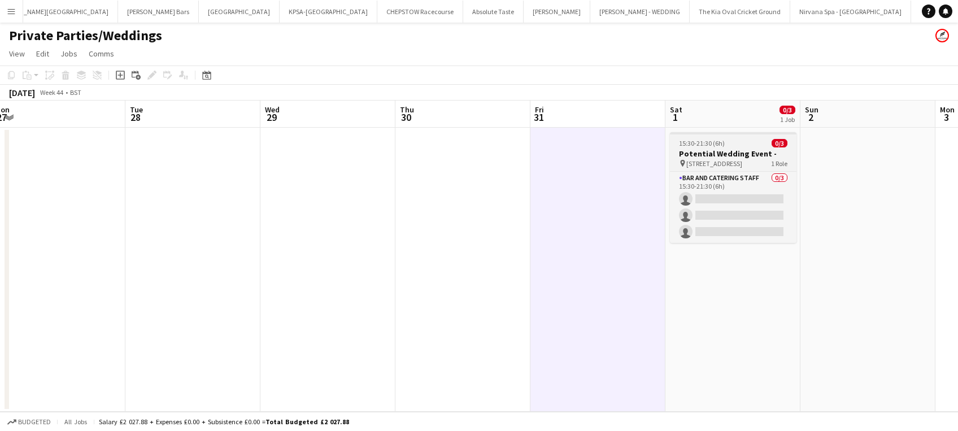
click at [728, 147] on app-job-card "15:30-21:30 (6h) 0/3 Potential Wedding Event - pin [STREET_ADDRESS] 1 Role Bar …" at bounding box center [733, 187] width 127 height 111
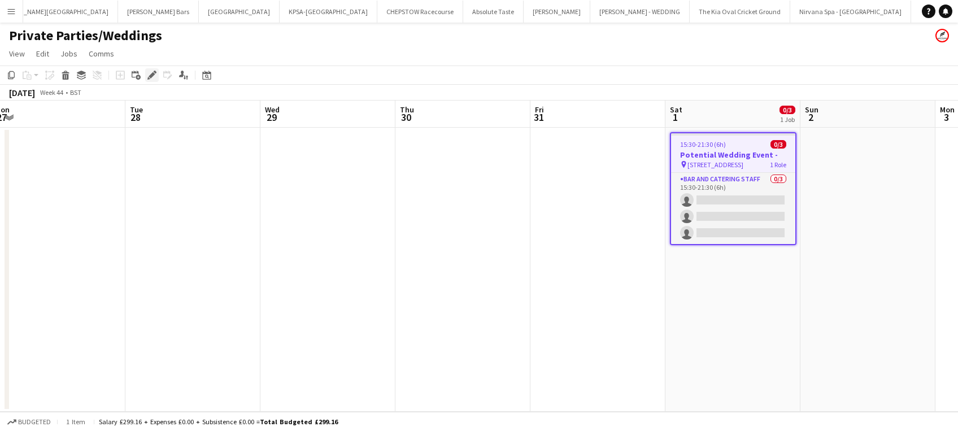
click at [151, 77] on icon at bounding box center [152, 75] width 6 height 6
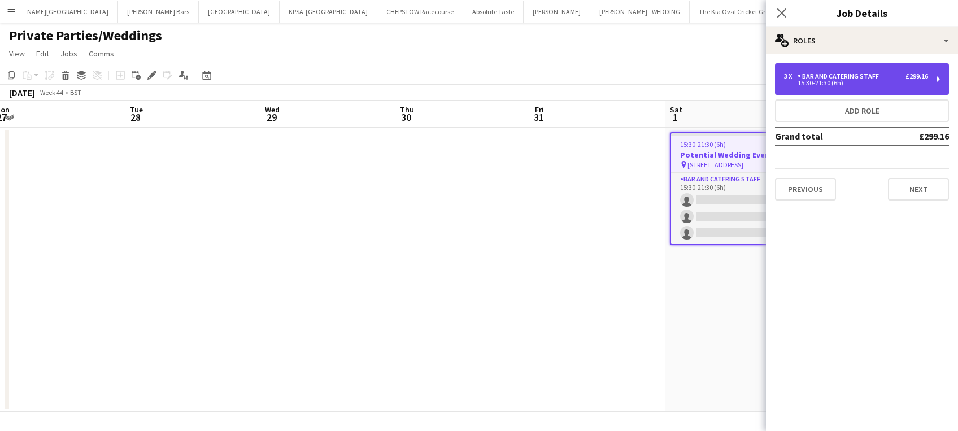
click at [870, 83] on div "15:30-21:30 (6h)" at bounding box center [856, 83] width 144 height 6
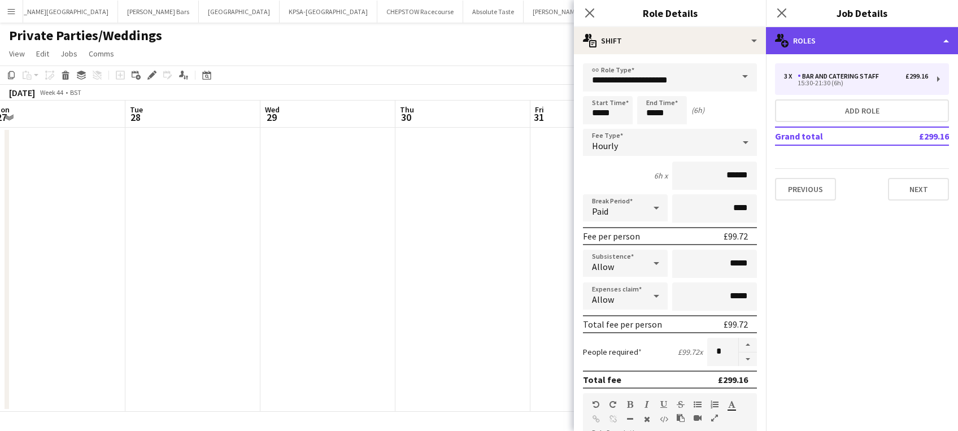
click at [918, 41] on div "multiple-users-add Roles" at bounding box center [862, 40] width 192 height 27
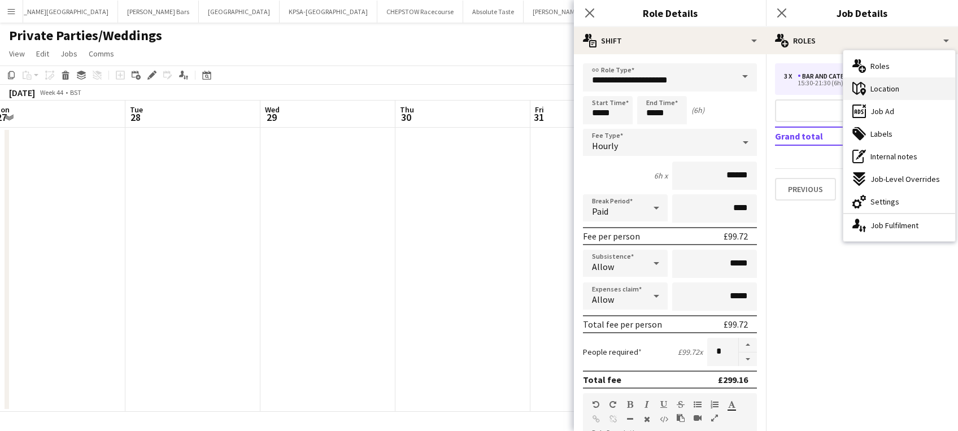
click at [911, 95] on div "maps-pin-1 Location" at bounding box center [900, 88] width 112 height 23
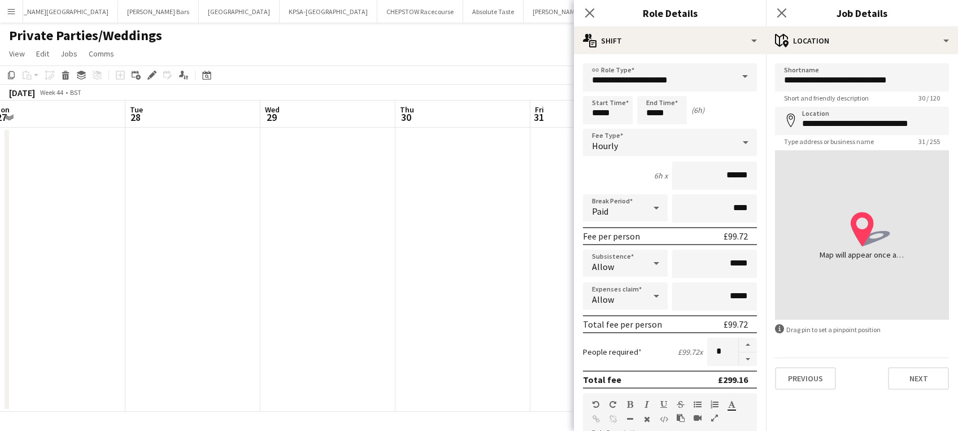
click at [859, 237] on icon at bounding box center [862, 229] width 23 height 34
click at [801, 124] on input "**********" at bounding box center [862, 121] width 174 height 28
click at [822, 237] on div "location-icon Created with Sketch. Map will appear once address has been added" at bounding box center [862, 235] width 85 height 51
drag, startPoint x: 913, startPoint y: 81, endPoint x: 778, endPoint y: 83, distance: 135.6
click at [778, 83] on input "**********" at bounding box center [862, 77] width 174 height 28
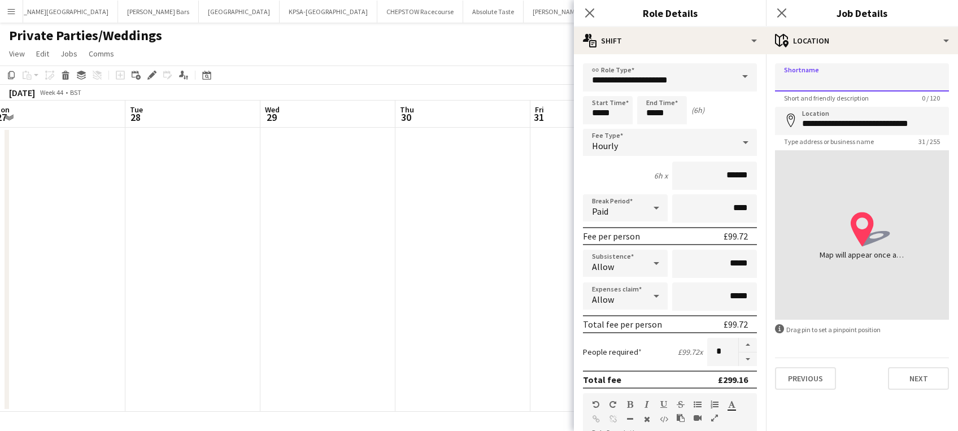
click at [778, 83] on input "Shortname" at bounding box center [862, 77] width 174 height 28
type input "**********"
click button "Next" at bounding box center [918, 378] width 61 height 23
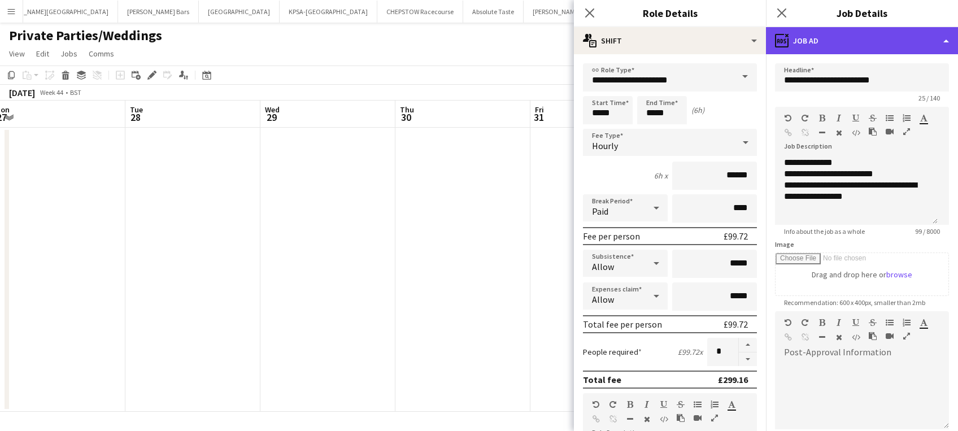
click at [918, 40] on div "ads-window Job Ad" at bounding box center [862, 40] width 192 height 27
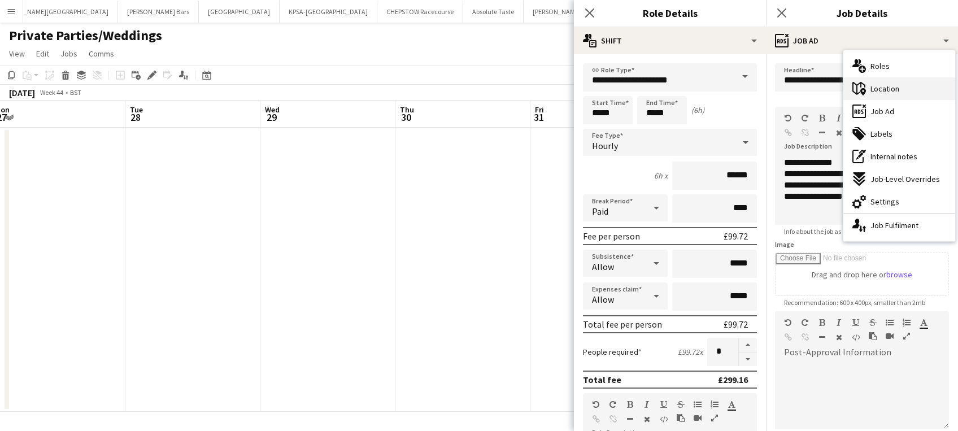
click at [907, 81] on div "maps-pin-1 Location" at bounding box center [900, 88] width 112 height 23
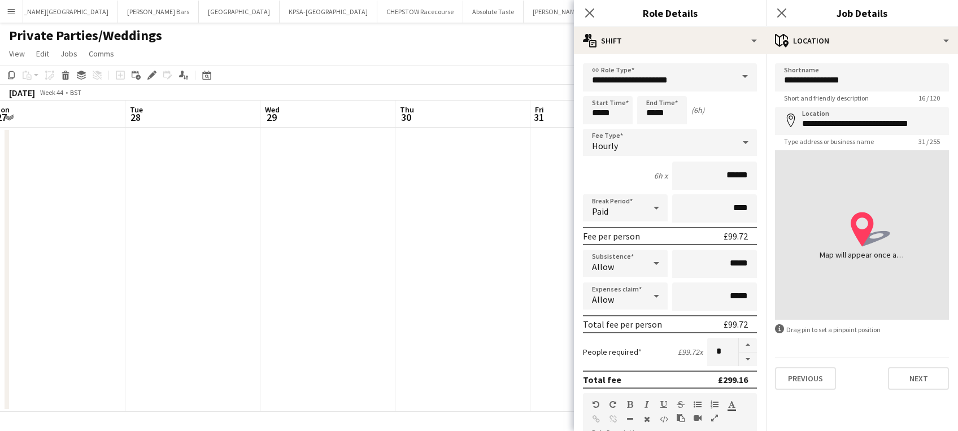
click at [873, 258] on div "Map will appear once address has been added" at bounding box center [862, 254] width 85 height 11
click at [874, 259] on div "Map will appear once address has been added" at bounding box center [862, 254] width 85 height 11
click at [872, 235] on icon at bounding box center [876, 239] width 28 height 16
click at [870, 245] on icon "location-icon Created with Sketch." at bounding box center [871, 230] width 40 height 40
click at [875, 241] on icon at bounding box center [876, 239] width 28 height 16
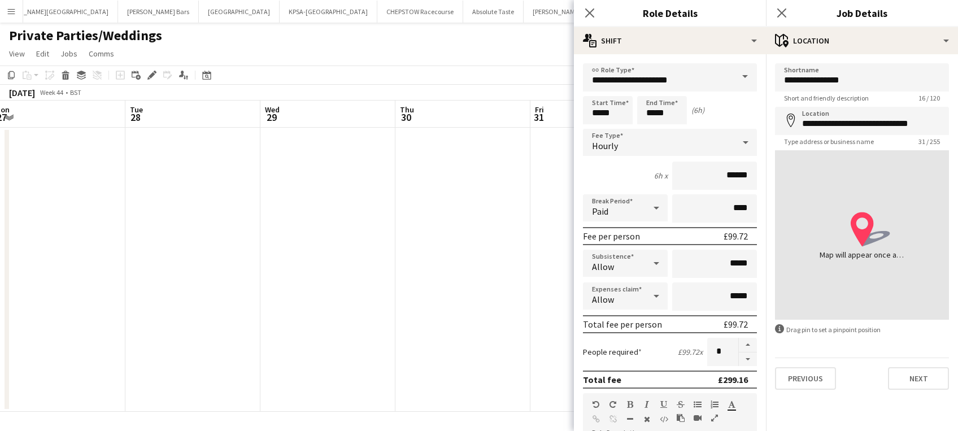
click at [883, 170] on div "location-icon Created with Sketch. Map will appear once address has been added" at bounding box center [862, 235] width 174 height 170
click at [874, 226] on icon "location-icon Created with Sketch." at bounding box center [871, 230] width 40 height 40
drag, startPoint x: 881, startPoint y: 246, endPoint x: 904, endPoint y: 238, distance: 24.5
click at [904, 238] on div "location-icon Created with Sketch. Map will appear once address has been added" at bounding box center [862, 235] width 85 height 51
drag, startPoint x: 888, startPoint y: 254, endPoint x: 922, endPoint y: 264, distance: 35.9
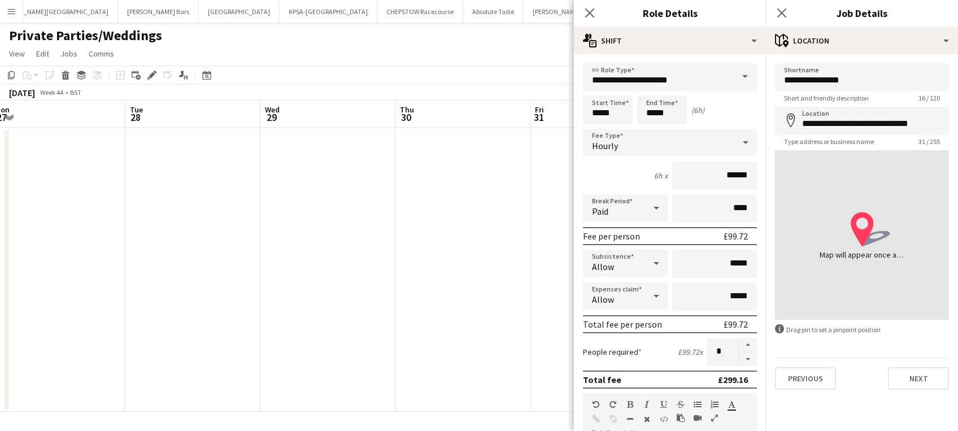
click at [922, 264] on div "location-icon Created with Sketch. Map will appear once address has been added" at bounding box center [862, 235] width 174 height 170
click at [892, 239] on div "location-icon Created with Sketch. Map will appear once address has been added" at bounding box center [862, 235] width 85 height 51
drag, startPoint x: 892, startPoint y: 239, endPoint x: 913, endPoint y: 242, distance: 21.1
drag, startPoint x: 913, startPoint y: 242, endPoint x: 939, endPoint y: 249, distance: 26.5
click at [939, 249] on div "location-icon Created with Sketch. Map will appear once address has been added" at bounding box center [862, 235] width 174 height 170
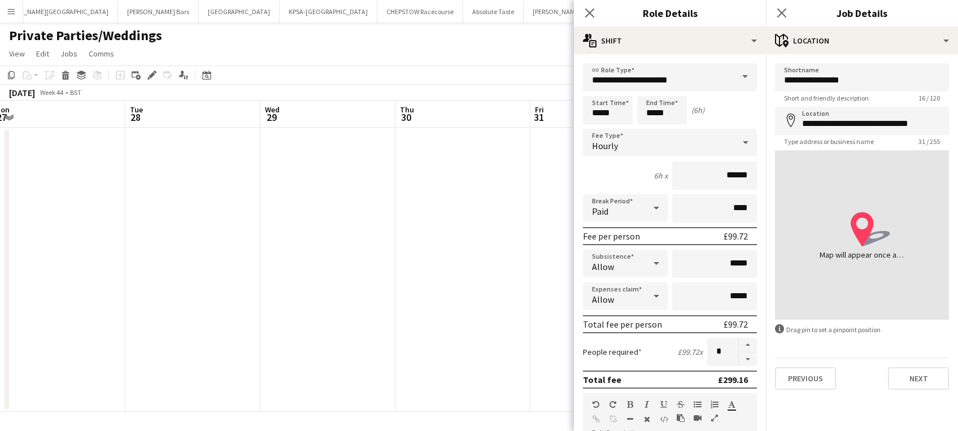
drag, startPoint x: 939, startPoint y: 249, endPoint x: 818, endPoint y: 202, distance: 129.4
click at [818, 202] on div "location-icon Created with Sketch. Map will appear once address has been added" at bounding box center [862, 235] width 174 height 170
click at [803, 123] on input "**********" at bounding box center [862, 121] width 174 height 28
click button "Next" at bounding box center [918, 378] width 61 height 23
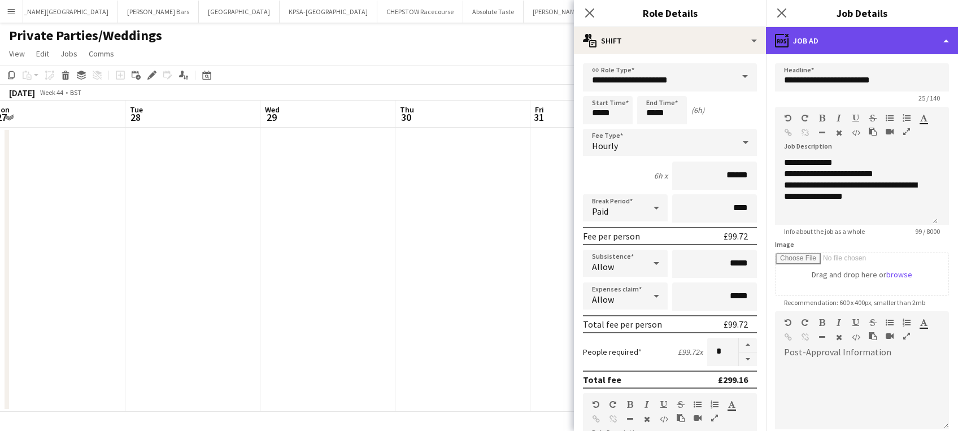
click at [928, 47] on div "ads-window Job Ad" at bounding box center [862, 40] width 192 height 27
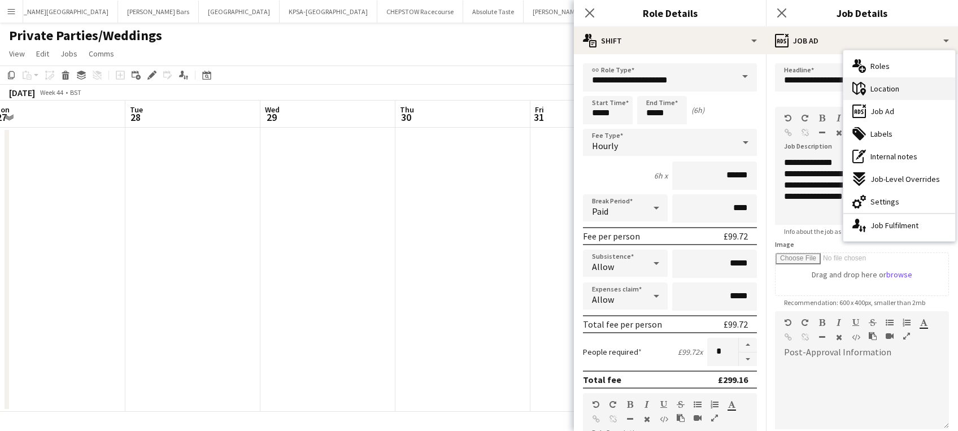
click at [919, 88] on div "maps-pin-1 Location" at bounding box center [900, 88] width 112 height 23
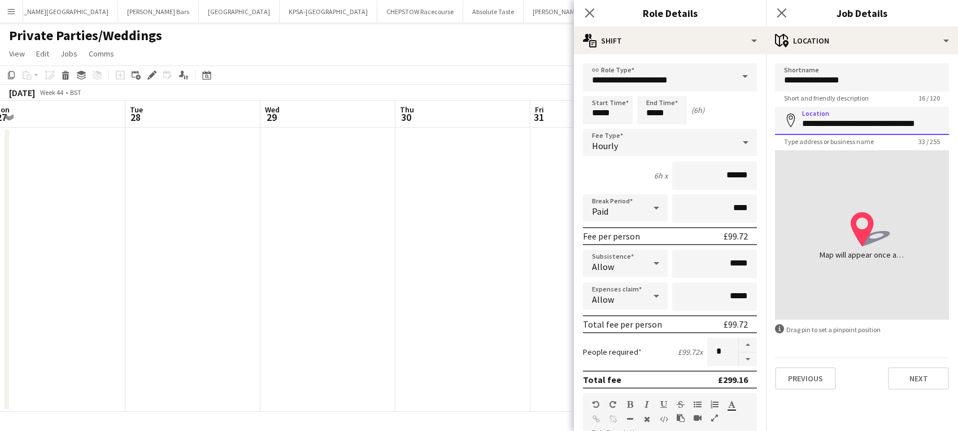
click at [810, 122] on input "**********" at bounding box center [862, 121] width 174 height 28
type input "**********"
click at [924, 375] on button "Next" at bounding box center [918, 378] width 61 height 23
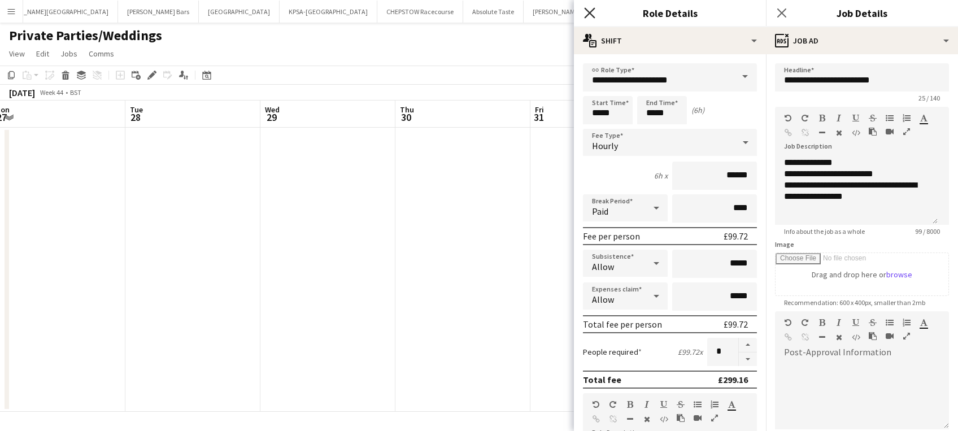
click at [589, 14] on icon at bounding box center [589, 12] width 11 height 11
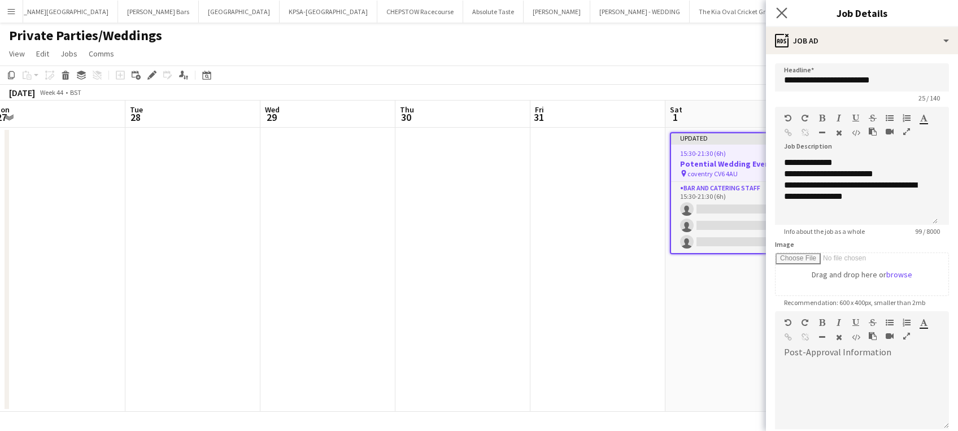
click at [784, 7] on app-icon "Close pop-in" at bounding box center [782, 13] width 16 height 16
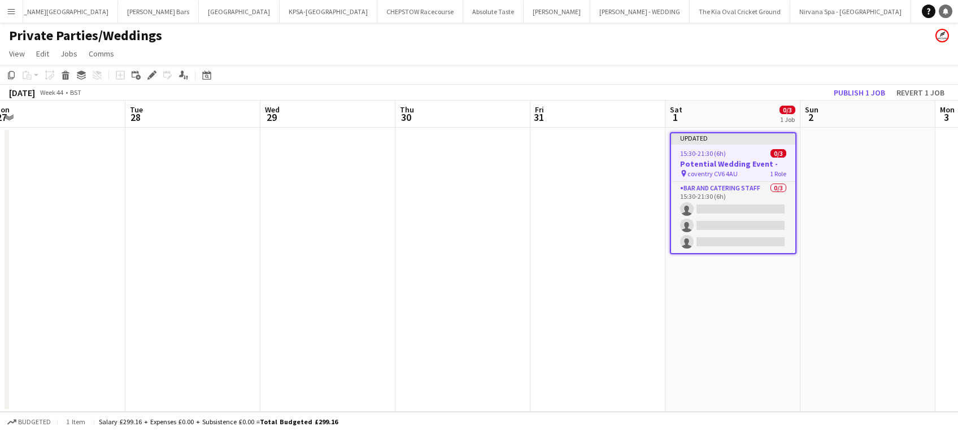
click at [946, 11] on icon at bounding box center [946, 11] width 6 height 6
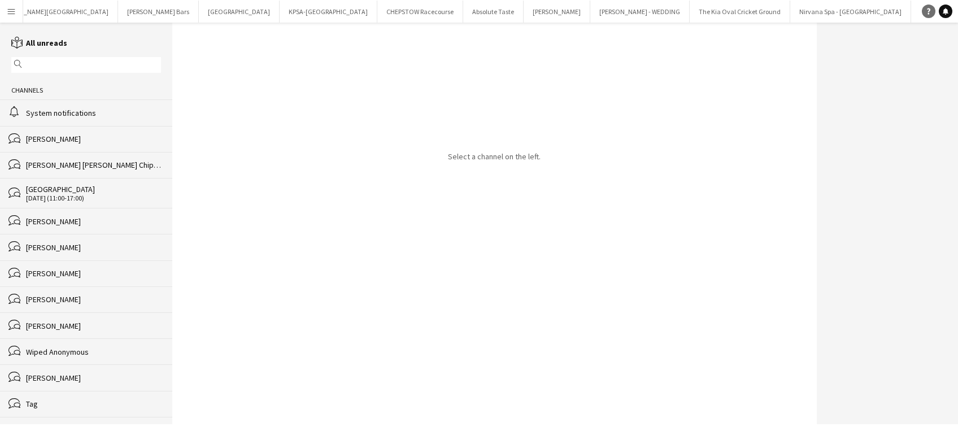
click at [928, 9] on icon at bounding box center [928, 11] width 3 height 6
click at [380, 132] on div "Select a channel on the left." at bounding box center [494, 224] width 644 height 402
click at [8, 7] on app-icon "Menu" at bounding box center [11, 11] width 9 height 9
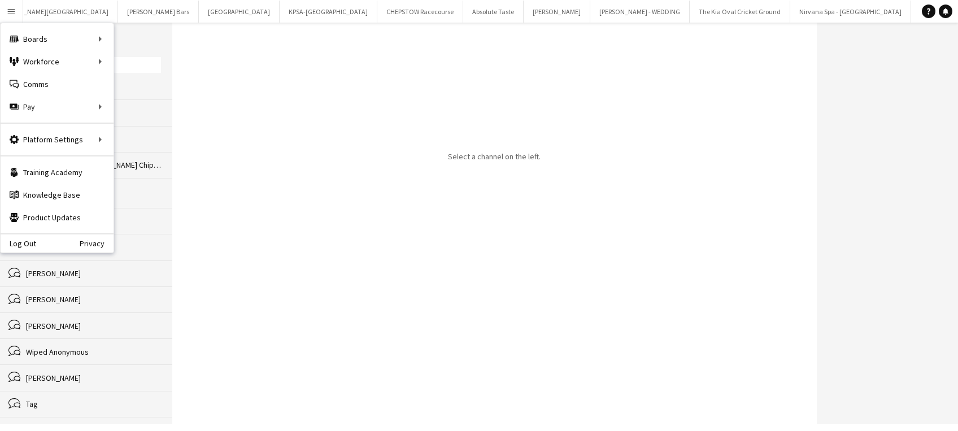
click at [283, 60] on div "Select a channel on the left." at bounding box center [494, 224] width 644 height 402
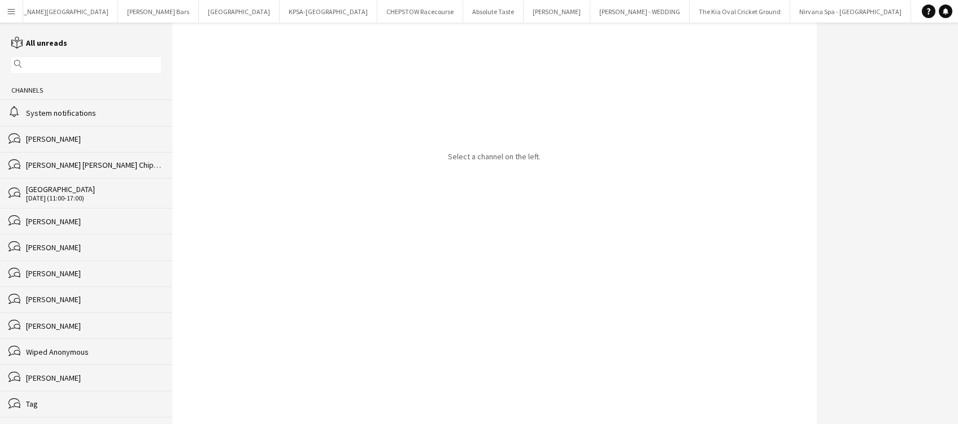
click at [72, 134] on div "[PERSON_NAME]" at bounding box center [93, 139] width 135 height 10
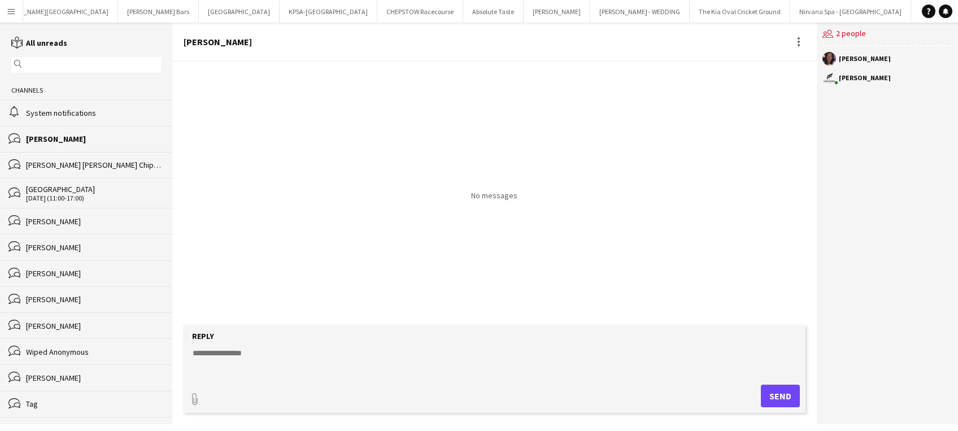
click at [72, 167] on div "[PERSON_NAME] [PERSON_NAME] Chipolina Bentaleb" at bounding box center [93, 165] width 135 height 10
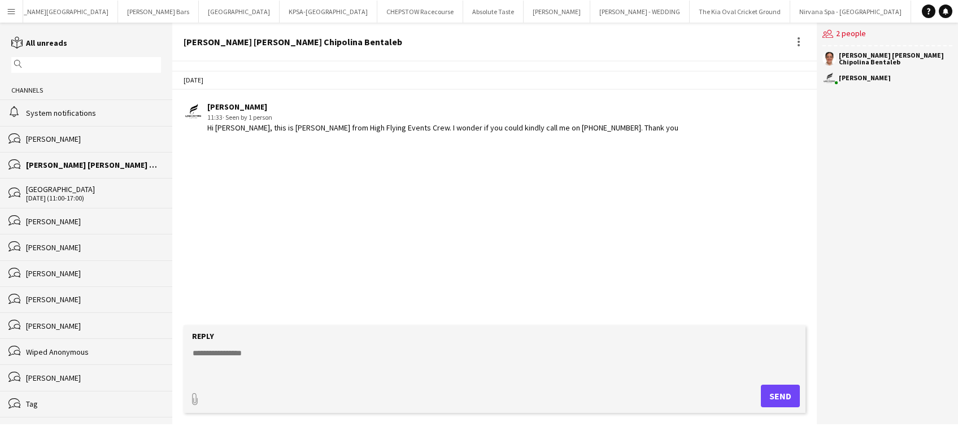
click at [93, 225] on div "[PERSON_NAME]" at bounding box center [93, 221] width 135 height 10
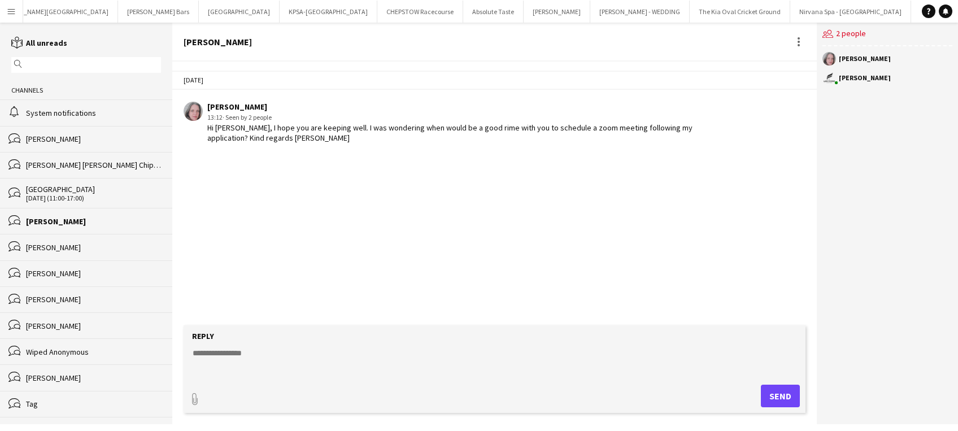
click at [86, 245] on div "[PERSON_NAME]" at bounding box center [93, 247] width 135 height 10
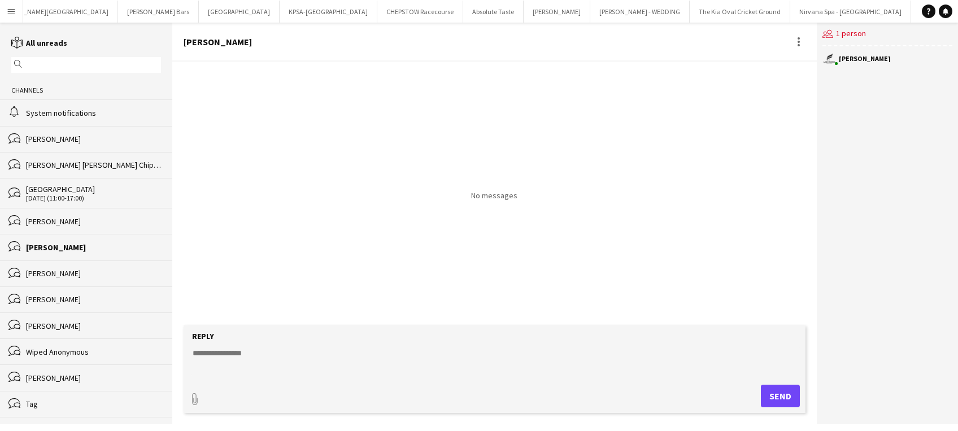
click at [86, 267] on div "bubbles [PERSON_NAME]" at bounding box center [86, 274] width 172 height 26
click at [6, 6] on button "Menu" at bounding box center [11, 11] width 23 height 23
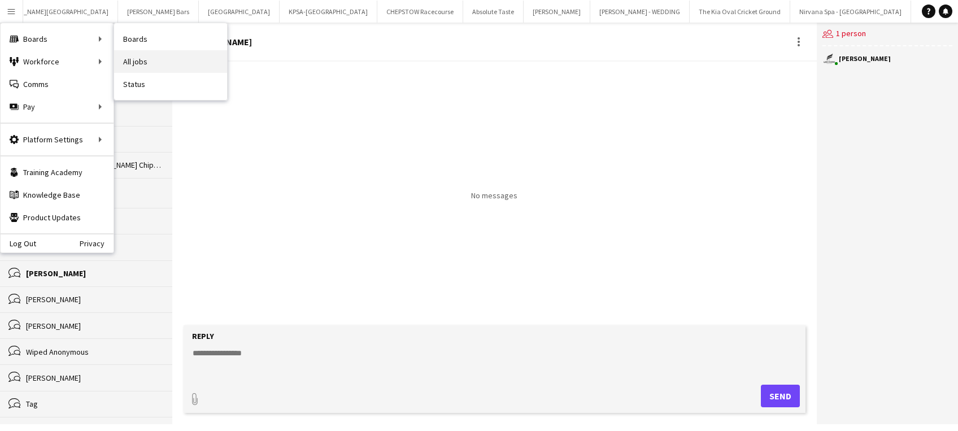
click at [159, 55] on link "All jobs" at bounding box center [170, 61] width 113 height 23
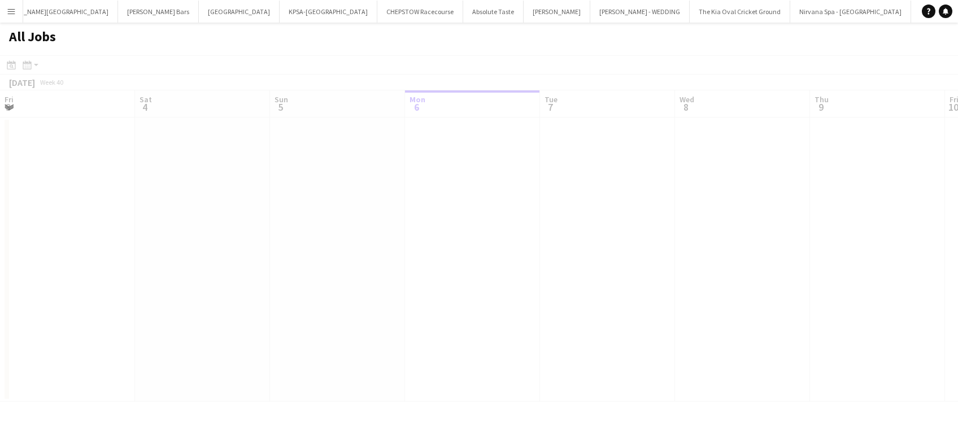
scroll to position [0, 270]
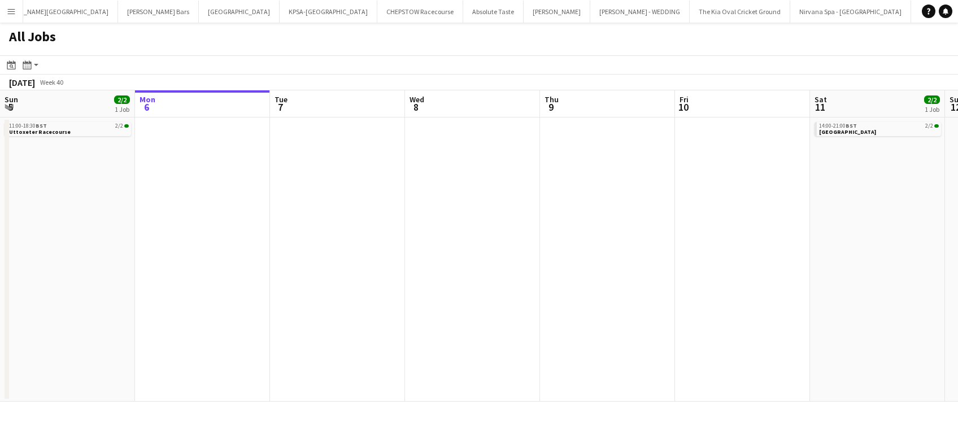
click at [488, 236] on app-date-cell at bounding box center [472, 260] width 135 height 284
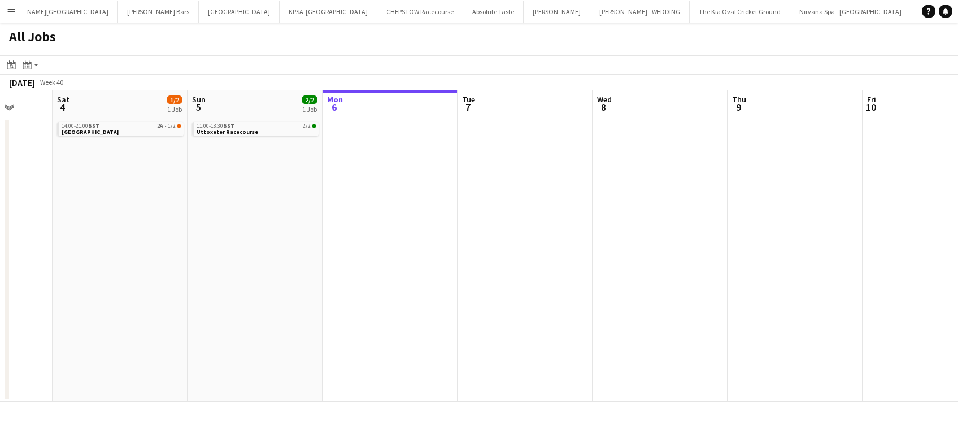
scroll to position [0, 352]
click at [8, 8] on app-icon "Menu" at bounding box center [11, 11] width 9 height 9
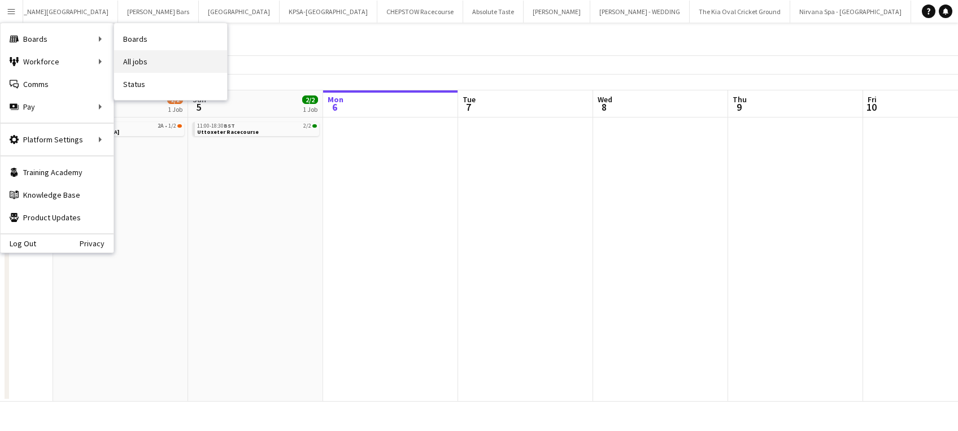
click at [136, 61] on link "All jobs" at bounding box center [170, 61] width 113 height 23
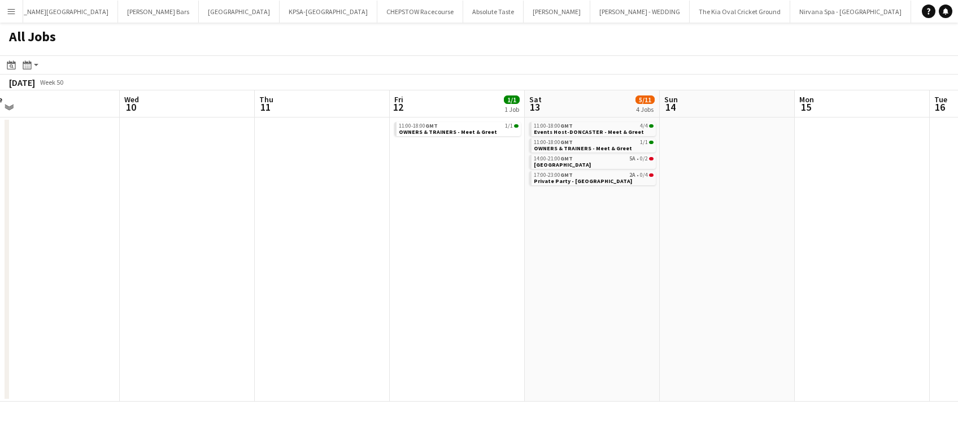
scroll to position [0, 421]
click at [565, 179] on span "Private Party - [GEOGRAPHIC_DATA]" at bounding box center [582, 180] width 98 height 7
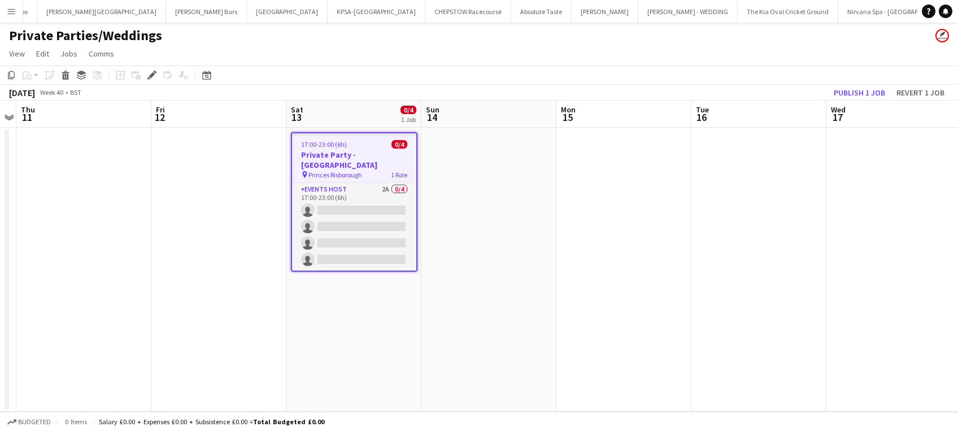
scroll to position [0, 2691]
click at [352, 149] on app-job-card "17:00-23:00 (6h) 0/4 Private Party - Princes Risborough pin Princes Risborough …" at bounding box center [354, 202] width 127 height 140
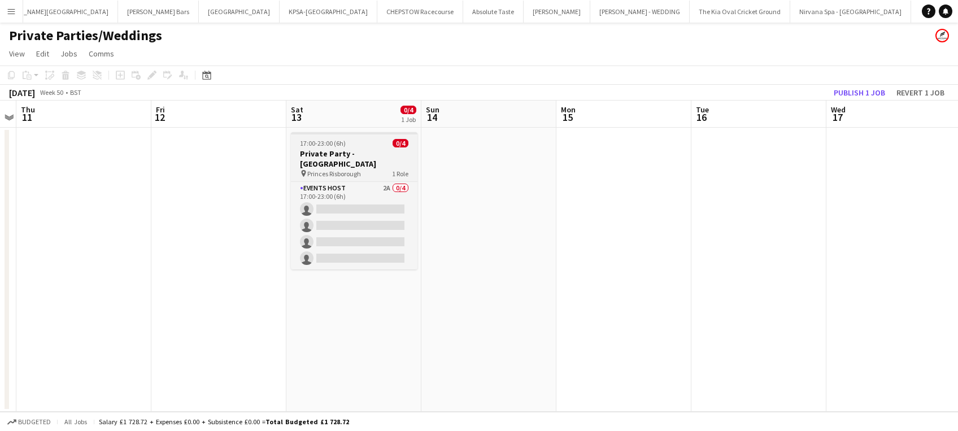
click at [352, 149] on h3 "Private Party - [GEOGRAPHIC_DATA]" at bounding box center [354, 159] width 127 height 20
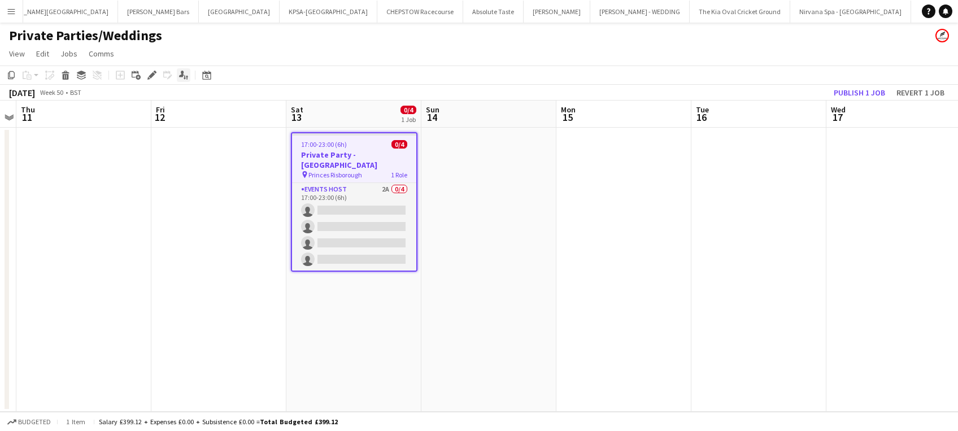
click at [181, 73] on icon at bounding box center [181, 74] width 5 height 6
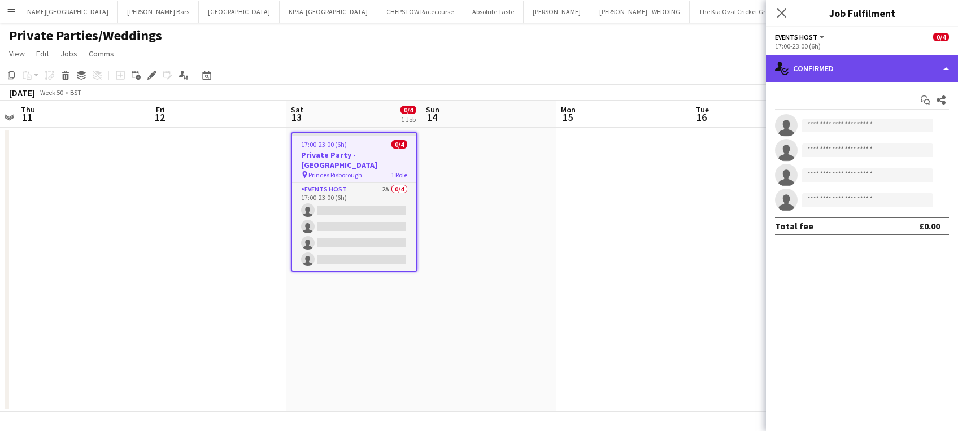
click at [875, 66] on div "single-neutral-actions-check-2 Confirmed" at bounding box center [862, 68] width 192 height 27
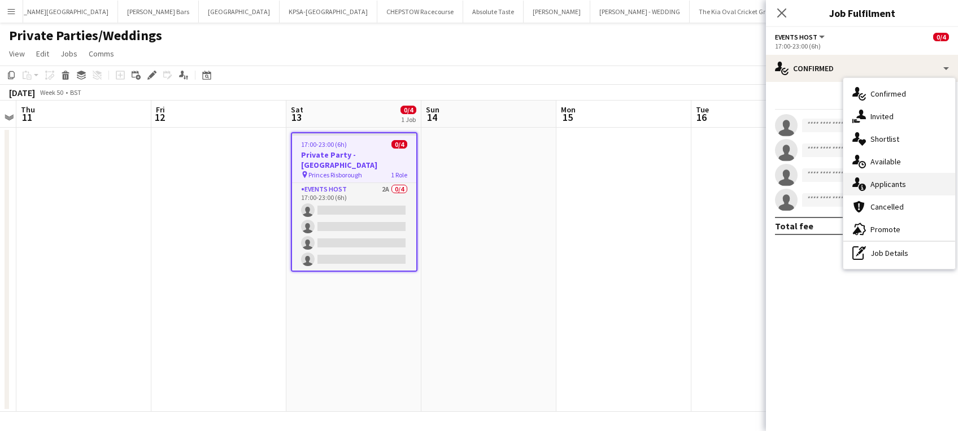
click at [906, 177] on div "single-neutral-actions-information Applicants" at bounding box center [900, 184] width 112 height 23
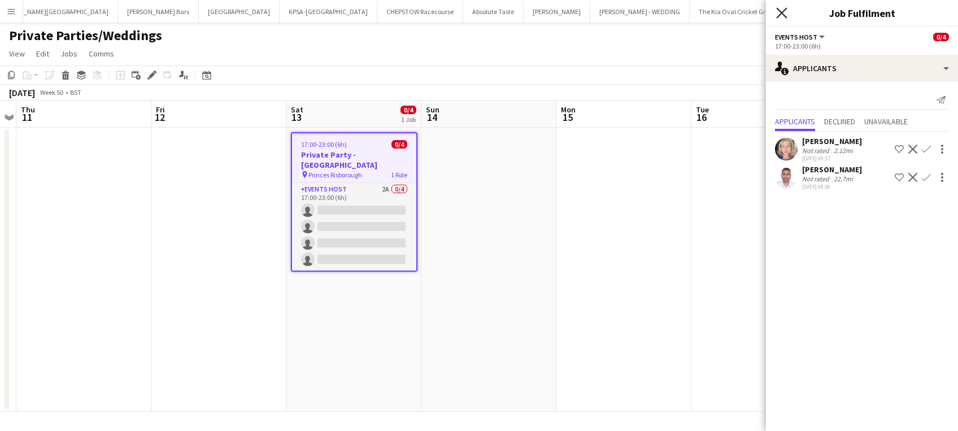
click at [783, 12] on icon at bounding box center [781, 12] width 11 height 11
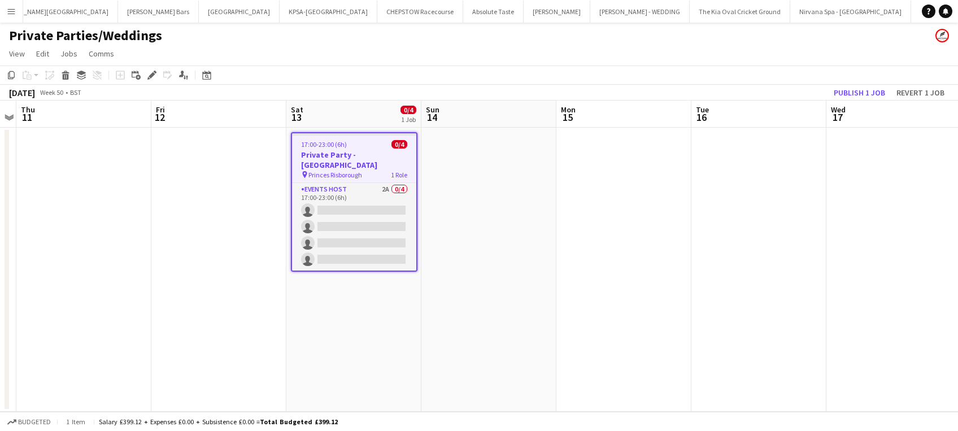
click at [347, 151] on h3 "Private Party - [GEOGRAPHIC_DATA]" at bounding box center [354, 160] width 124 height 20
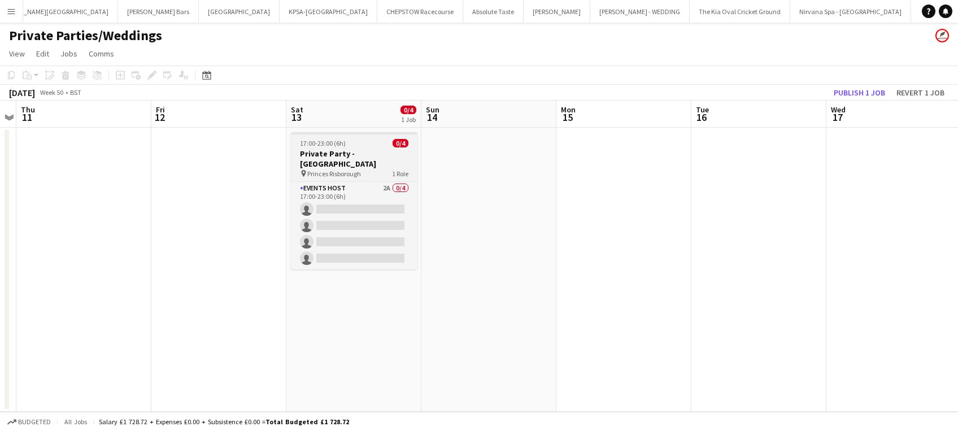
click at [320, 150] on h3 "Private Party - [GEOGRAPHIC_DATA]" at bounding box center [354, 159] width 127 height 20
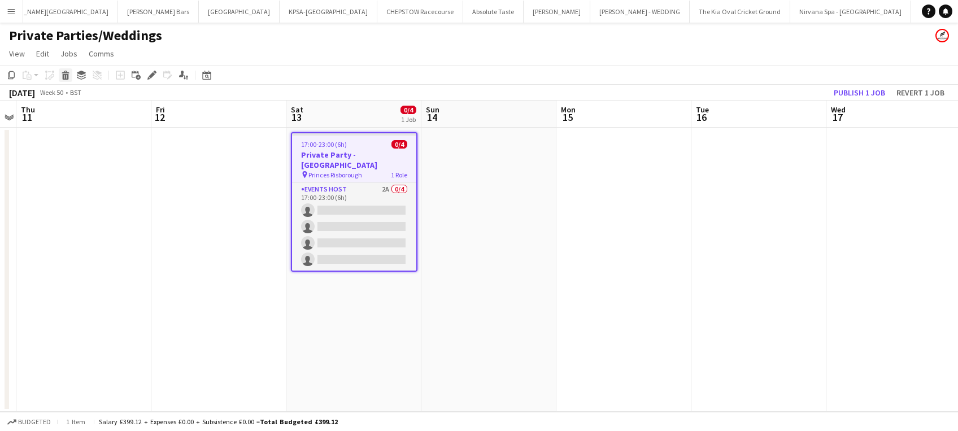
click at [67, 76] on icon at bounding box center [66, 77] width 6 height 6
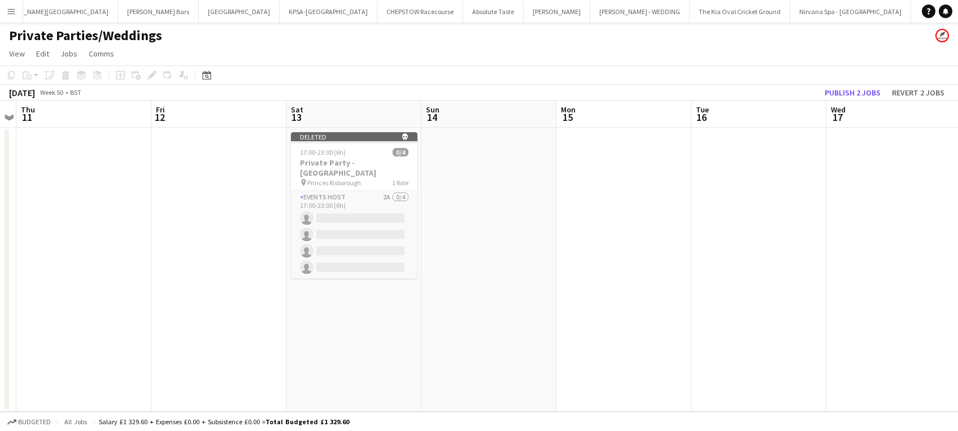
click at [622, 227] on app-date-cell at bounding box center [624, 270] width 135 height 284
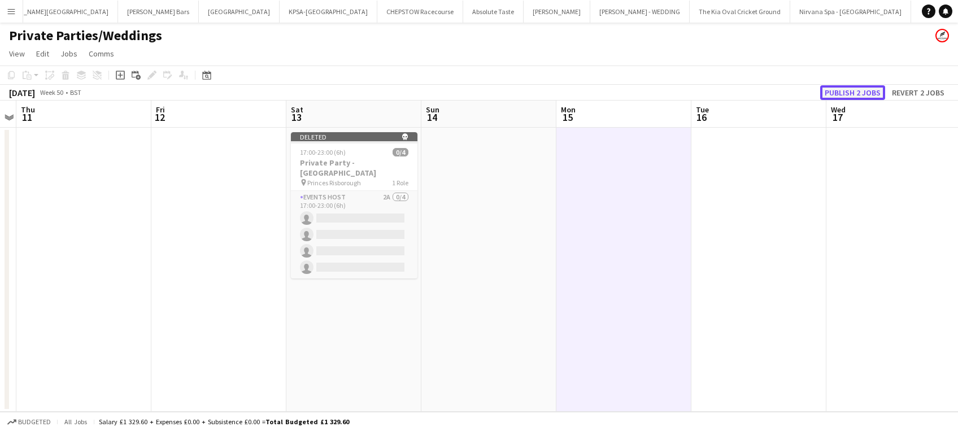
click at [851, 96] on button "Publish 2 jobs" at bounding box center [853, 92] width 65 height 15
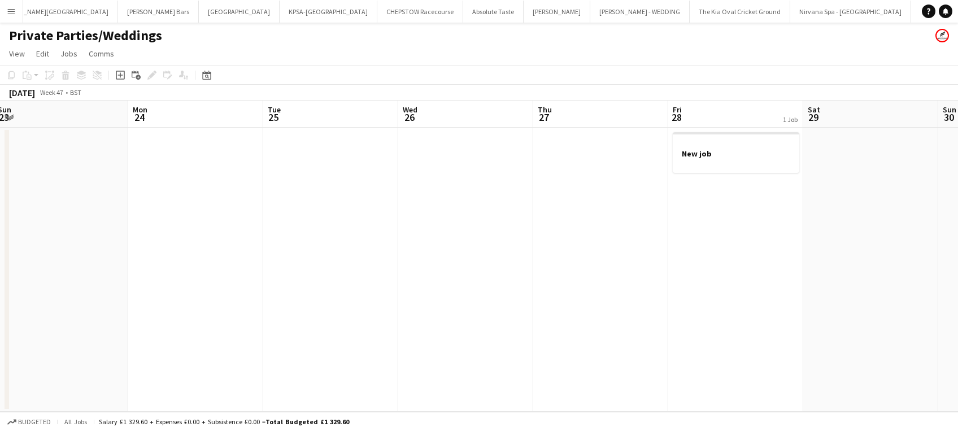
scroll to position [0, 432]
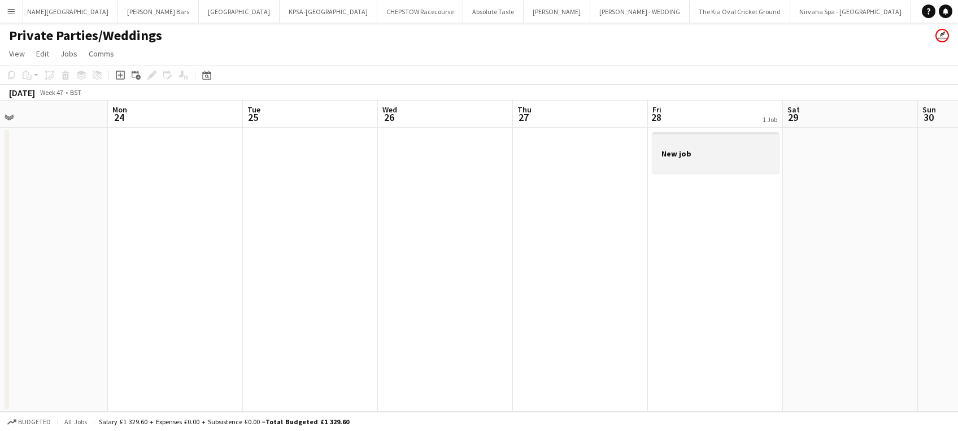
click at [679, 159] on div at bounding box center [716, 163] width 127 height 9
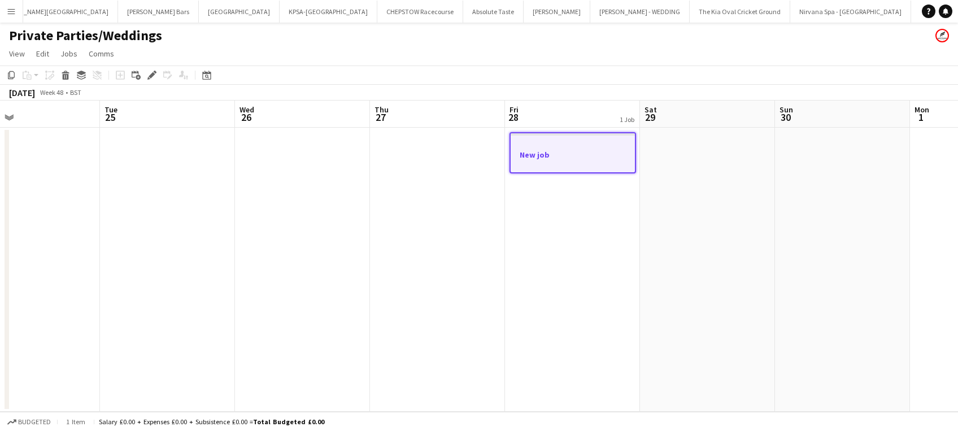
scroll to position [0, 300]
click at [68, 77] on icon "Delete" at bounding box center [65, 75] width 9 height 9
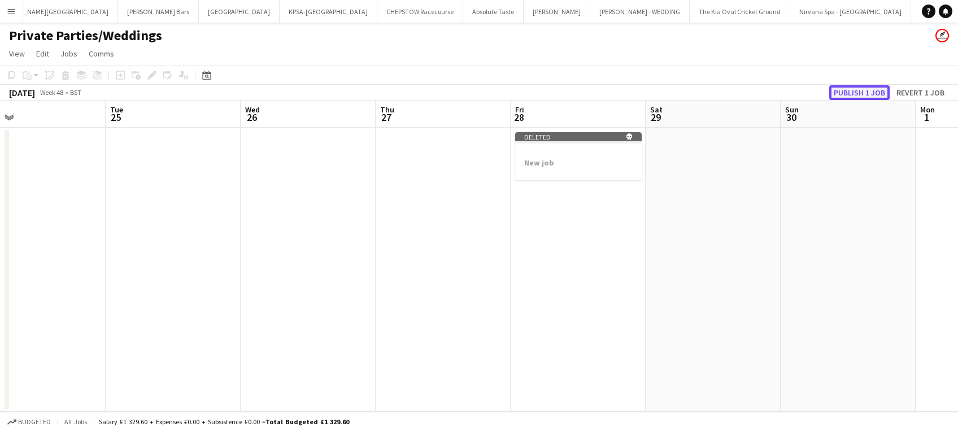
click at [839, 99] on button "Publish 1 job" at bounding box center [860, 92] width 60 height 15
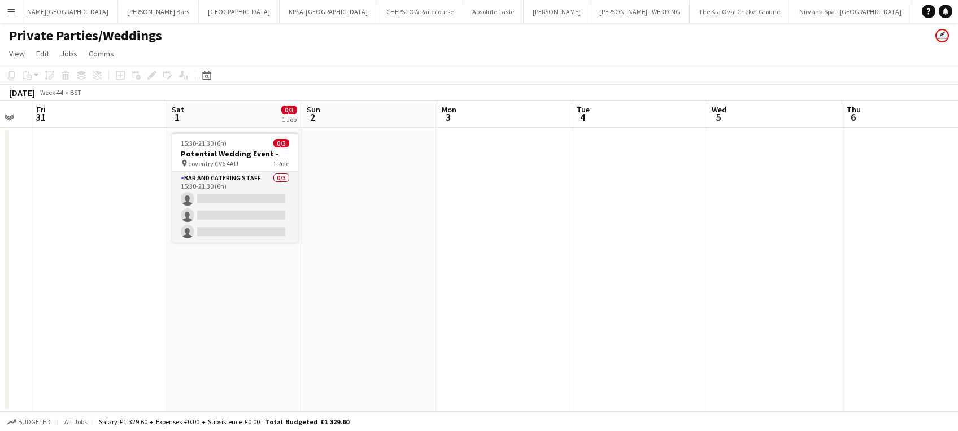
scroll to position [0, 237]
click at [195, 151] on h3 "Potential Wedding Event -" at bounding box center [236, 154] width 127 height 10
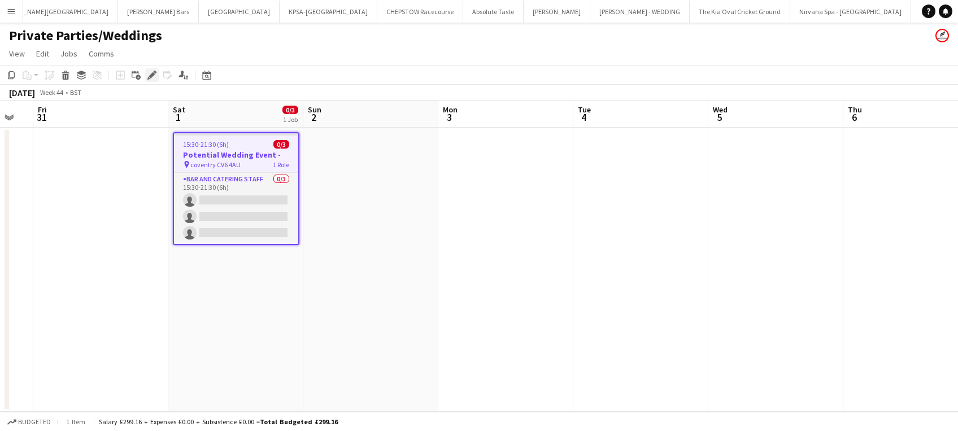
click at [154, 74] on icon at bounding box center [152, 75] width 6 height 6
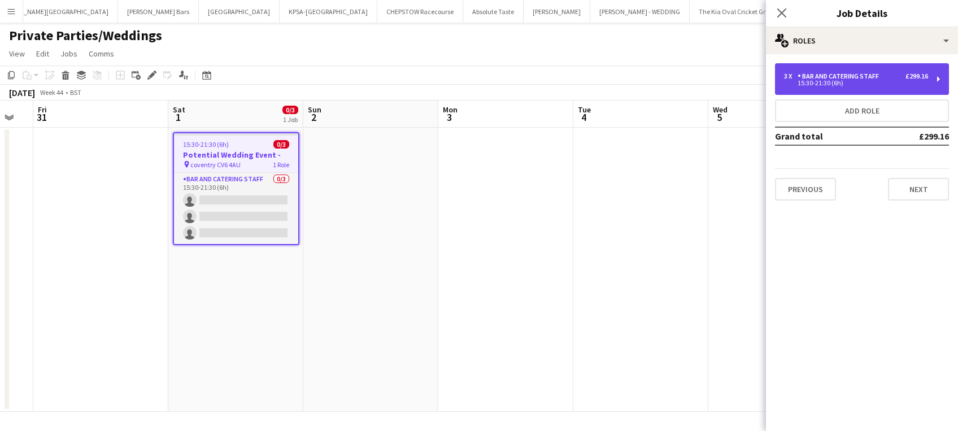
click at [841, 75] on div "Bar and Catering Staff" at bounding box center [841, 76] width 86 height 8
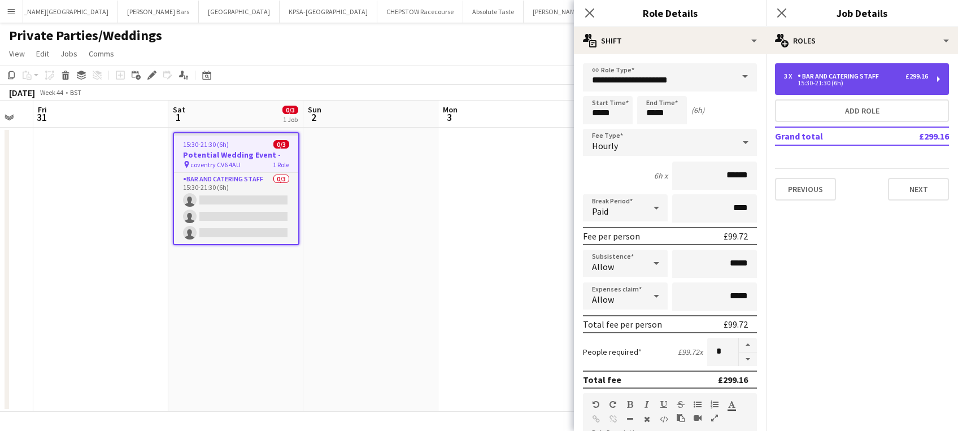
click at [841, 75] on div "Bar and Catering Staff" at bounding box center [841, 76] width 86 height 8
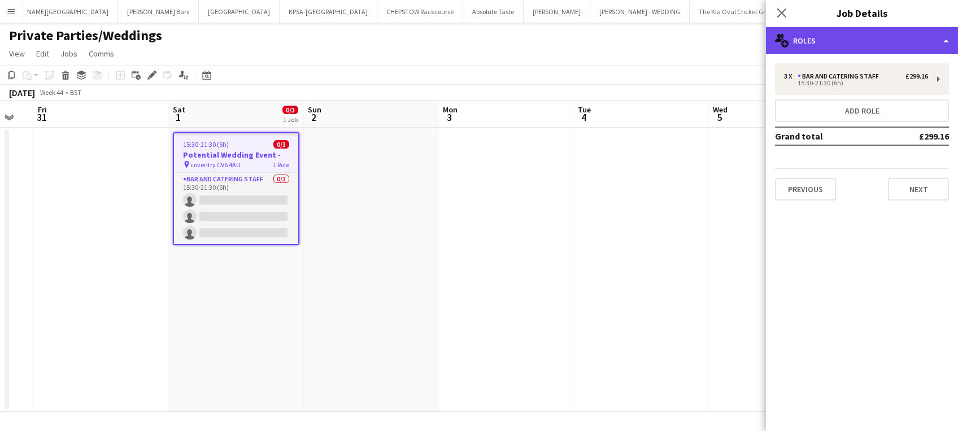
click at [880, 49] on div "multiple-users-add Roles" at bounding box center [862, 40] width 192 height 27
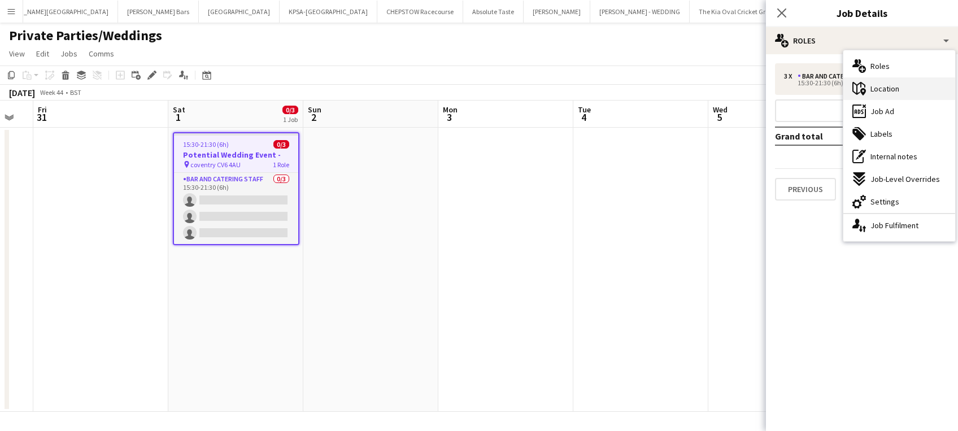
click at [887, 92] on span "Location" at bounding box center [885, 89] width 29 height 10
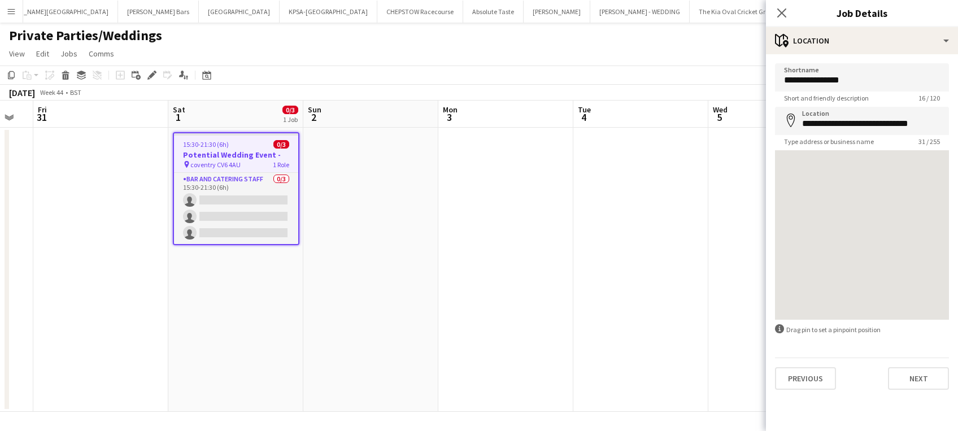
click at [870, 185] on div at bounding box center [862, 235] width 174 height 170
click at [783, 13] on icon at bounding box center [781, 12] width 11 height 11
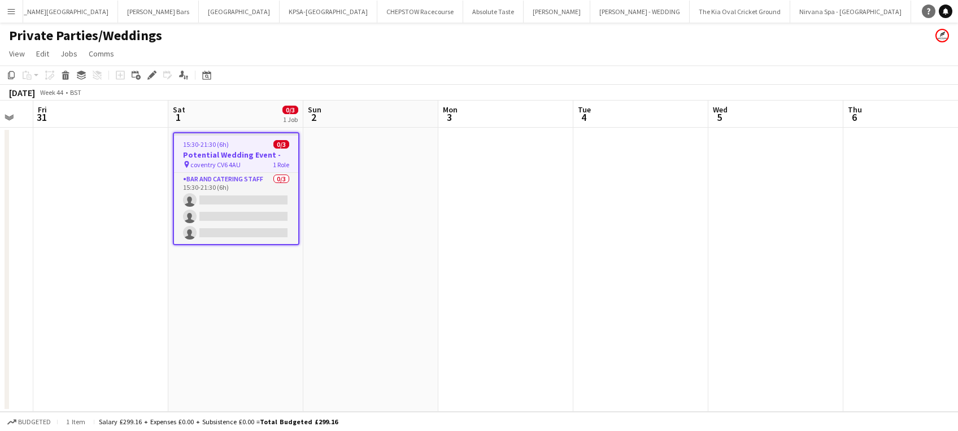
click at [926, 7] on link "Help" at bounding box center [929, 12] width 14 height 14
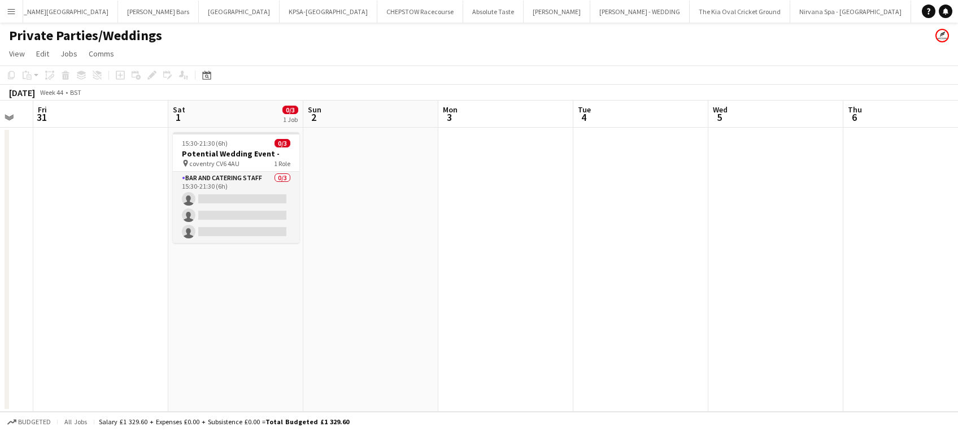
click at [654, 312] on app-date-cell at bounding box center [641, 270] width 135 height 284
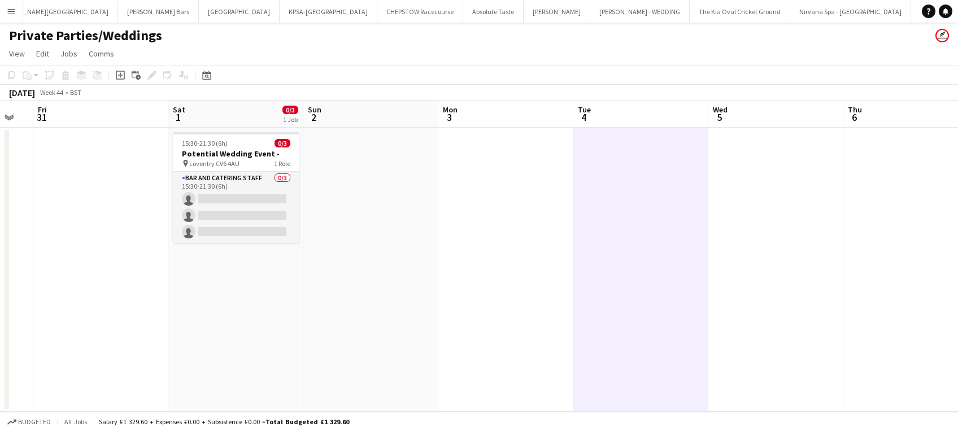
click at [609, 199] on app-date-cell at bounding box center [641, 270] width 135 height 284
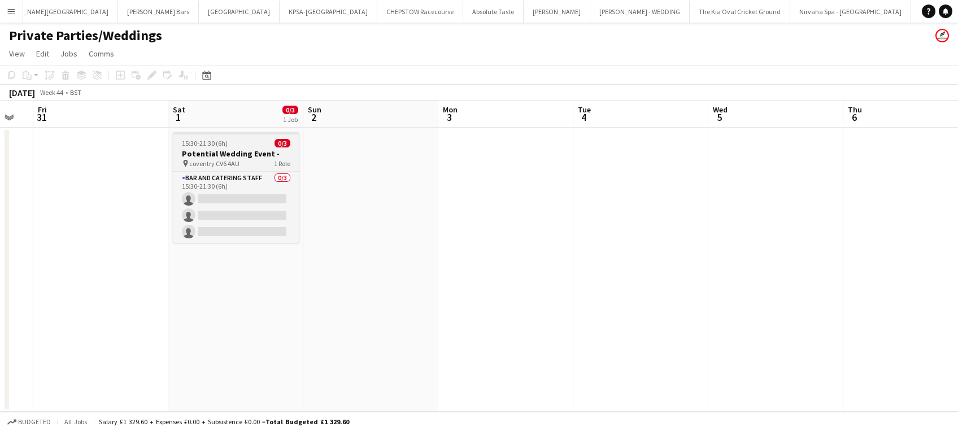
click at [207, 159] on span "coventry CV6 4AU" at bounding box center [214, 163] width 50 height 8
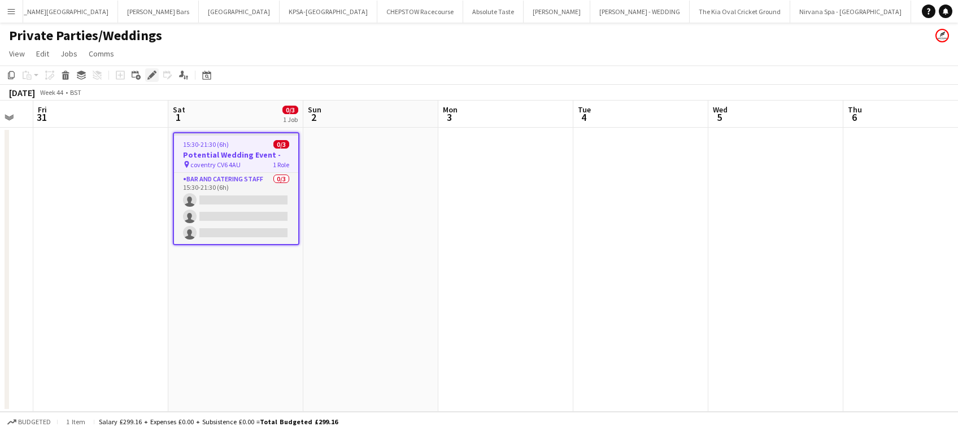
click at [151, 76] on icon at bounding box center [152, 75] width 6 height 6
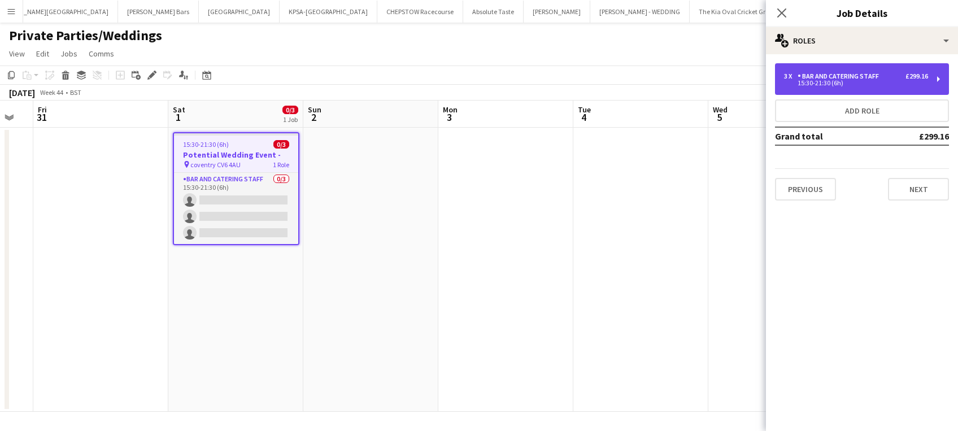
click at [875, 82] on div "15:30-21:30 (6h)" at bounding box center [856, 83] width 144 height 6
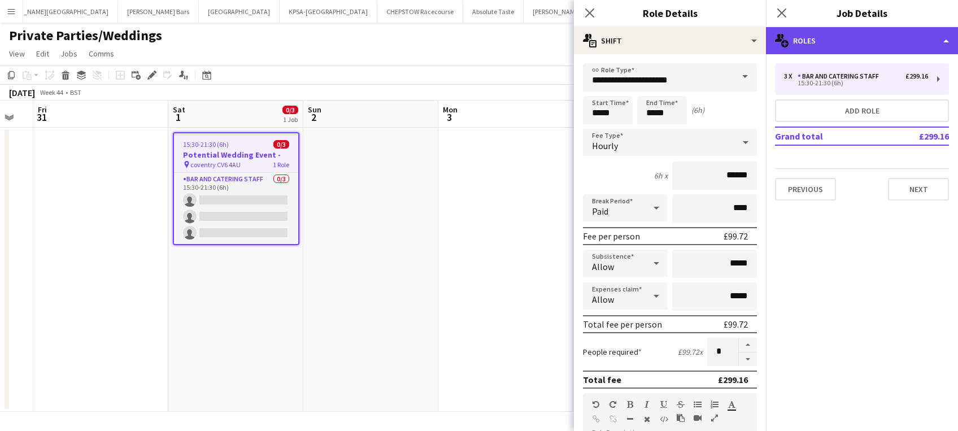
click at [903, 33] on div "multiple-users-add Roles" at bounding box center [862, 40] width 192 height 27
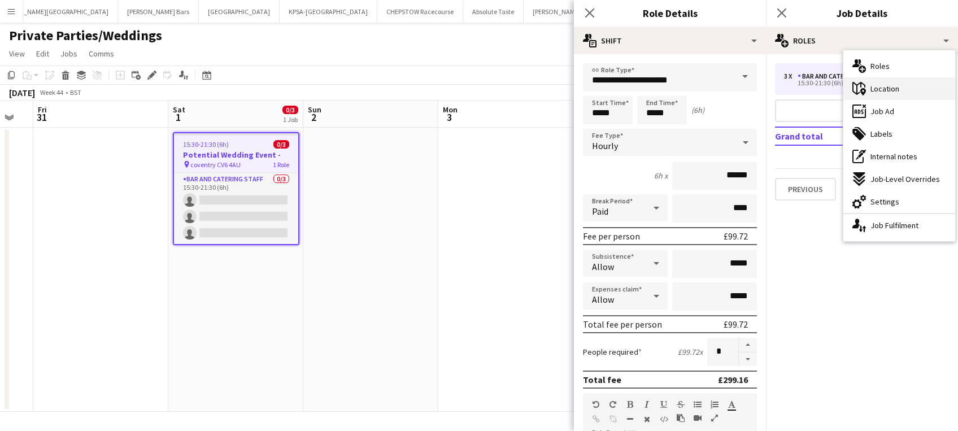
click at [899, 90] on span "Location" at bounding box center [885, 89] width 29 height 10
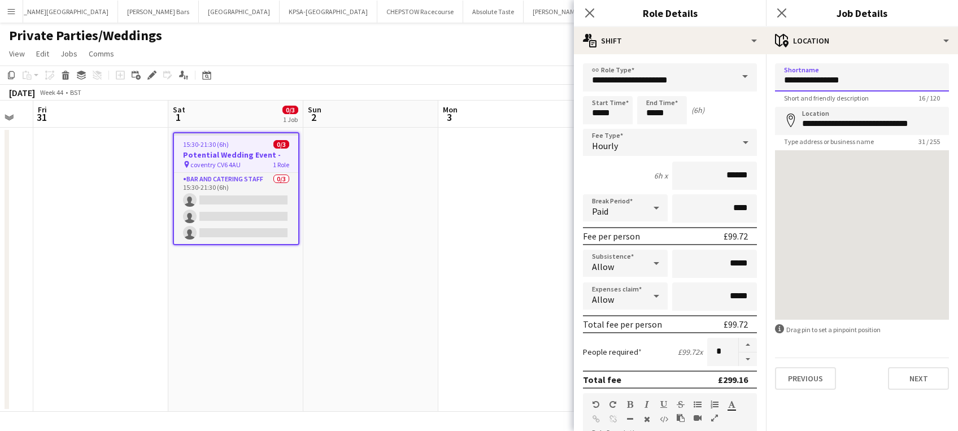
click at [857, 83] on input "**********" at bounding box center [862, 77] width 174 height 28
type input "*"
type input "********"
click button "Next" at bounding box center [918, 378] width 61 height 23
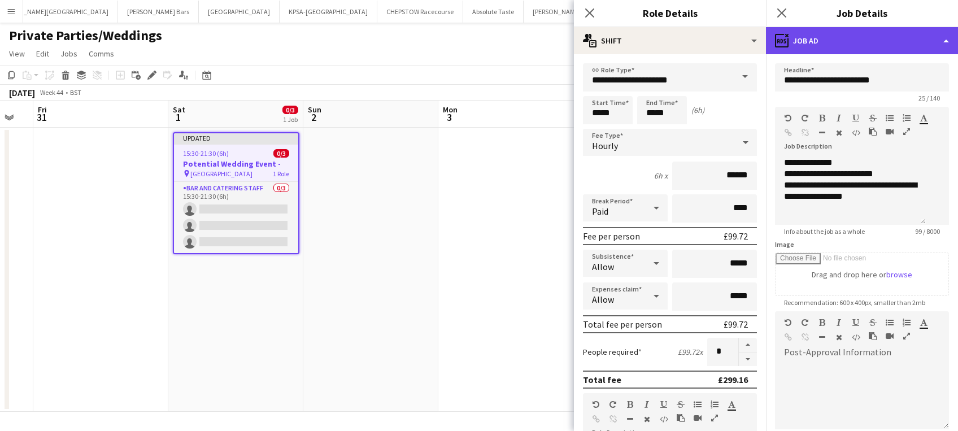
drag, startPoint x: 919, startPoint y: 44, endPoint x: 882, endPoint y: 33, distance: 38.1
click at [882, 33] on div "ads-window Job Ad" at bounding box center [862, 40] width 192 height 27
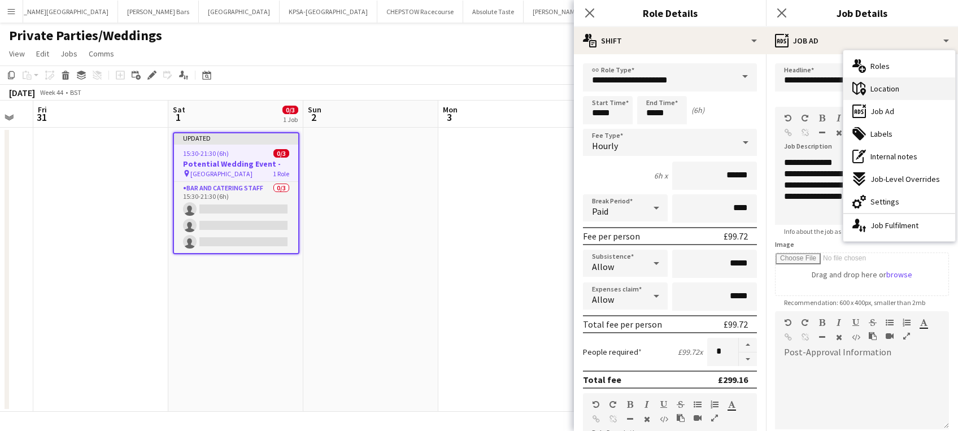
click at [898, 86] on span "Location" at bounding box center [885, 89] width 29 height 10
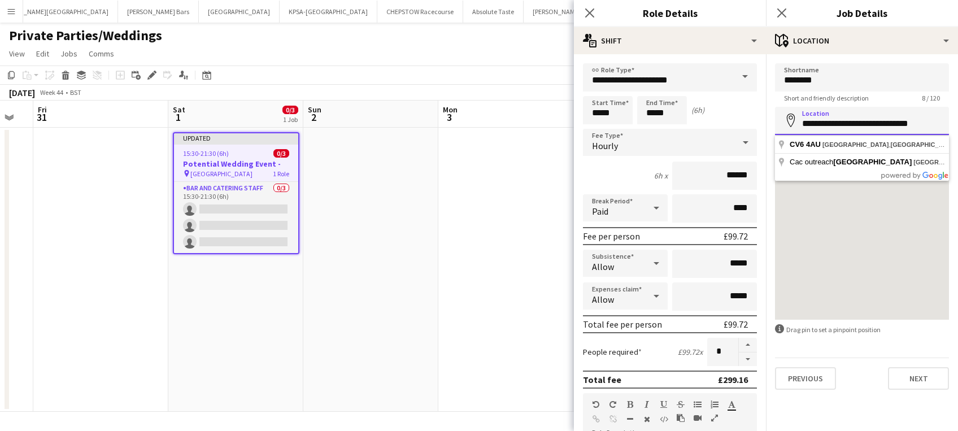
drag, startPoint x: 898, startPoint y: 122, endPoint x: 800, endPoint y: 120, distance: 97.8
click at [800, 120] on input "**********" at bounding box center [862, 121] width 174 height 28
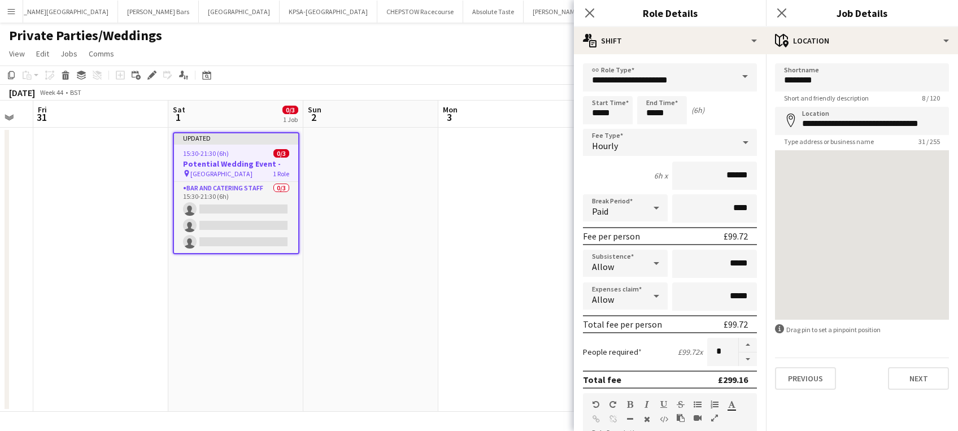
type input "**********"
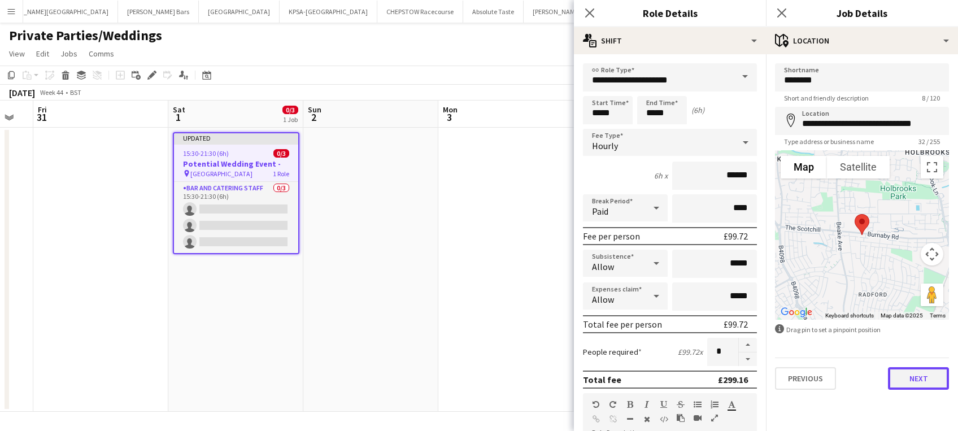
click at [928, 375] on button "Next" at bounding box center [918, 378] width 61 height 23
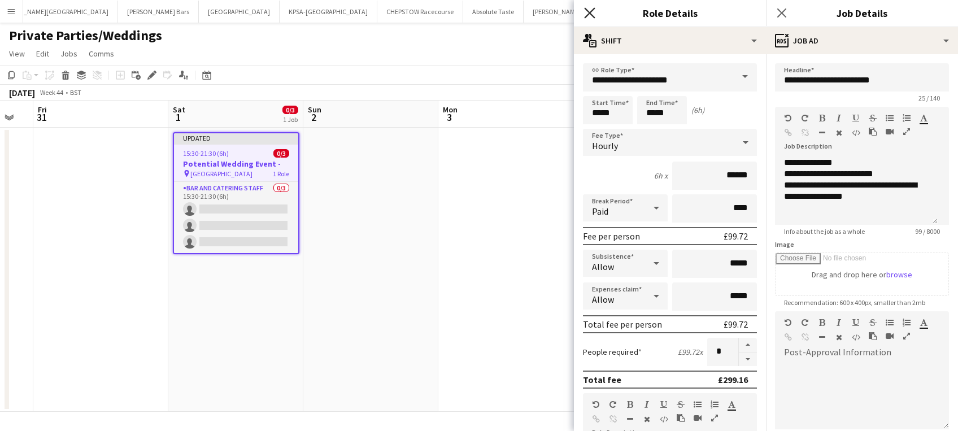
click at [589, 11] on icon "Close pop-in" at bounding box center [589, 12] width 11 height 11
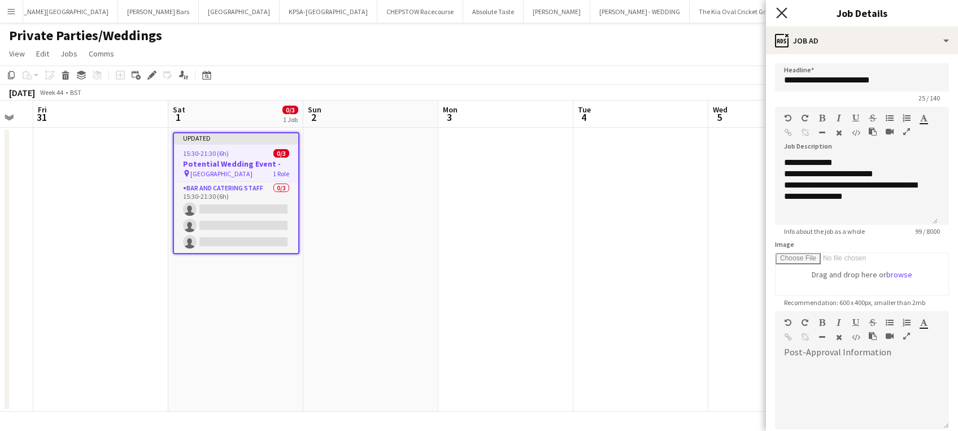
click at [784, 11] on icon at bounding box center [781, 12] width 11 height 11
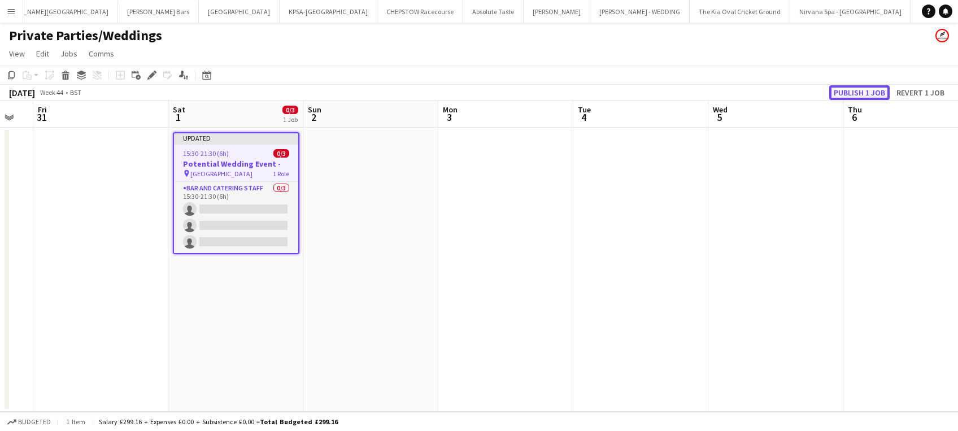
click at [853, 90] on button "Publish 1 job" at bounding box center [860, 92] width 60 height 15
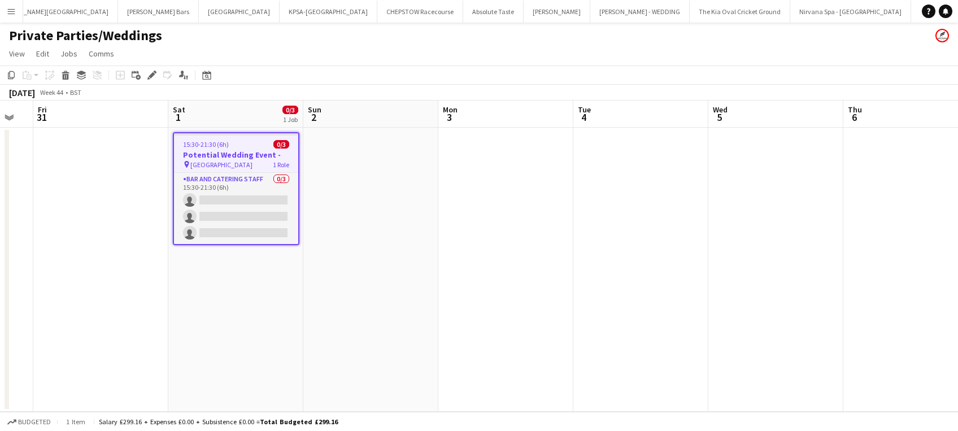
click at [223, 147] on span "15:30-21:30 (6h)" at bounding box center [206, 144] width 46 height 8
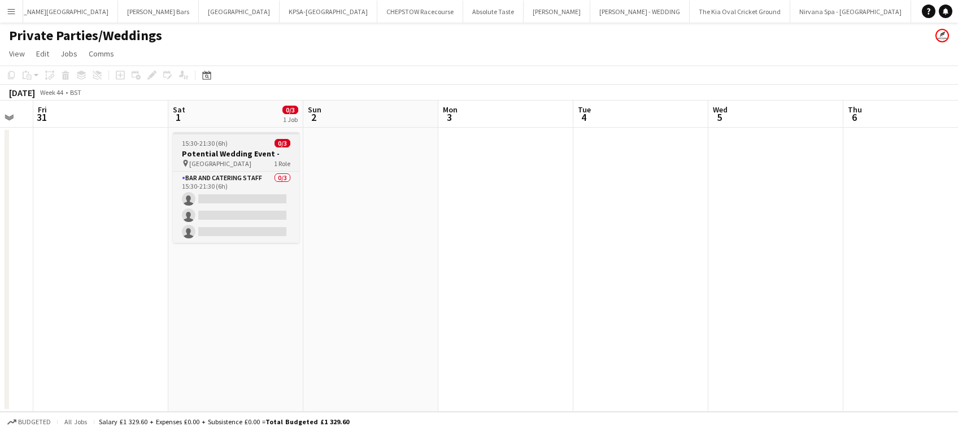
click at [208, 149] on h3 "Potential Wedding Event -" at bounding box center [236, 154] width 127 height 10
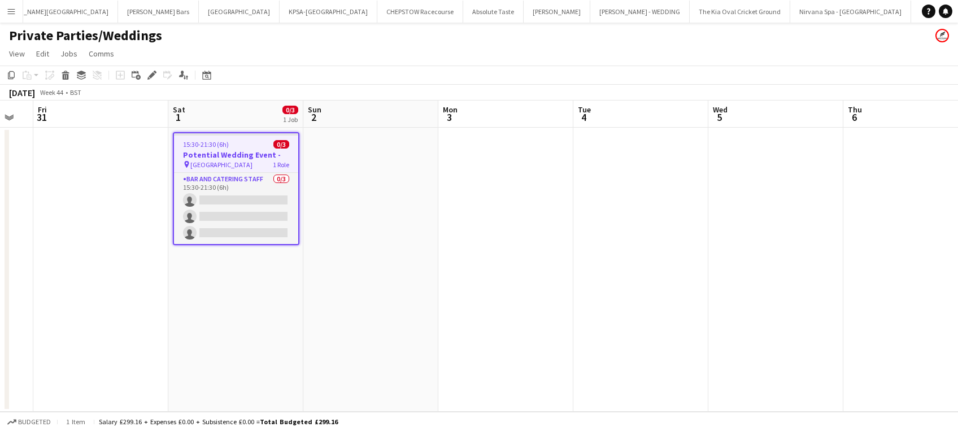
click at [208, 150] on h3 "Potential Wedding Event -" at bounding box center [236, 155] width 124 height 10
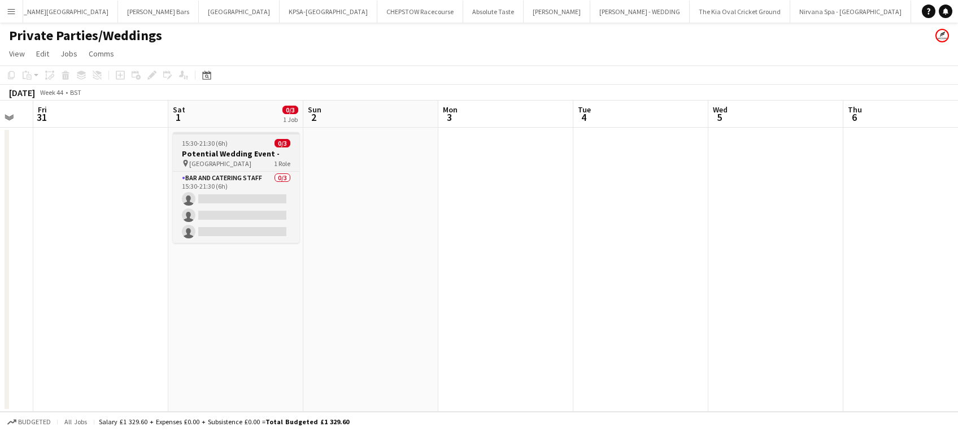
click at [215, 149] on h3 "Potential Wedding Event -" at bounding box center [236, 154] width 127 height 10
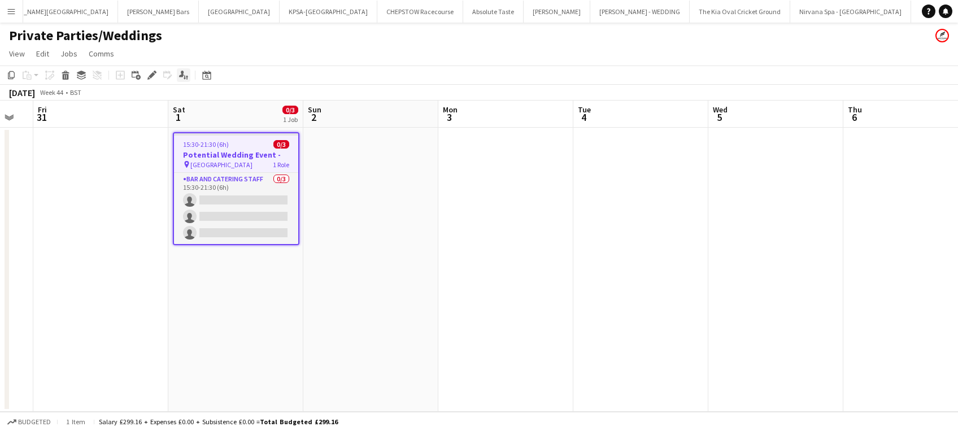
click at [185, 73] on icon "Applicants" at bounding box center [183, 75] width 9 height 9
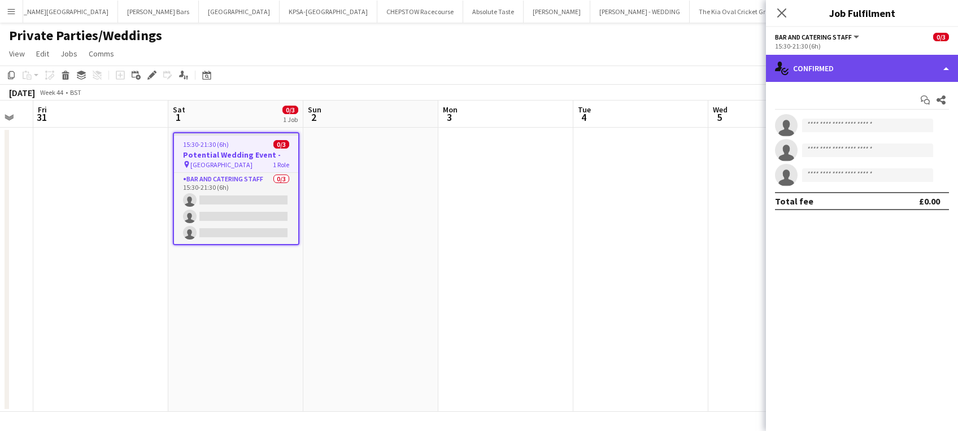
click at [897, 69] on div "single-neutral-actions-check-2 Confirmed" at bounding box center [862, 68] width 192 height 27
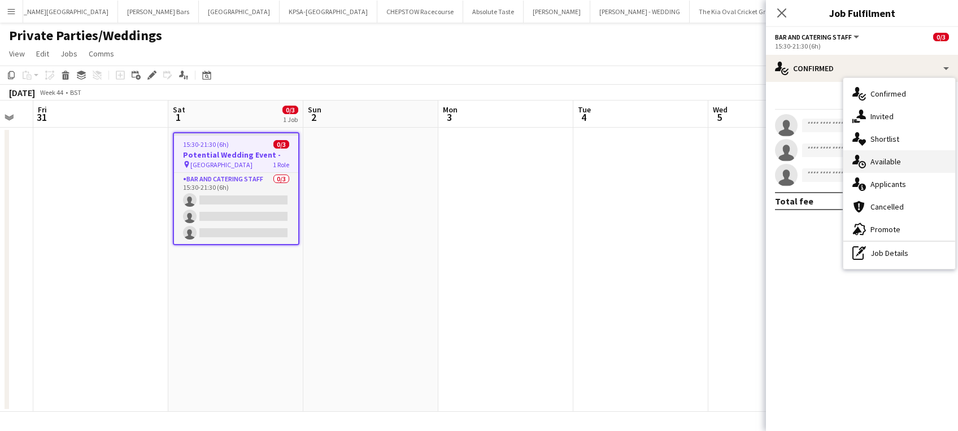
click at [899, 159] on span "Available" at bounding box center [886, 162] width 31 height 10
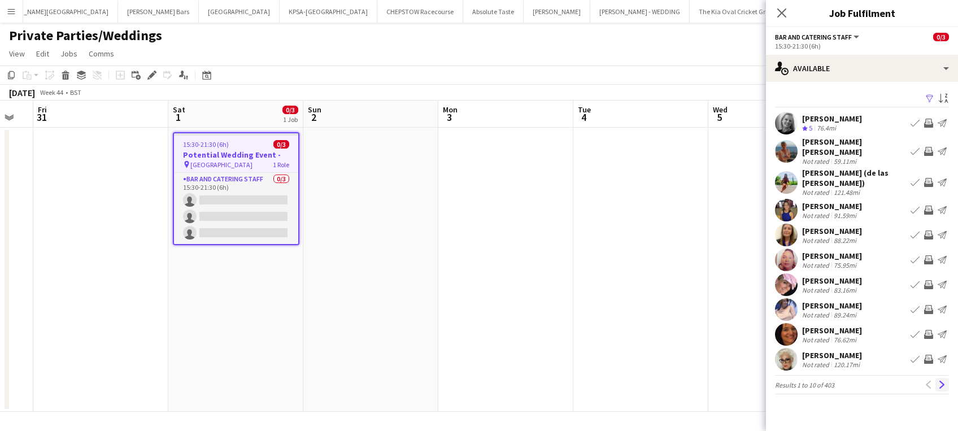
click at [943, 381] on app-icon "Next" at bounding box center [943, 385] width 8 height 8
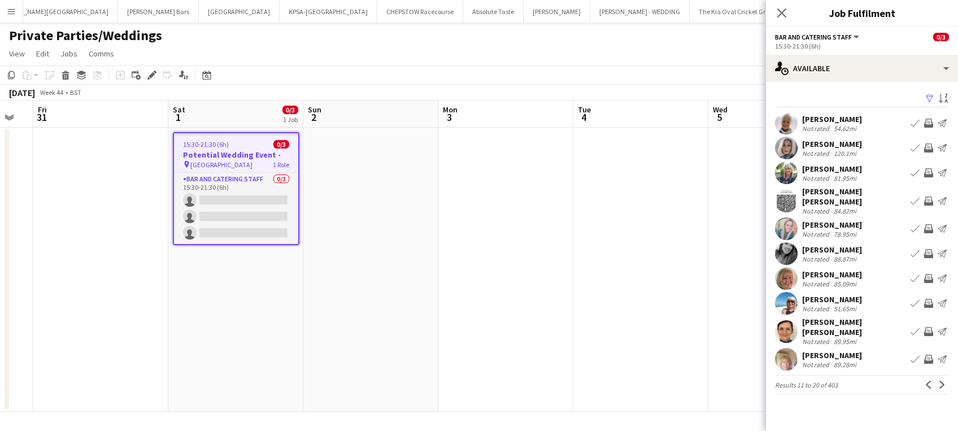
click at [943, 381] on app-icon "Next" at bounding box center [943, 385] width 8 height 8
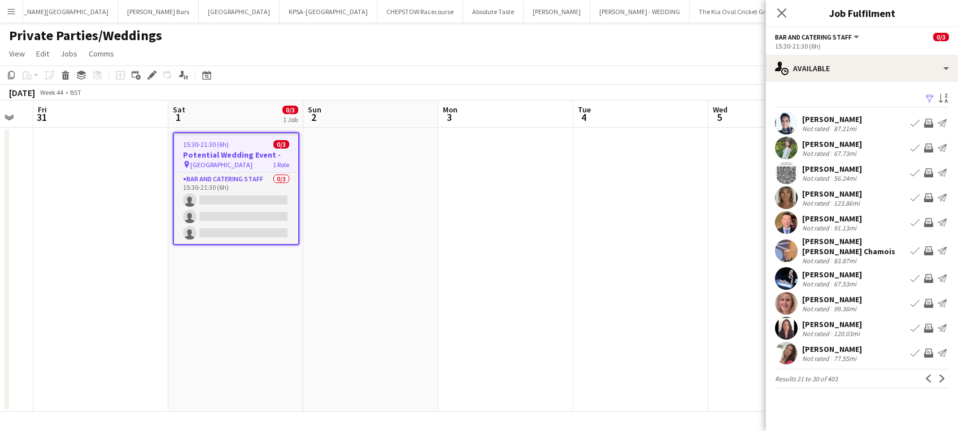
click at [943, 372] on button "Next" at bounding box center [943, 379] width 14 height 14
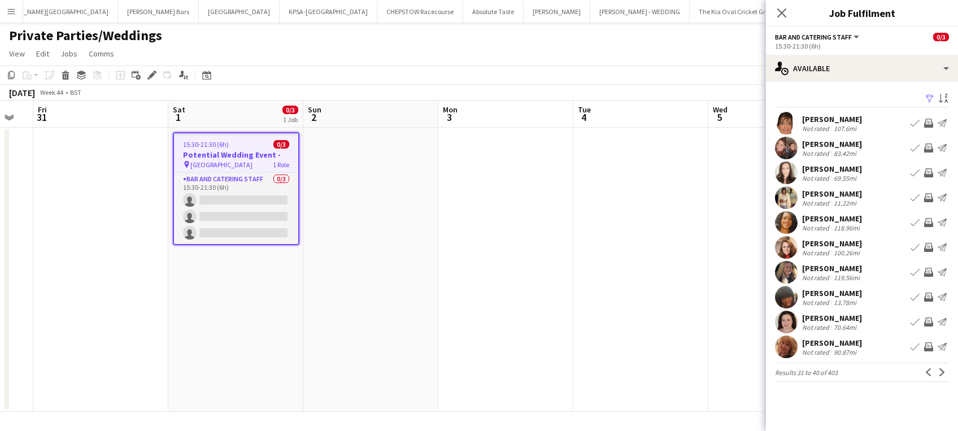
click at [943, 371] on app-icon "Next" at bounding box center [943, 372] width 8 height 8
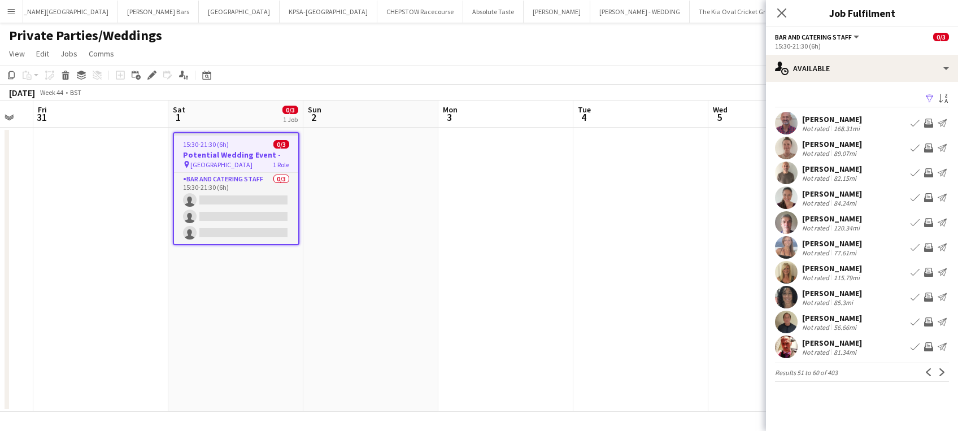
click at [943, 371] on app-icon "Next" at bounding box center [943, 372] width 8 height 8
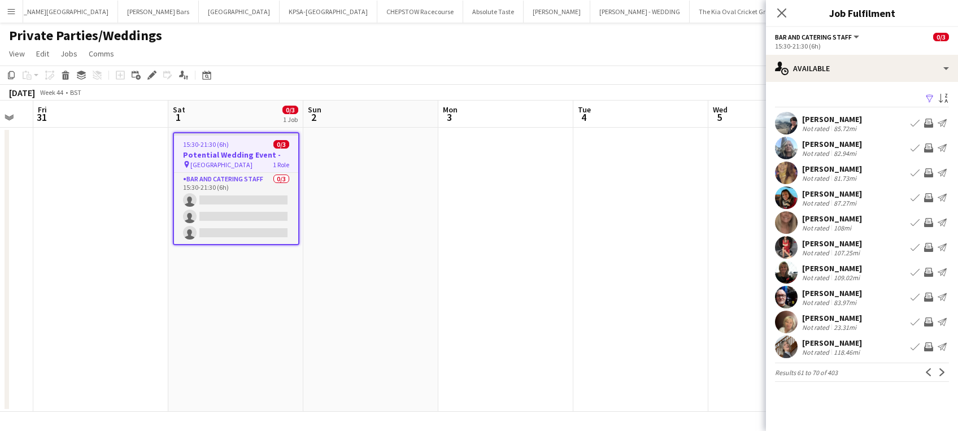
click at [943, 371] on app-icon "Next" at bounding box center [943, 372] width 8 height 8
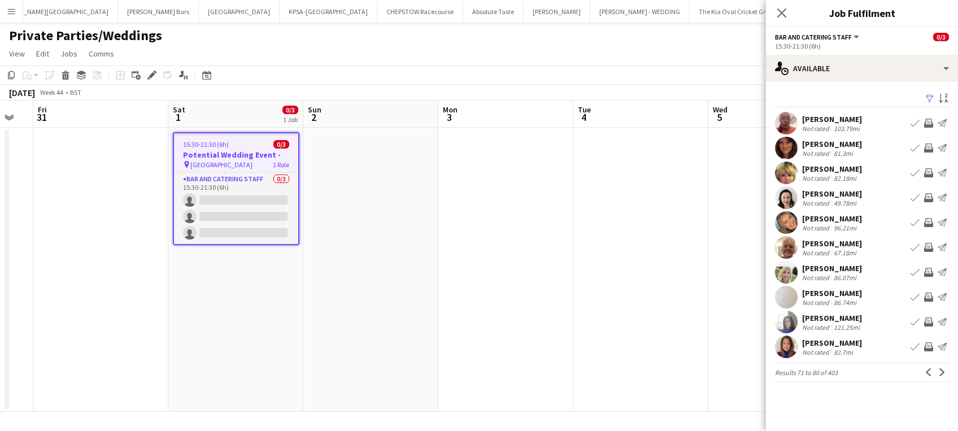
click at [943, 371] on app-icon "Next" at bounding box center [943, 372] width 8 height 8
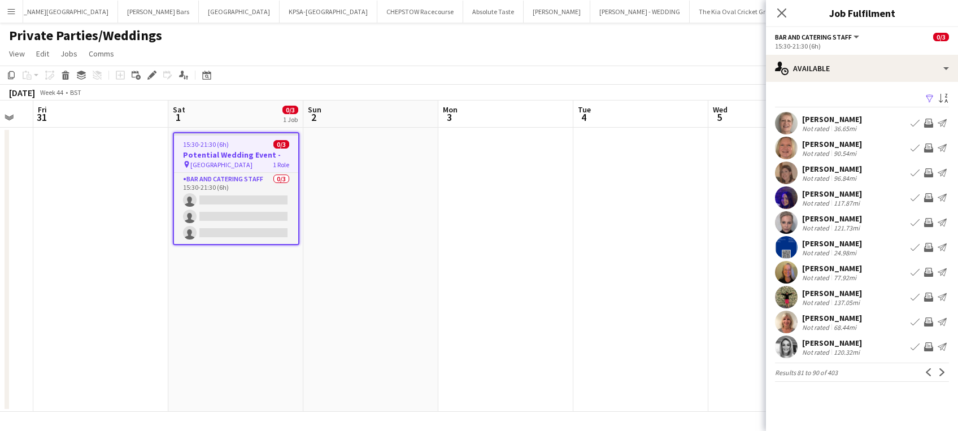
click at [943, 371] on app-icon "Next" at bounding box center [943, 372] width 8 height 8
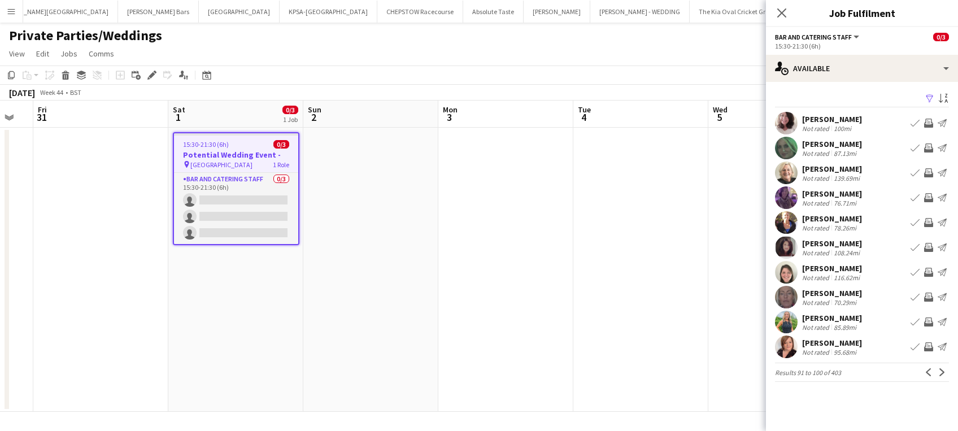
click at [943, 371] on app-icon "Next" at bounding box center [943, 372] width 8 height 8
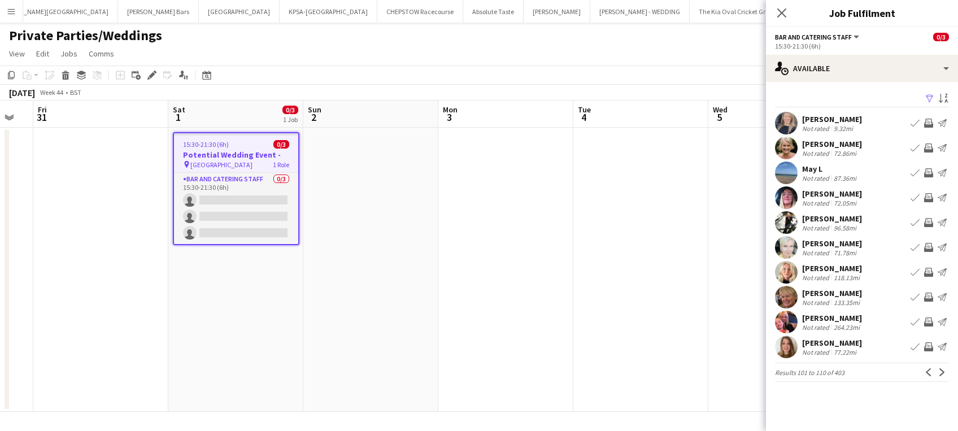
click at [943, 371] on app-icon "Next" at bounding box center [943, 372] width 8 height 8
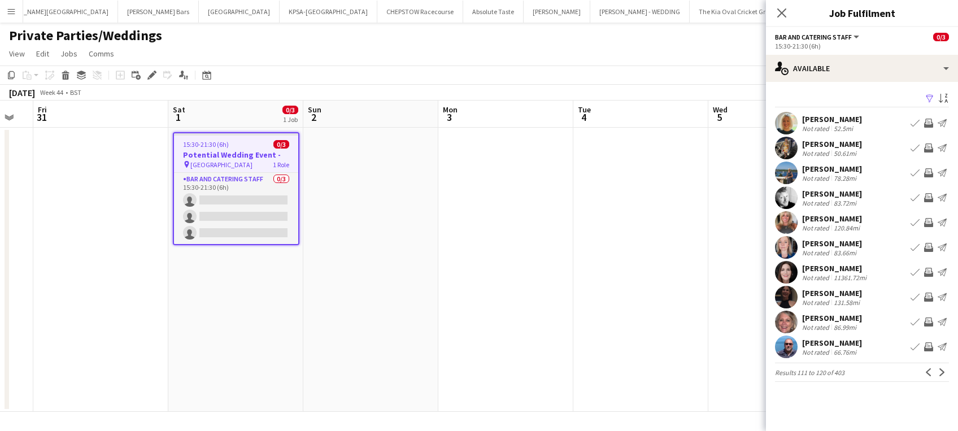
click at [943, 371] on app-icon "Next" at bounding box center [943, 372] width 8 height 8
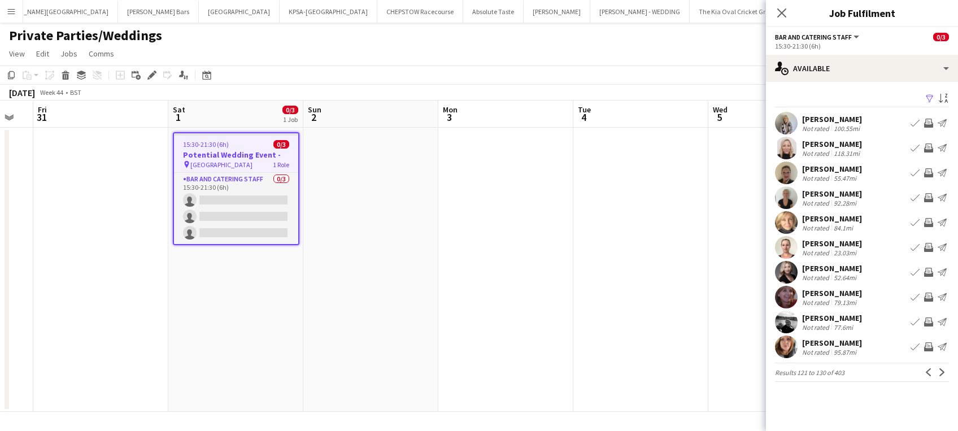
click at [943, 371] on app-icon "Next" at bounding box center [943, 372] width 8 height 8
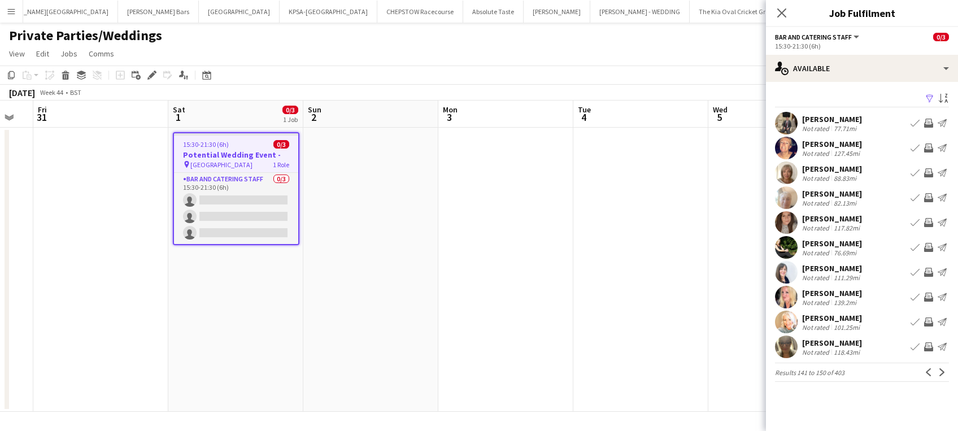
click at [943, 371] on app-icon "Next" at bounding box center [943, 372] width 8 height 8
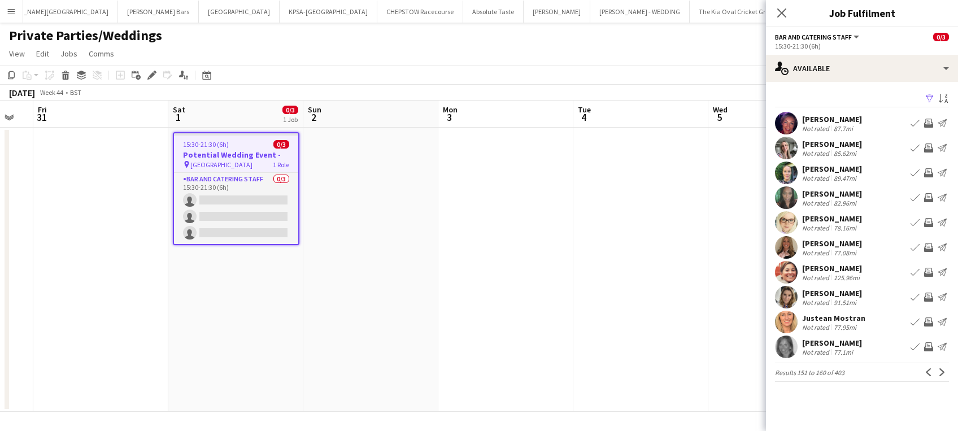
click at [943, 371] on app-icon "Next" at bounding box center [943, 372] width 8 height 8
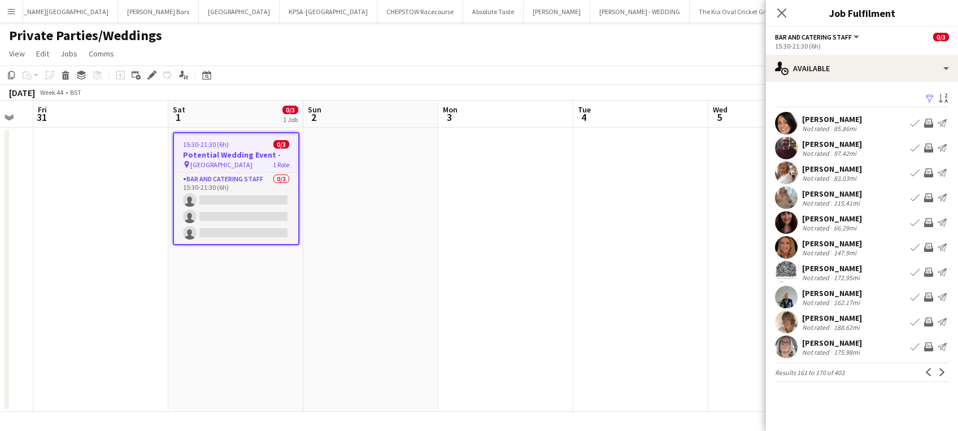
click at [943, 371] on app-icon "Next" at bounding box center [943, 372] width 8 height 8
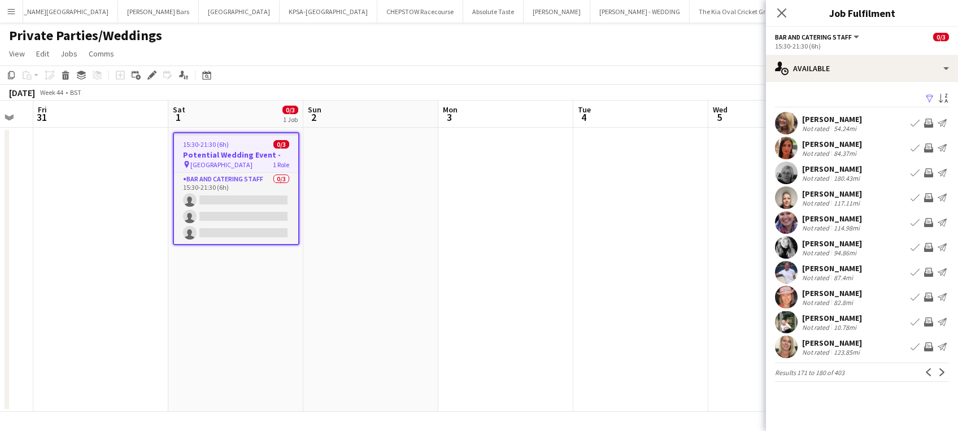
click at [943, 371] on app-icon "Next" at bounding box center [943, 372] width 8 height 8
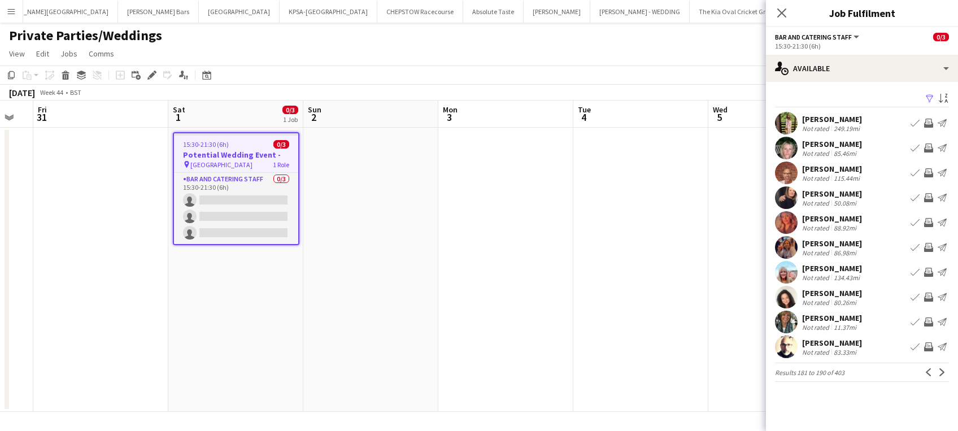
click at [943, 371] on app-icon "Next" at bounding box center [943, 372] width 8 height 8
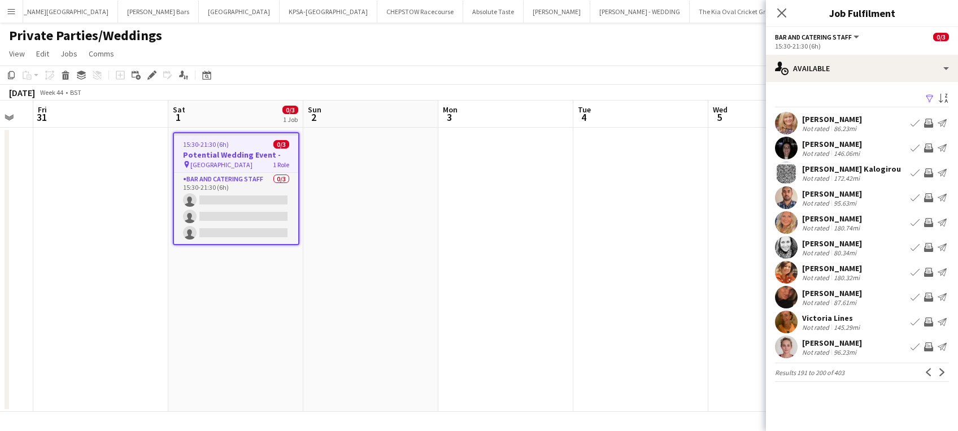
click at [943, 371] on app-icon "Next" at bounding box center [943, 372] width 8 height 8
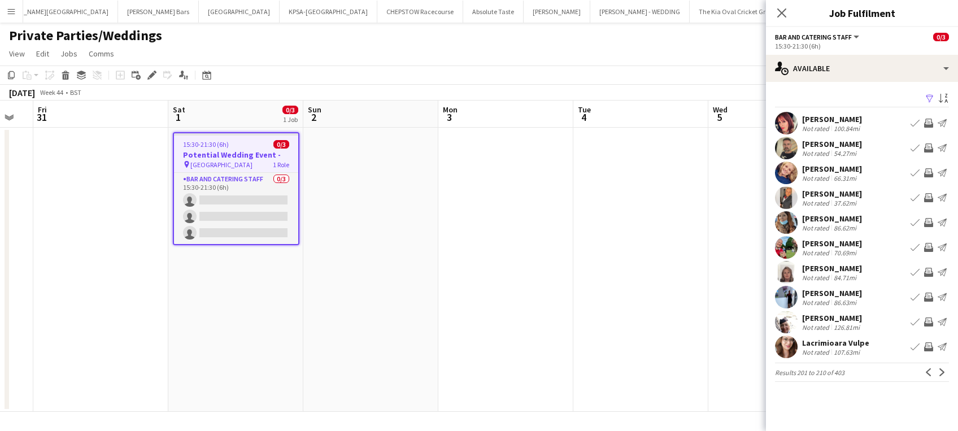
click at [943, 371] on app-icon "Next" at bounding box center [943, 372] width 8 height 8
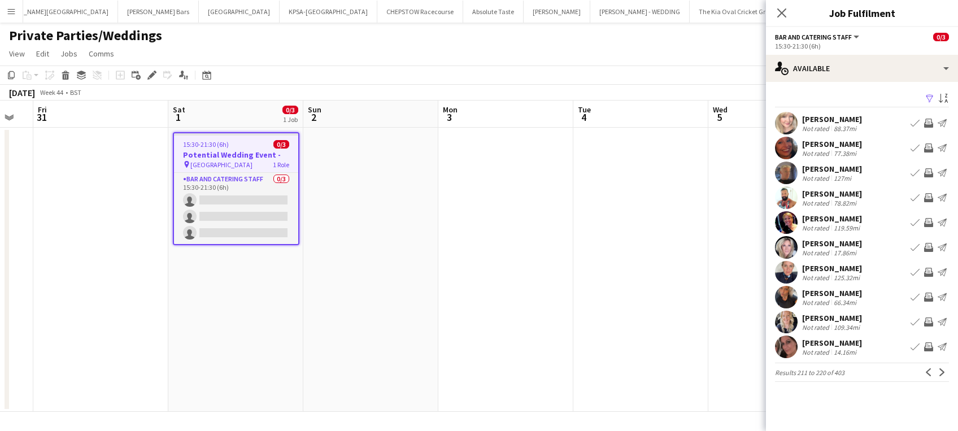
click at [943, 371] on app-icon "Next" at bounding box center [943, 372] width 8 height 8
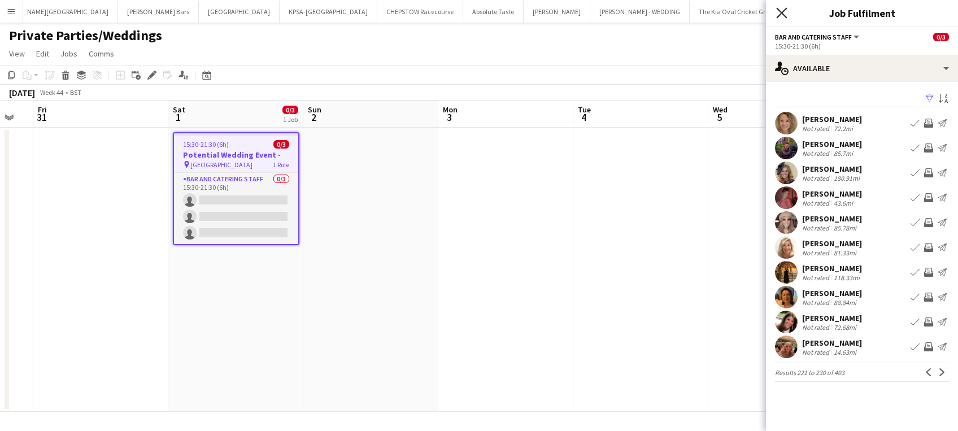
click at [782, 12] on icon at bounding box center [781, 12] width 11 height 11
